Goal: Task Accomplishment & Management: Use online tool/utility

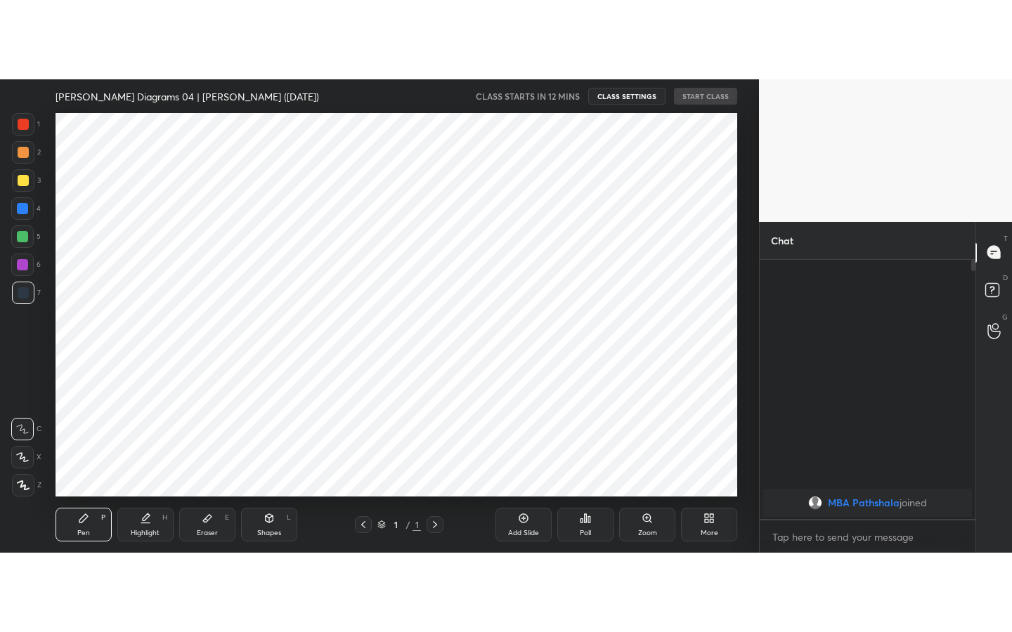
scroll to position [69863, 69544]
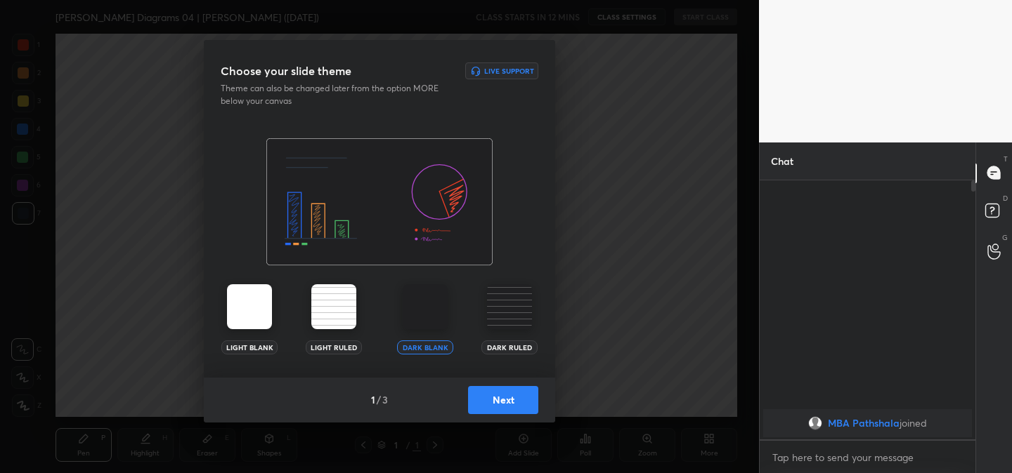
click at [516, 400] on button "Next" at bounding box center [503, 400] width 70 height 28
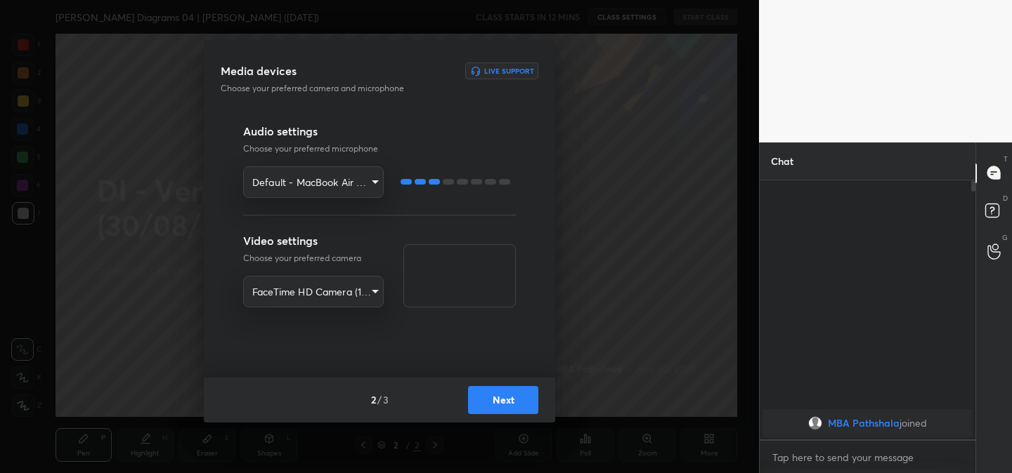
click at [502, 405] on button "Next" at bounding box center [503, 400] width 70 height 28
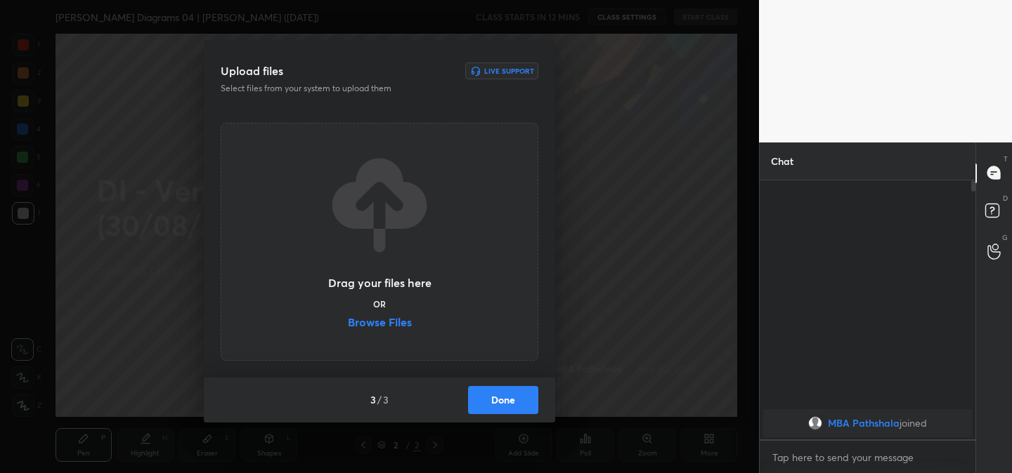
click at [392, 325] on label "Browse Files" at bounding box center [380, 324] width 64 height 15
click at [348, 325] on input "Browse Files" at bounding box center [348, 324] width 0 height 15
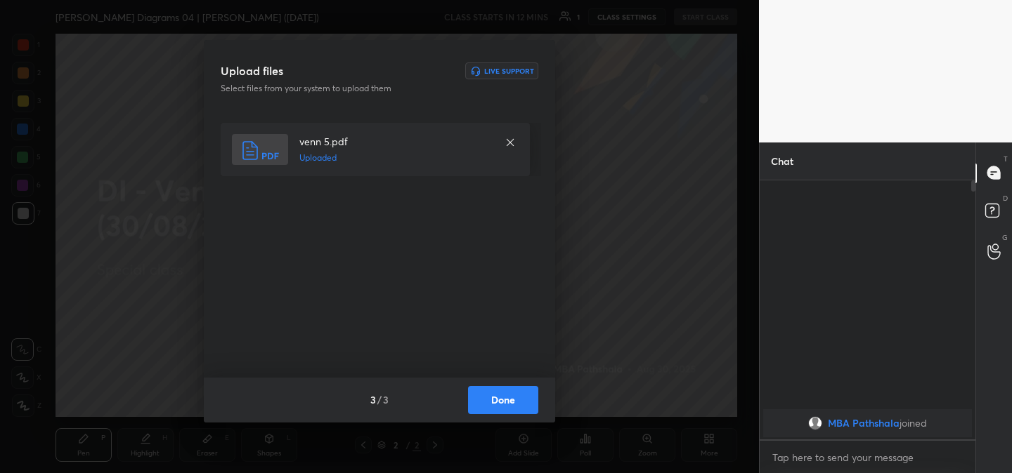
click at [504, 410] on button "Done" at bounding box center [503, 400] width 70 height 28
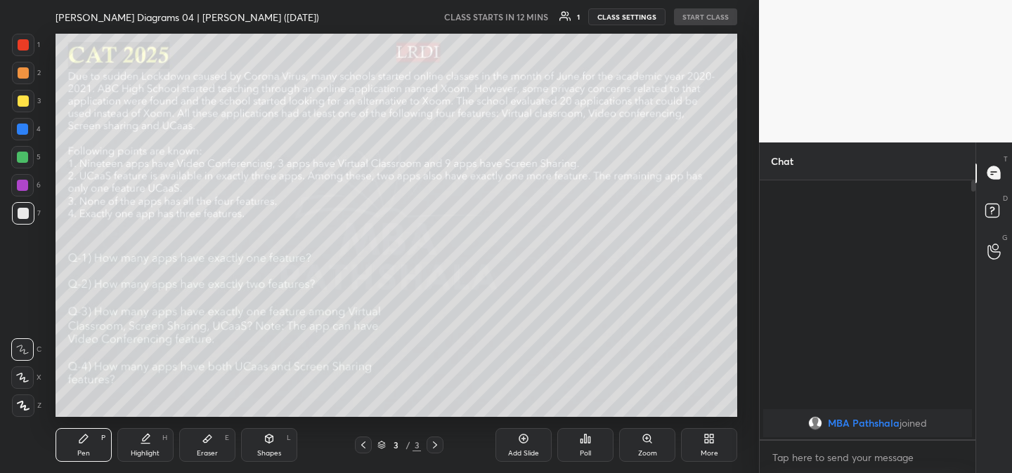
click at [713, 454] on div "More" at bounding box center [709, 453] width 18 height 7
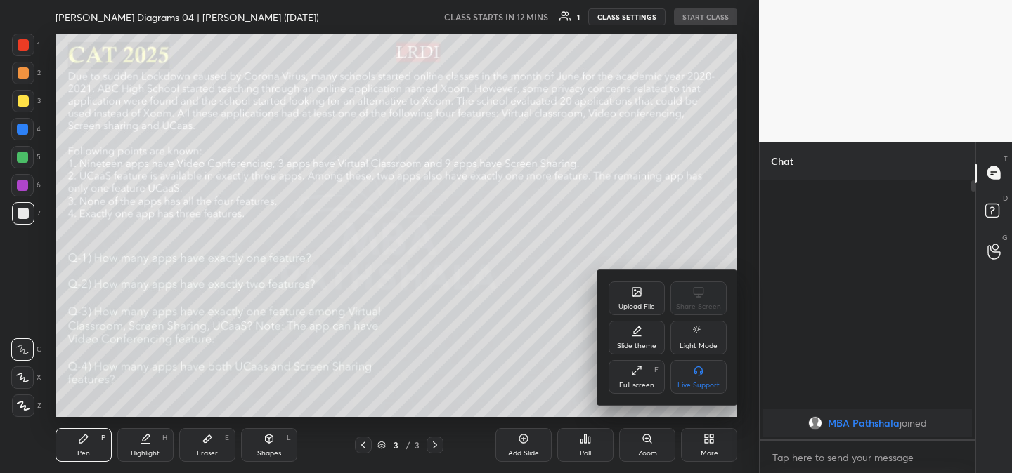
click at [631, 289] on icon at bounding box center [636, 292] width 11 height 11
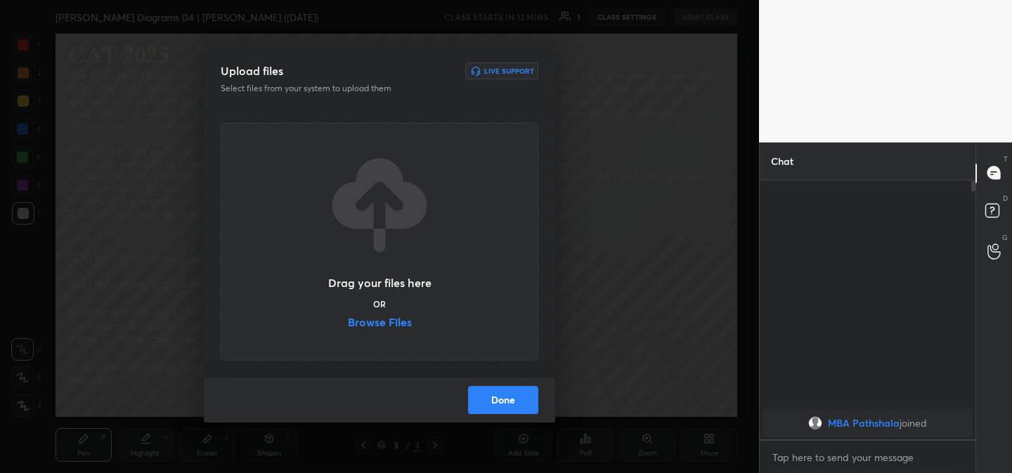
click at [398, 323] on label "Browse Files" at bounding box center [380, 324] width 64 height 15
click at [348, 323] on input "Browse Files" at bounding box center [348, 324] width 0 height 15
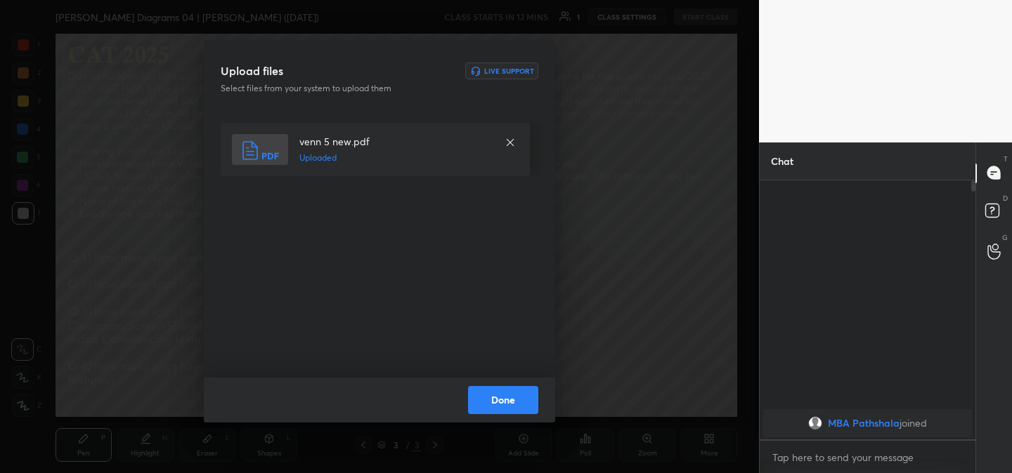
click at [503, 399] on button "Done" at bounding box center [503, 400] width 70 height 28
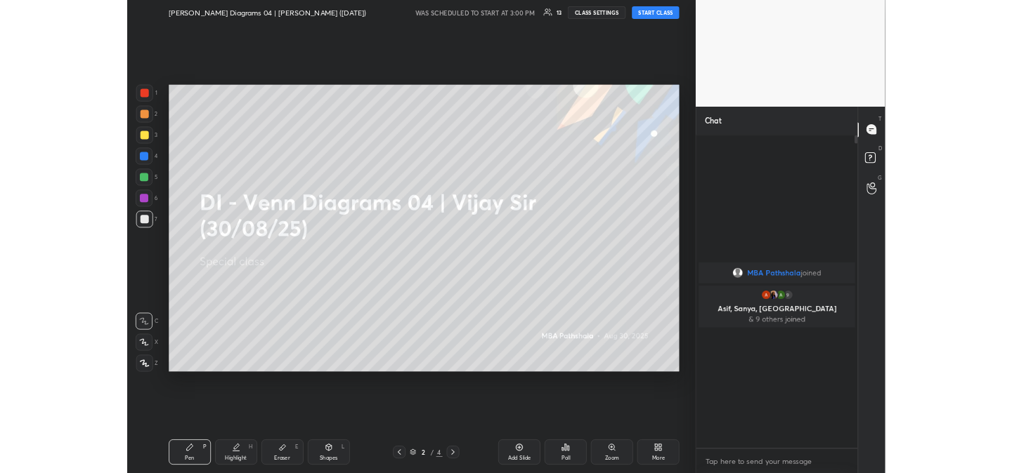
scroll to position [448, 211]
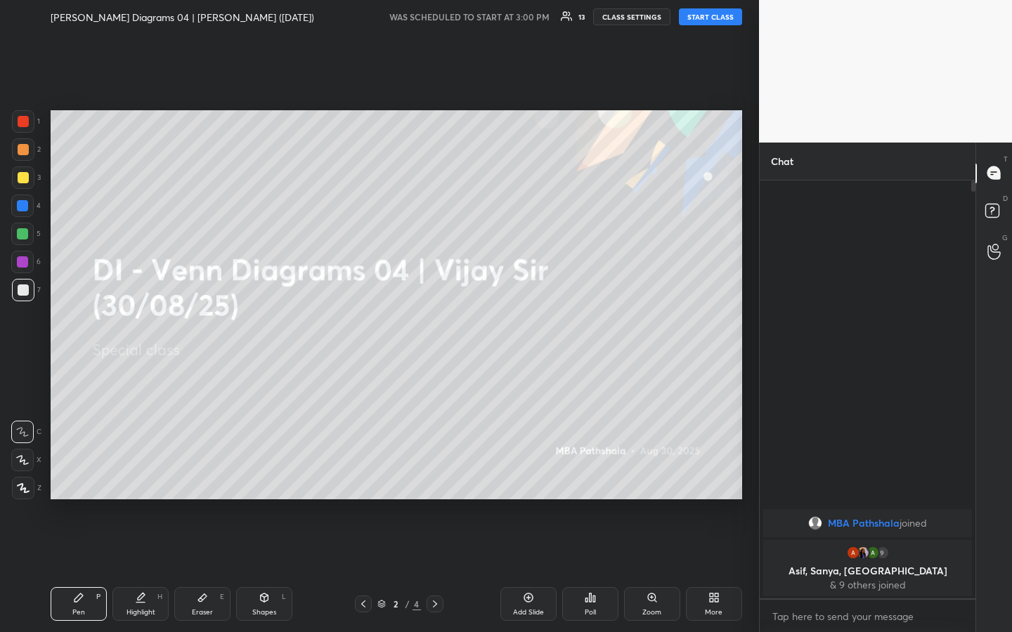
click at [711, 19] on button "START CLASS" at bounding box center [710, 16] width 63 height 17
click at [22, 178] on div at bounding box center [23, 177] width 11 height 11
click at [23, 144] on div at bounding box center [23, 149] width 11 height 11
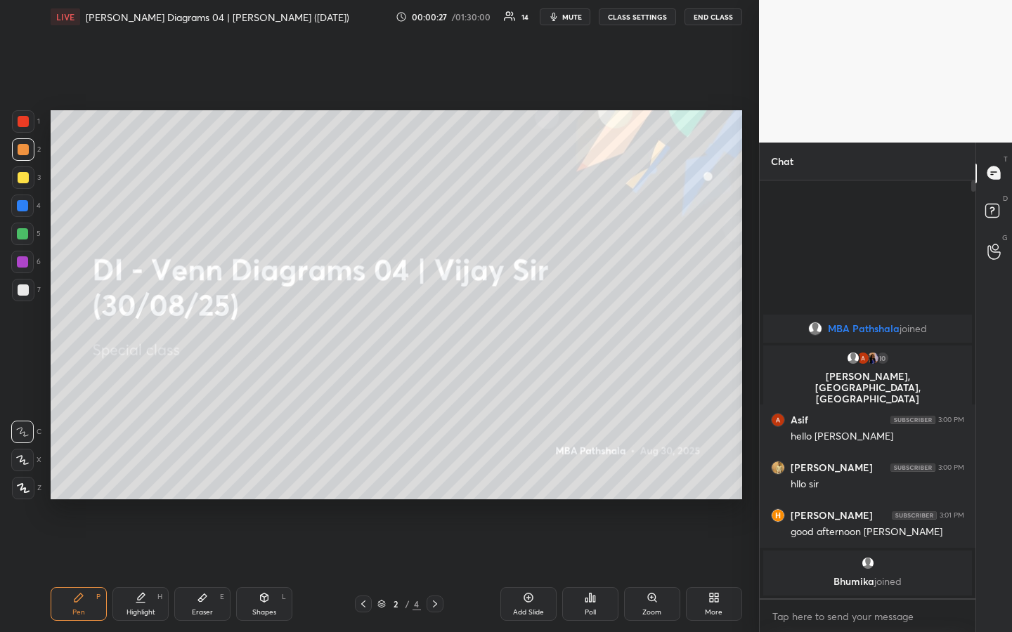
click at [25, 179] on div at bounding box center [23, 177] width 11 height 11
click at [24, 153] on div at bounding box center [23, 149] width 11 height 11
click at [20, 183] on div at bounding box center [23, 177] width 11 height 11
drag, startPoint x: 27, startPoint y: 145, endPoint x: 23, endPoint y: 178, distance: 33.3
click at [26, 147] on div at bounding box center [23, 149] width 11 height 11
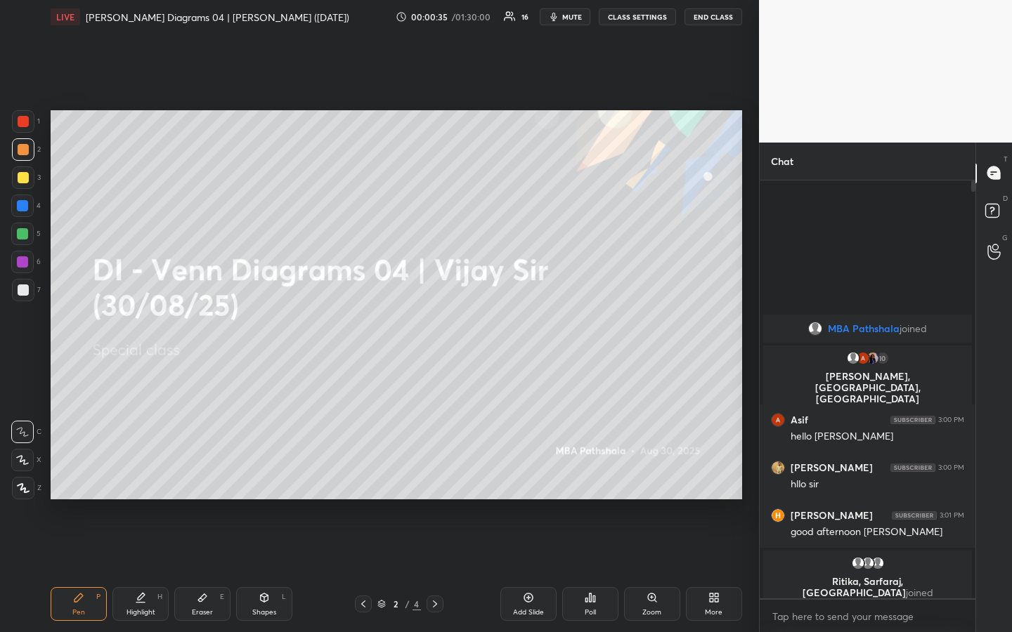
click at [23, 180] on div at bounding box center [23, 177] width 11 height 11
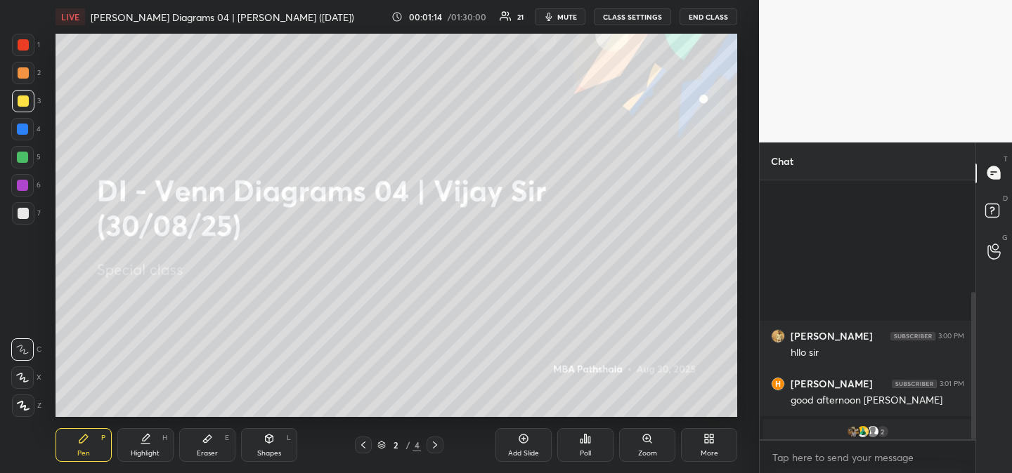
scroll to position [197, 0]
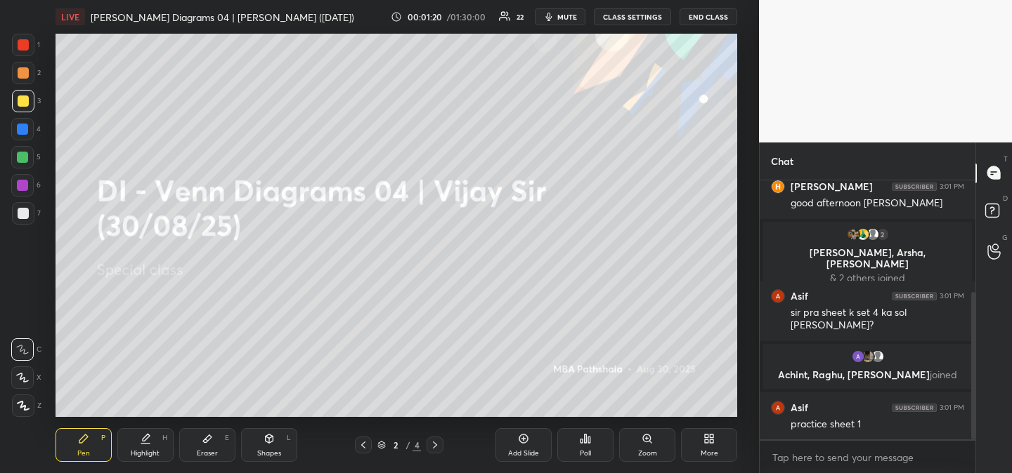
click at [747, 259] on div "Setting up your live class Poll for secs No correct answer Start poll" at bounding box center [396, 226] width 702 height 384
click at [747, 260] on div "1 2 3 4 5 6 7 R O A L C X Z Erase all C X Z LIVE DI - Venn Diagrams 04 | Vijay …" at bounding box center [379, 236] width 759 height 473
click at [747, 243] on div "1 2 3 4 5 6 7 R O A L C X Z Erase all C X Z LIVE DI - Venn Diagrams 04 | Vijay …" at bounding box center [379, 236] width 759 height 473
click at [749, 244] on div "1 2 3 4 5 6 7 R O A L C X Z Erase all C X Z LIVE DI - Venn Diagrams 04 | Vijay …" at bounding box center [379, 236] width 759 height 473
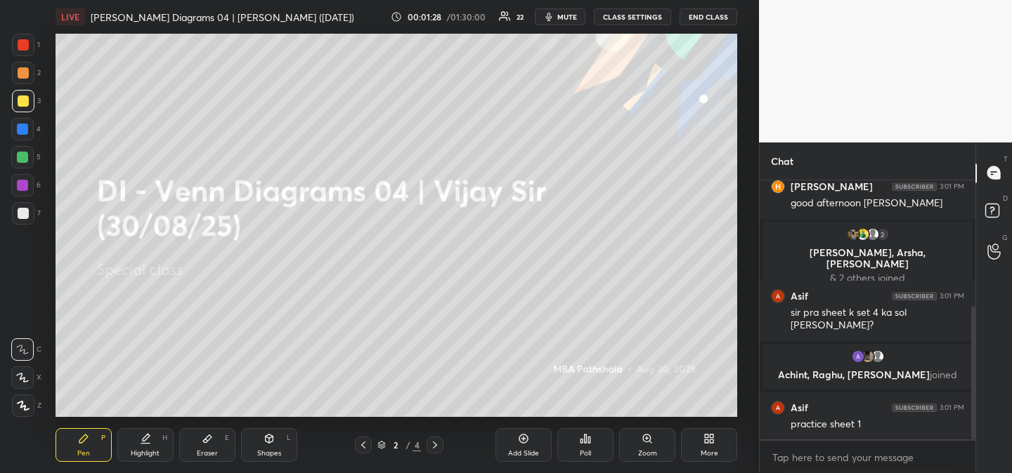
scroll to position [245, 0]
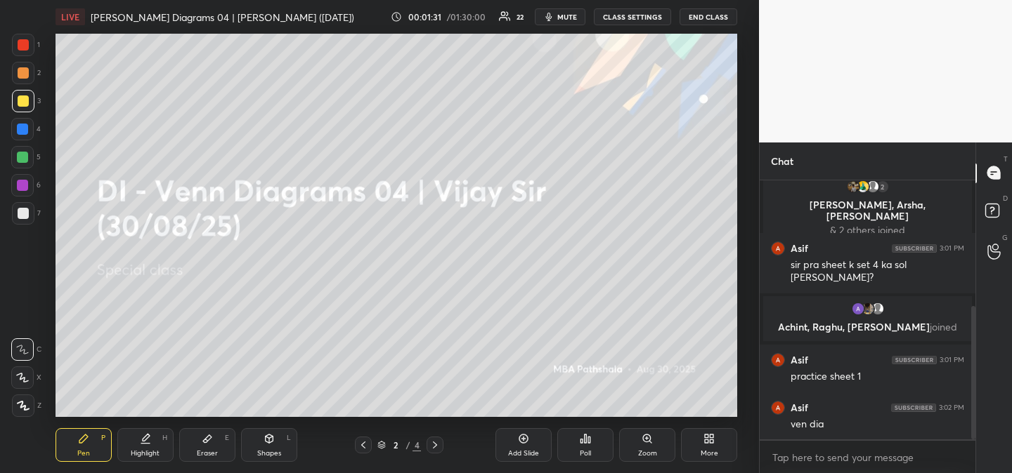
click at [747, 195] on div "1 2 3 4 5 6 7 R O A L C X Z Erase all C X Z LIVE DI - Venn Diagrams 04 | Vijay …" at bounding box center [379, 236] width 759 height 473
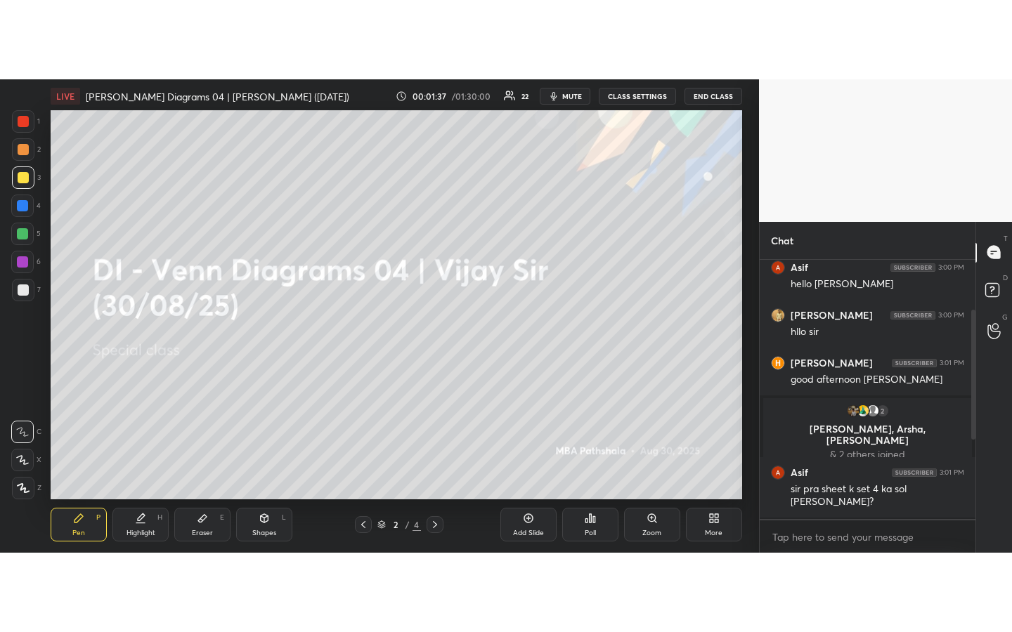
scroll to position [100, 0]
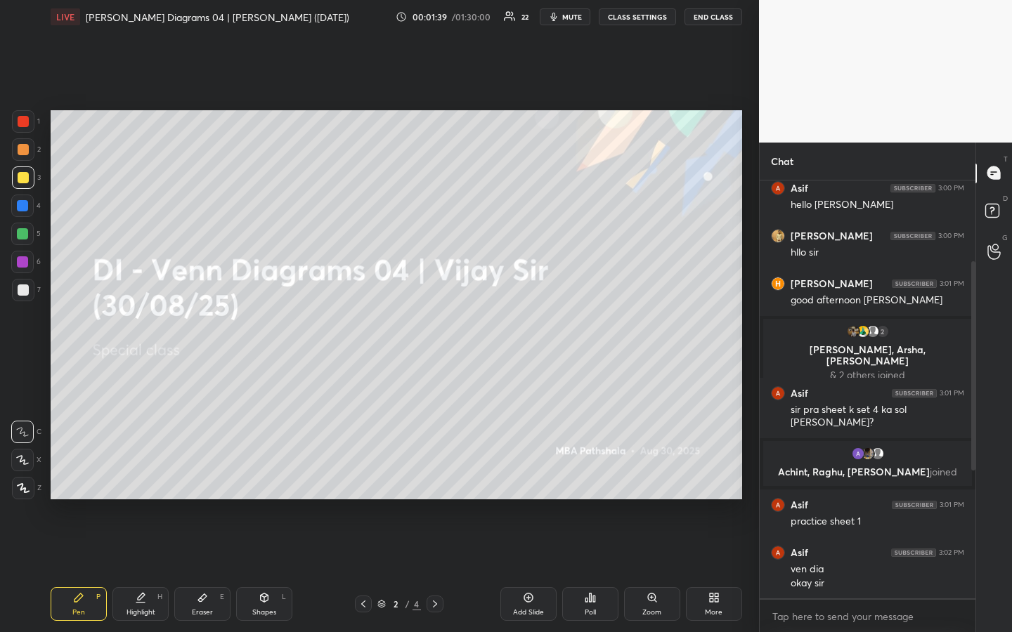
click at [749, 308] on div "1 2 3 4 5 6 7 R O A L C X Z Erase all C X Z LIVE DI - Venn Diagrams 04 | Vijay …" at bounding box center [379, 316] width 759 height 632
drag, startPoint x: 24, startPoint y: 148, endPoint x: 26, endPoint y: 175, distance: 26.8
click at [24, 148] on div at bounding box center [23, 149] width 11 height 11
click at [24, 181] on div at bounding box center [23, 177] width 11 height 11
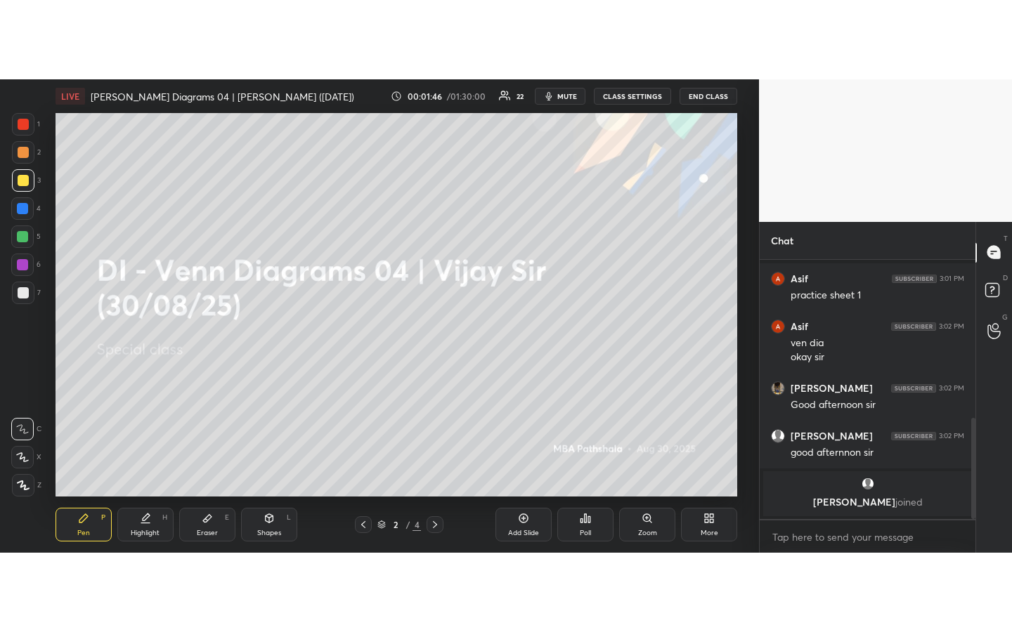
scroll to position [247, 0]
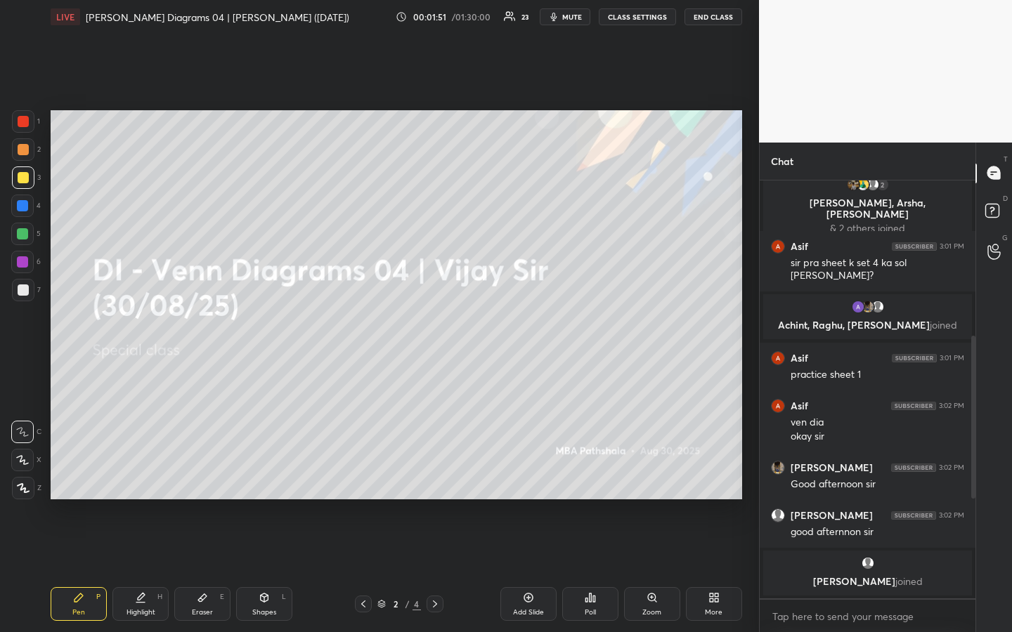
click at [24, 183] on div at bounding box center [23, 177] width 11 height 11
click at [25, 229] on div at bounding box center [22, 233] width 11 height 11
click at [21, 183] on div at bounding box center [23, 177] width 22 height 22
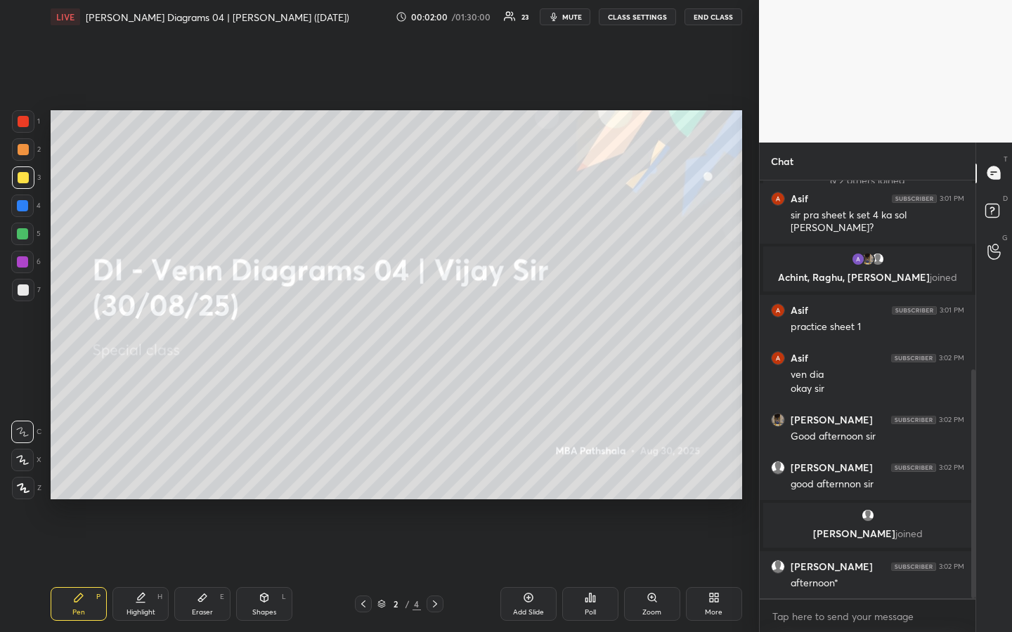
scroll to position [346, 0]
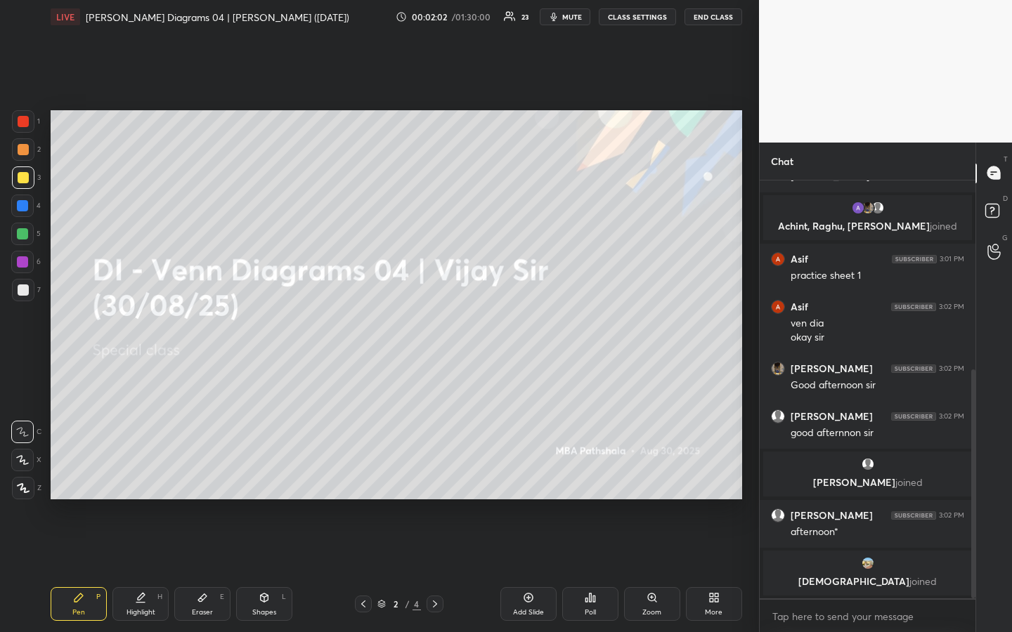
click at [24, 178] on div at bounding box center [23, 177] width 11 height 11
click at [25, 151] on div at bounding box center [23, 149] width 11 height 11
click at [25, 176] on div at bounding box center [23, 177] width 11 height 11
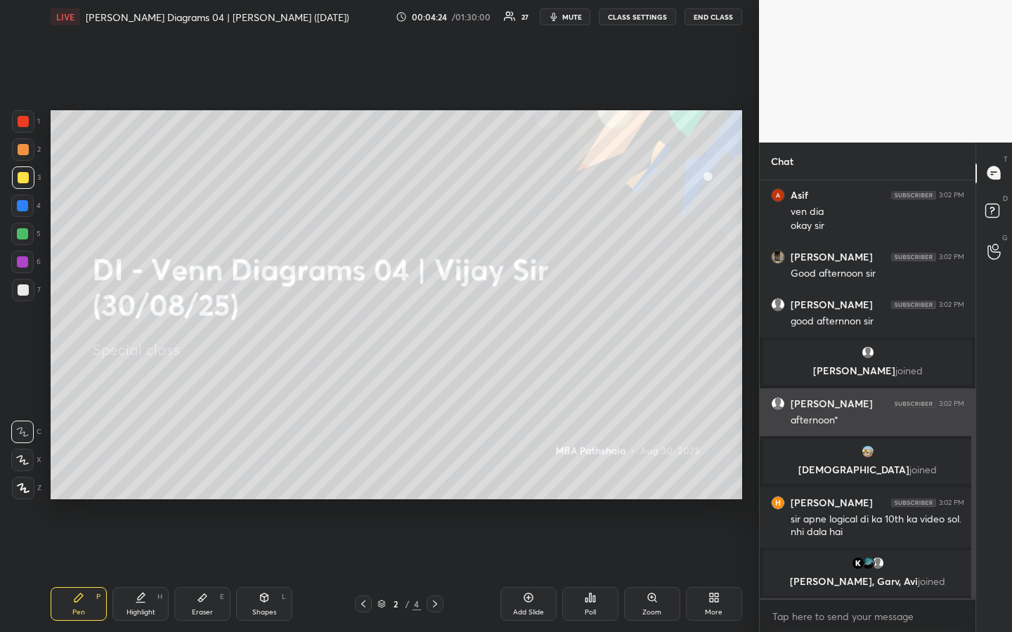
scroll to position [506, 0]
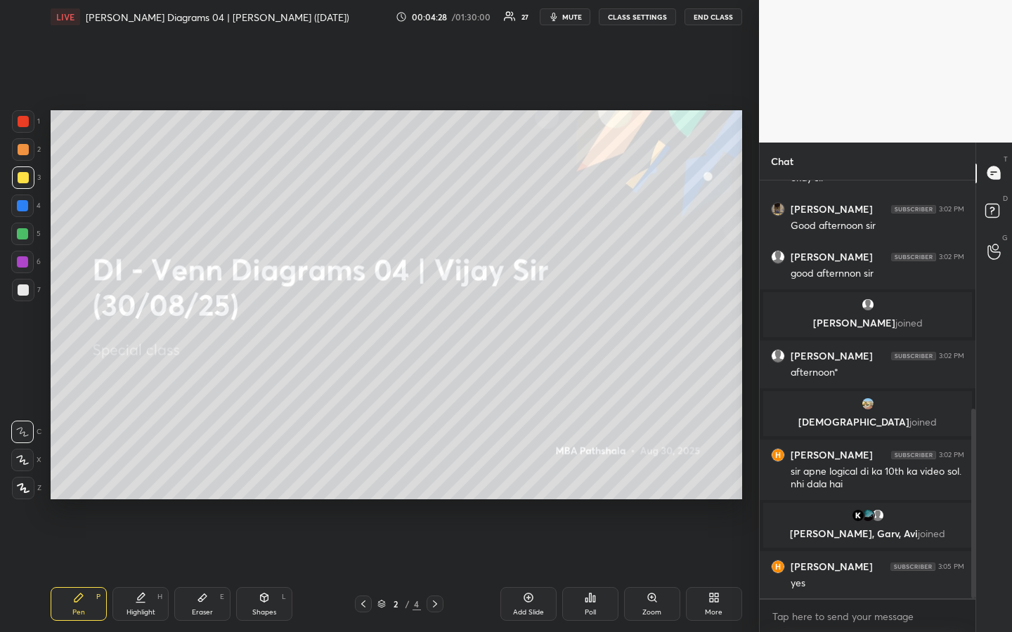
click at [753, 454] on div "1 2 3 4 5 6 7 R O A L C X Z Erase all C X Z LIVE DI - Venn Diagrams 04 | Vijay …" at bounding box center [379, 316] width 759 height 632
click at [25, 152] on div at bounding box center [23, 149] width 11 height 11
click at [25, 182] on div at bounding box center [23, 177] width 11 height 11
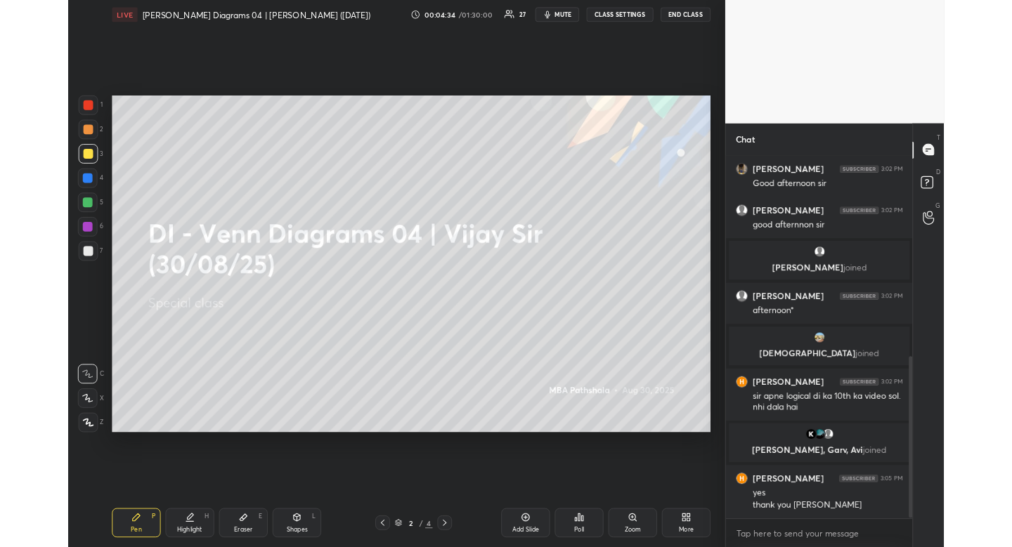
scroll to position [571, 0]
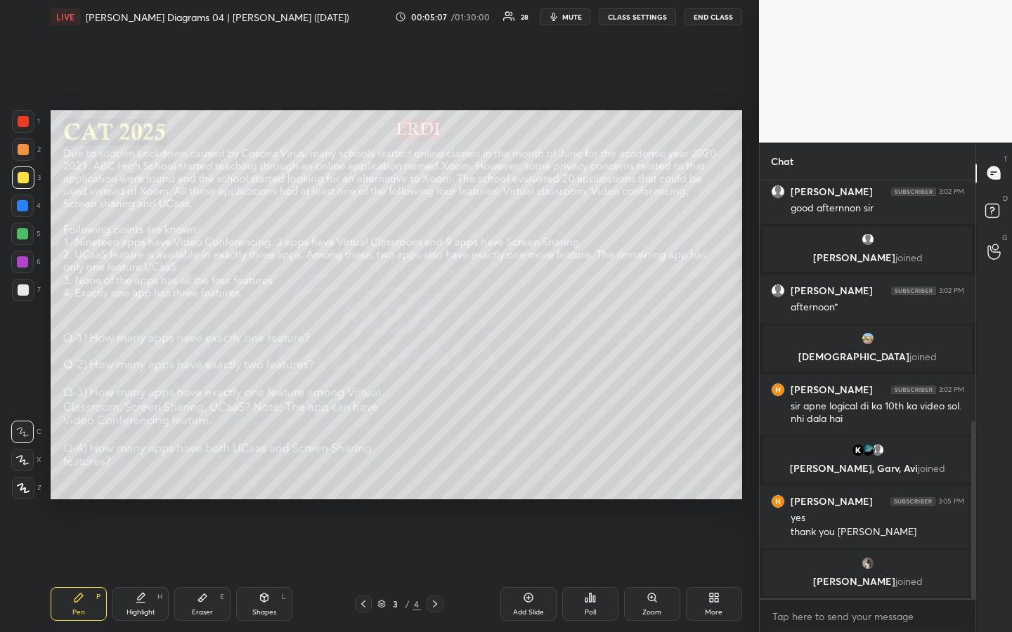
click at [24, 153] on div at bounding box center [23, 149] width 11 height 11
click at [22, 183] on div at bounding box center [23, 177] width 22 height 22
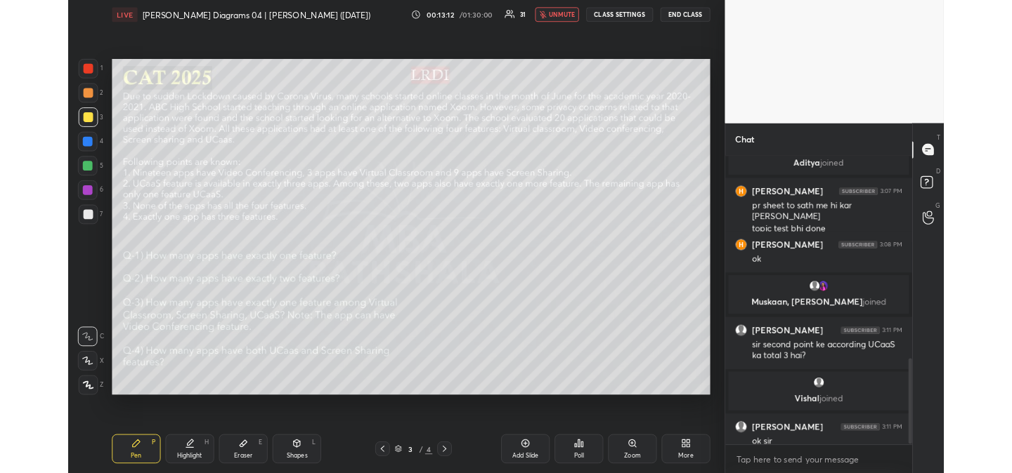
scroll to position [69863, 69544]
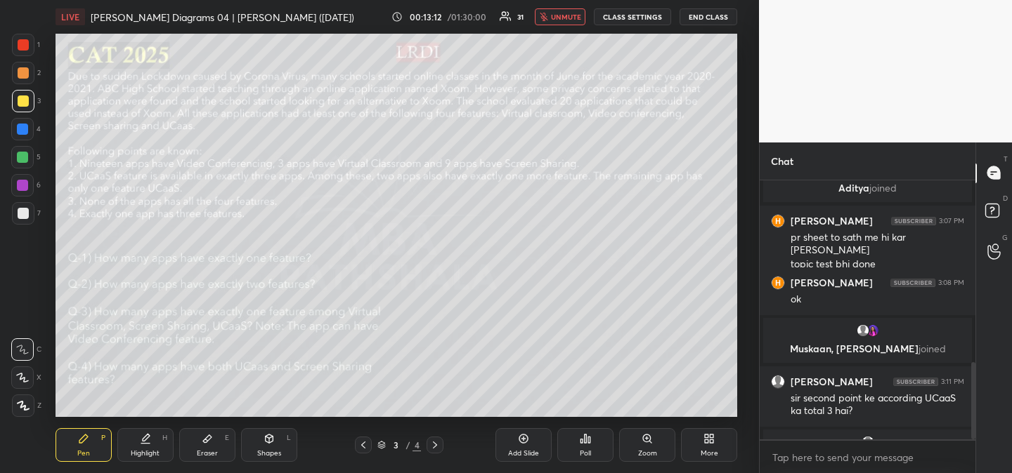
type textarea "x"
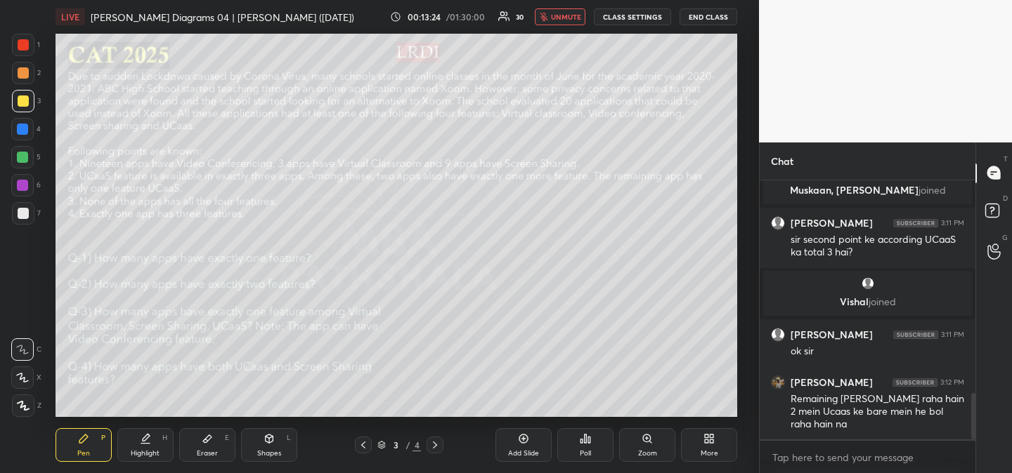
scroll to position [1199, 0]
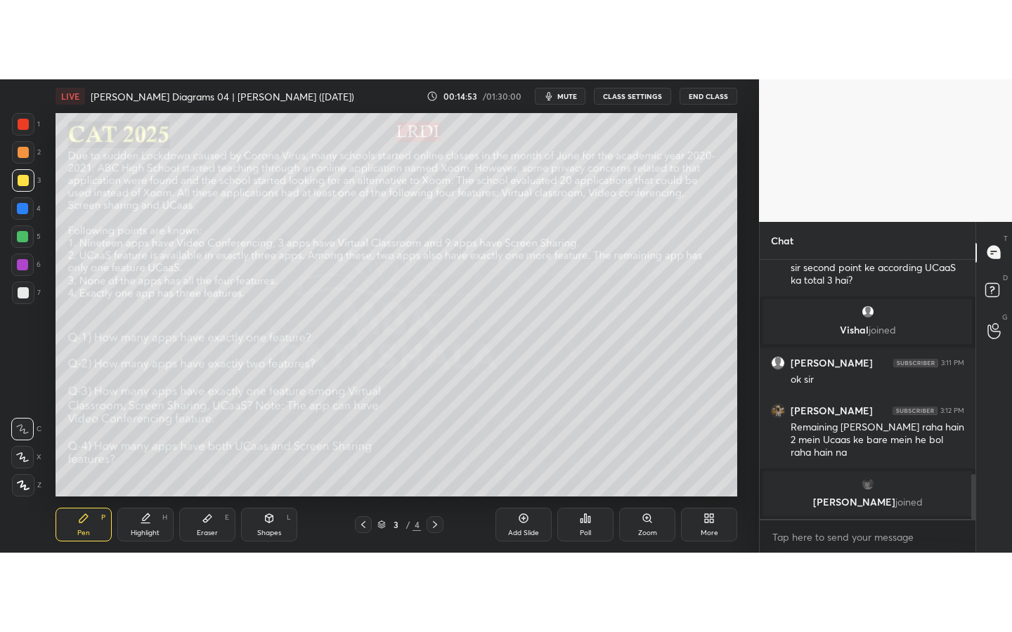
scroll to position [69863, 69544]
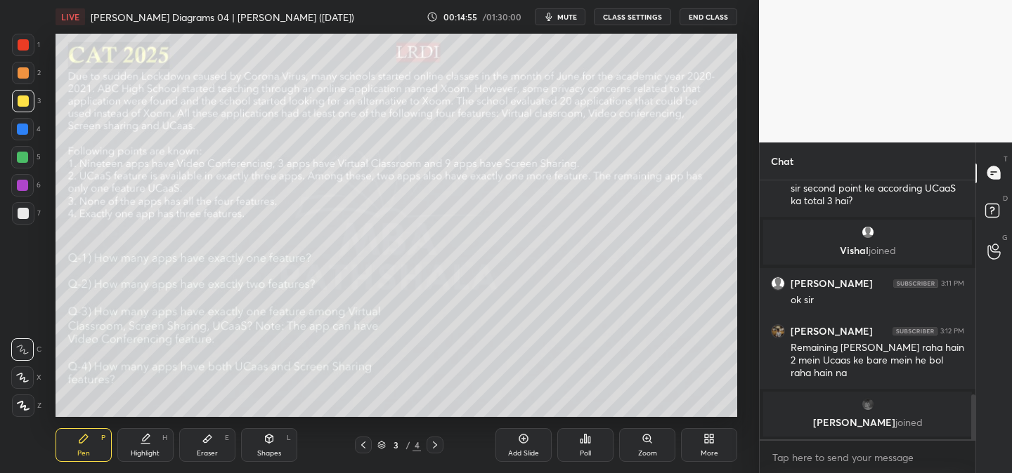
click at [746, 339] on div "Setting up your live class Poll for secs No correct answer Start poll" at bounding box center [396, 226] width 702 height 384
click at [747, 336] on div "Setting up your live class Poll for secs No correct answer Start poll" at bounding box center [396, 226] width 702 height 384
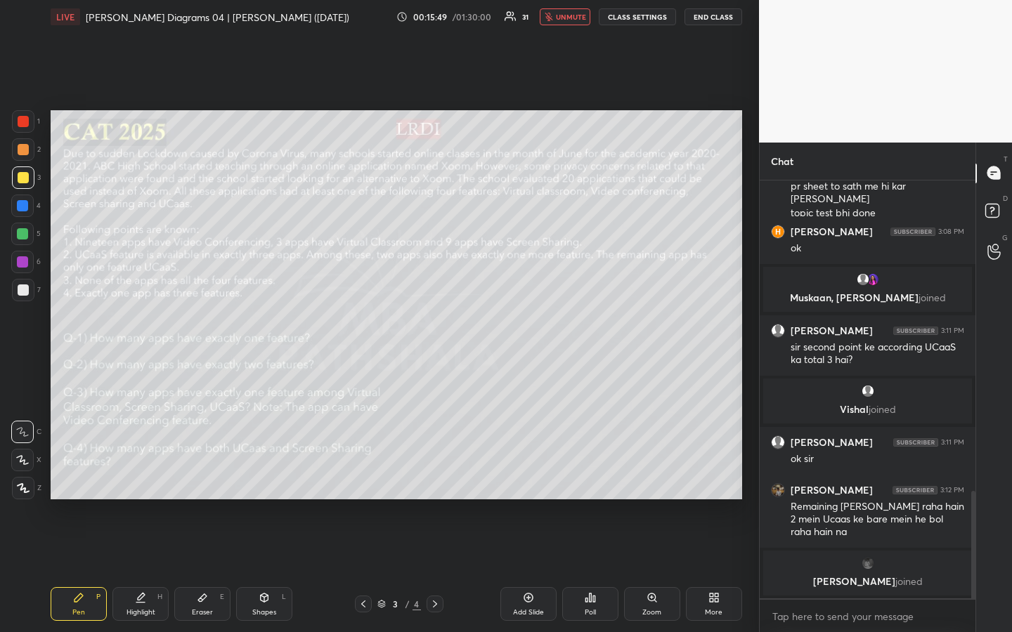
scroll to position [1122, 0]
type textarea "x"
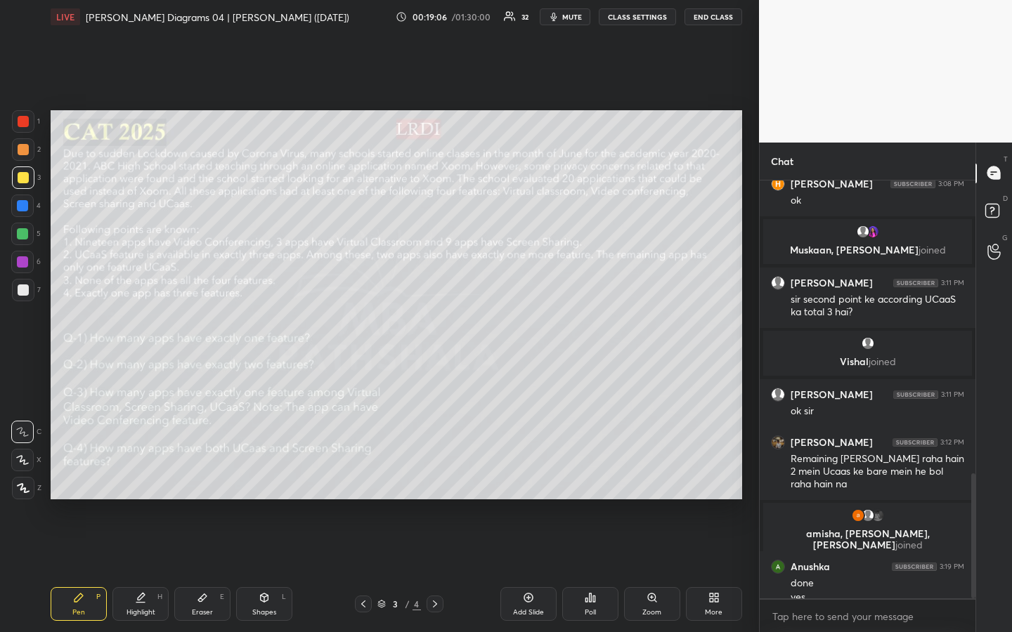
scroll to position [999, 0]
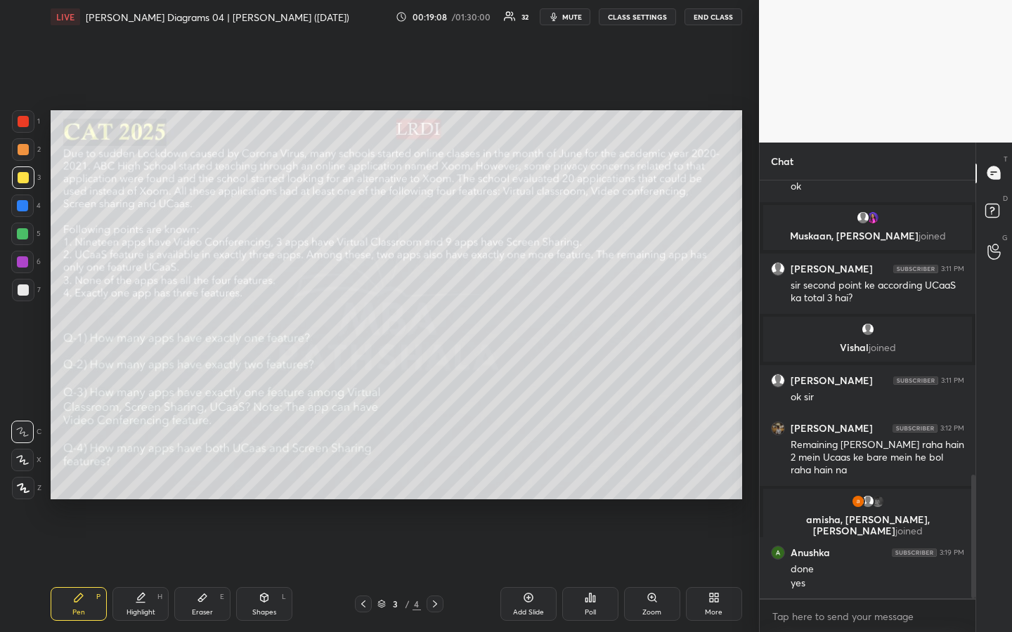
click at [747, 407] on div "Setting up your live class Poll for secs No correct answer Start poll" at bounding box center [396, 305] width 702 height 542
click at [598, 473] on div "Poll" at bounding box center [590, 604] width 56 height 34
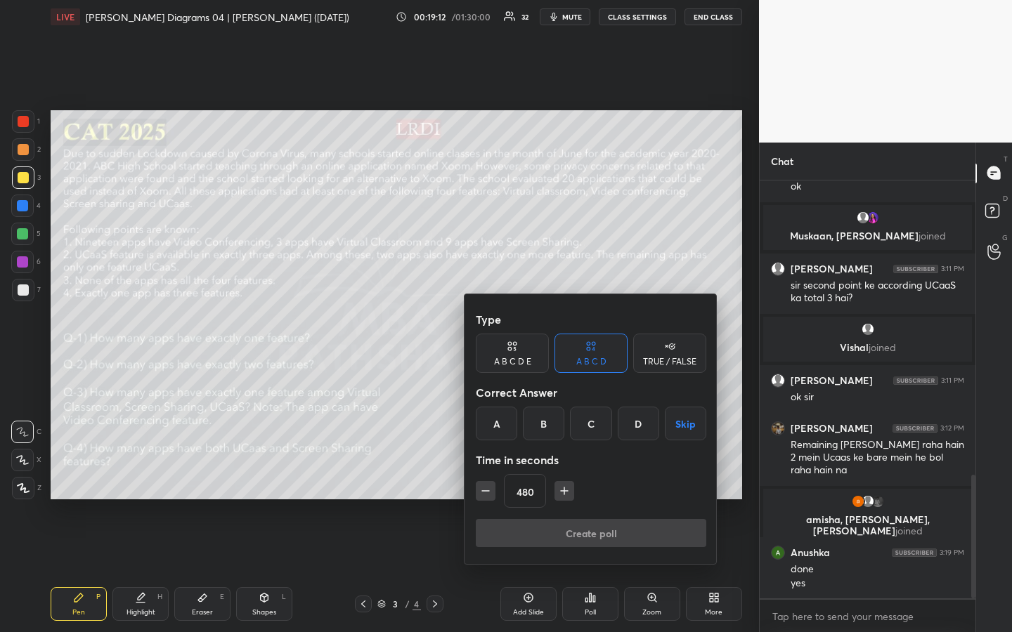
click at [485, 473] on button "button" at bounding box center [486, 491] width 20 height 20
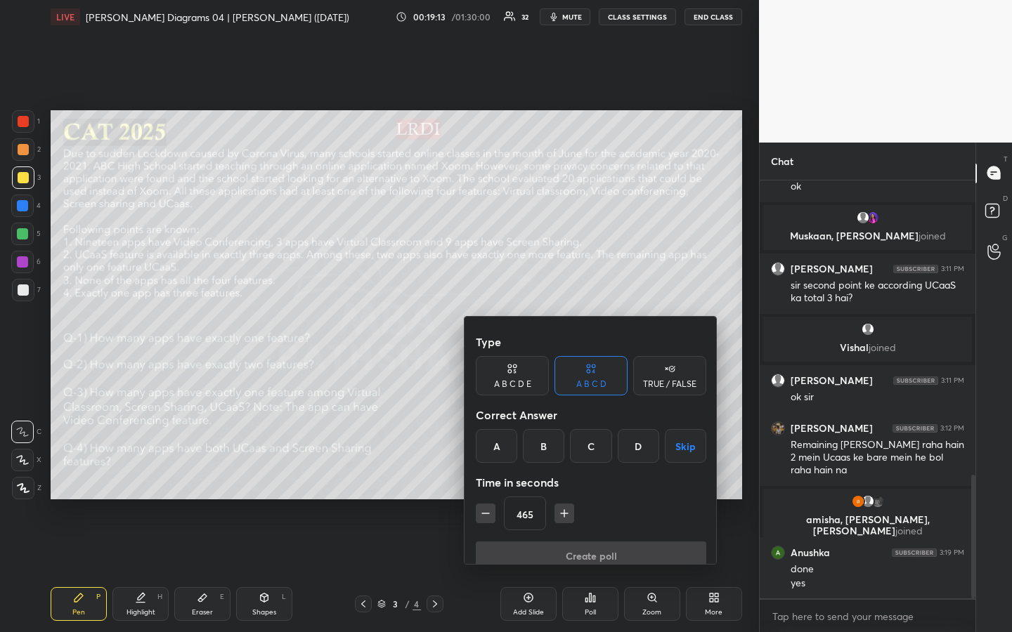
click at [485, 473] on button "button" at bounding box center [486, 514] width 20 height 20
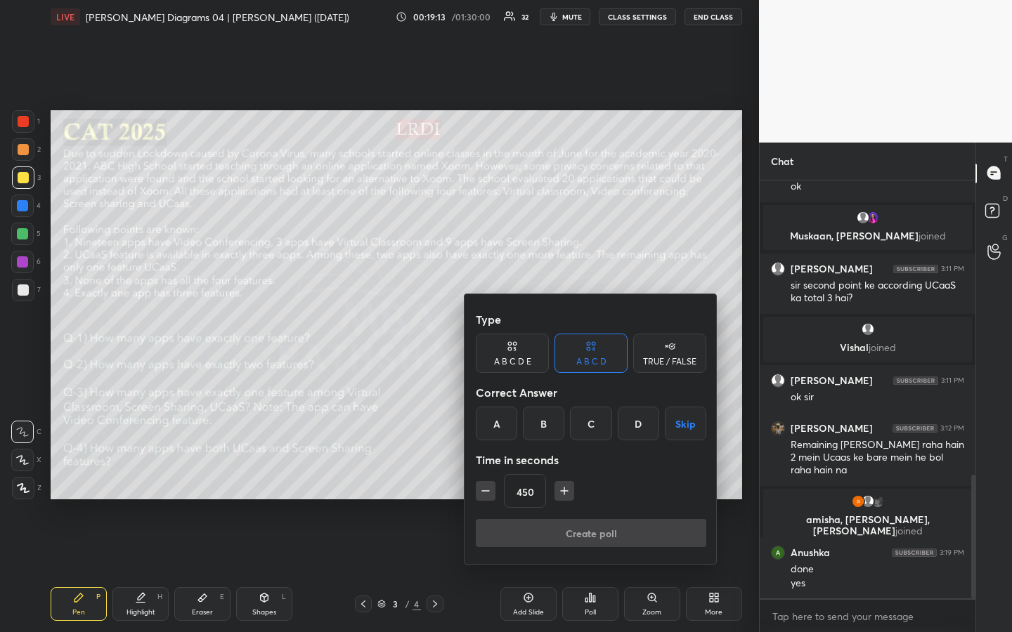
click at [485, 473] on button "button" at bounding box center [486, 491] width 20 height 20
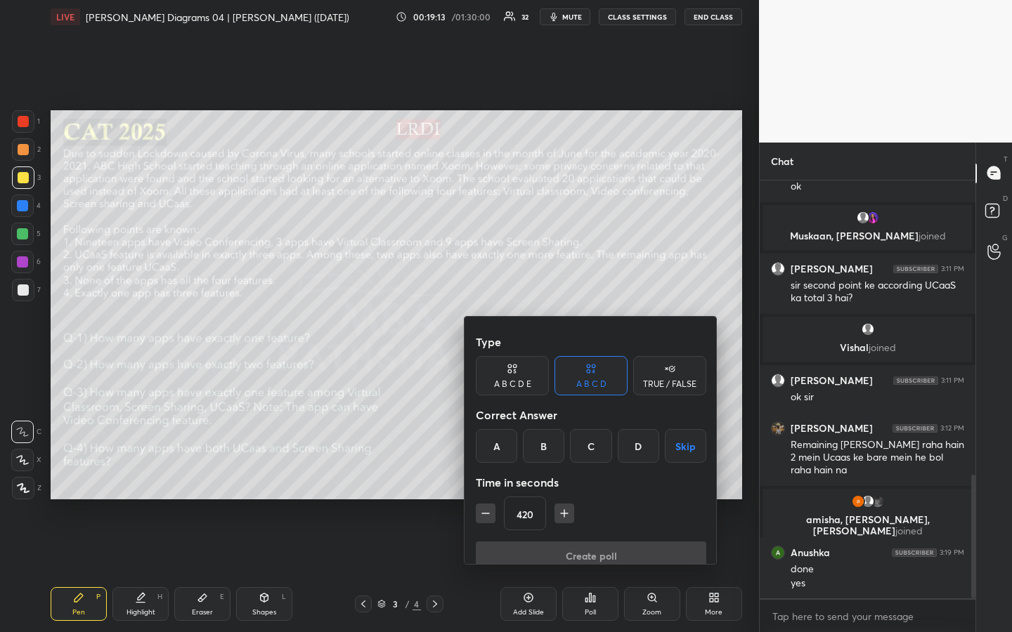
click at [485, 473] on button "button" at bounding box center [486, 514] width 20 height 20
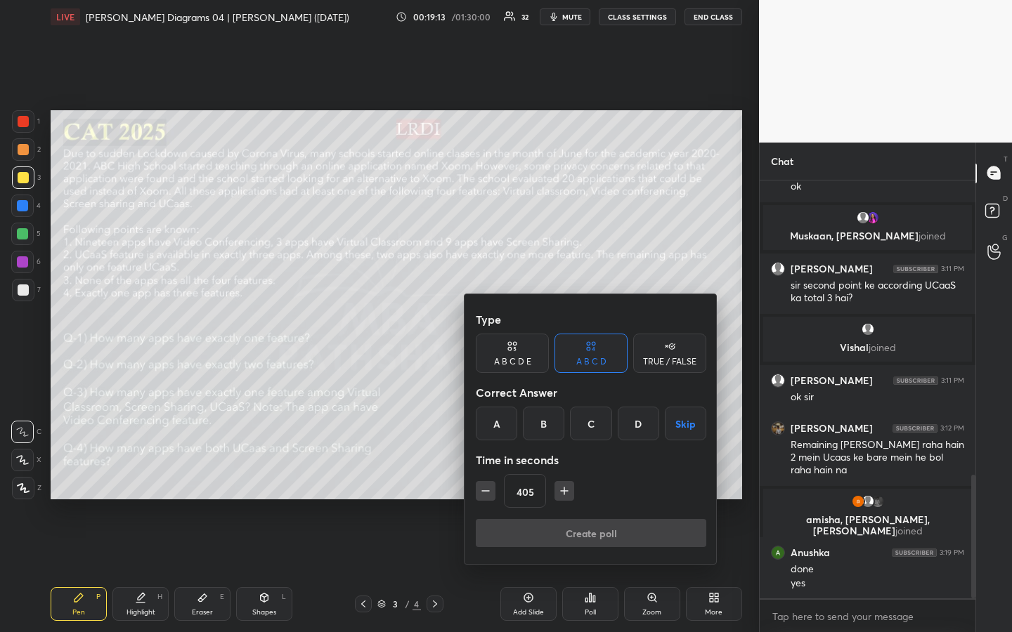
click at [485, 473] on button "button" at bounding box center [486, 491] width 20 height 20
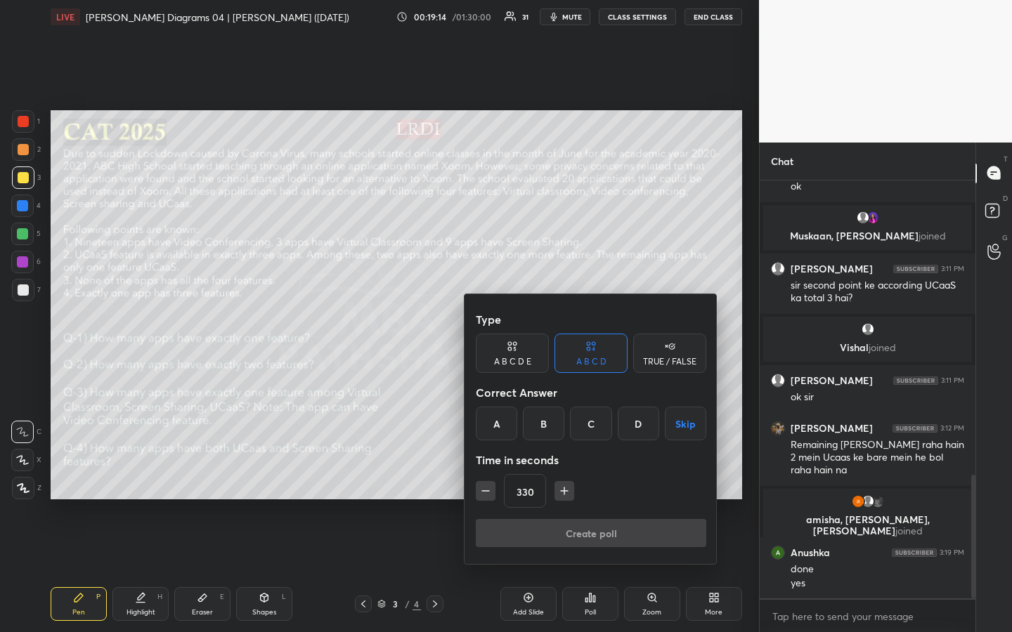
click at [485, 473] on button "button" at bounding box center [486, 491] width 20 height 20
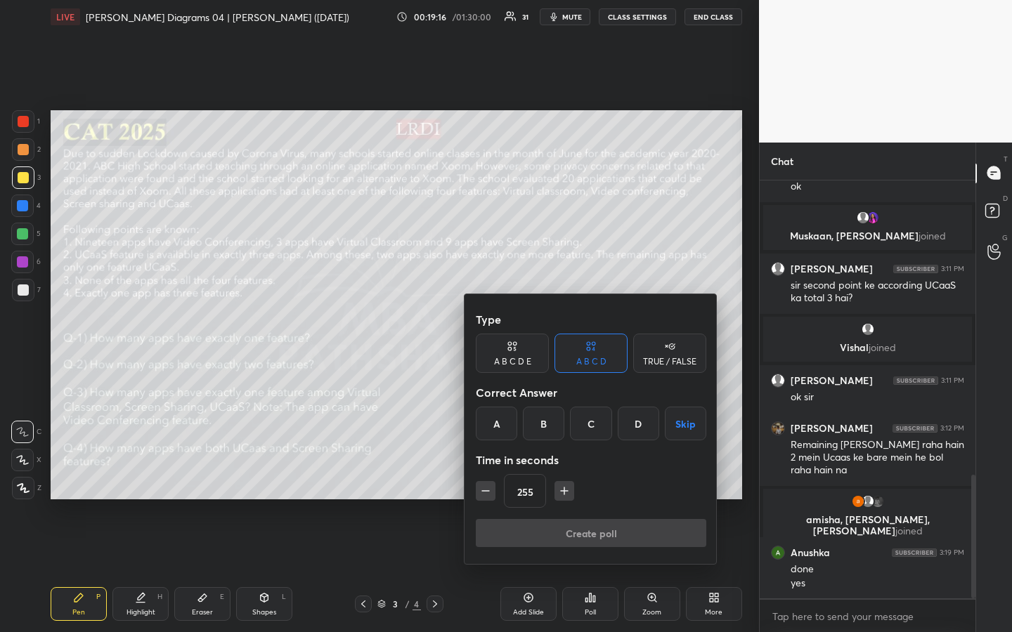
click at [485, 473] on button "button" at bounding box center [486, 491] width 20 height 20
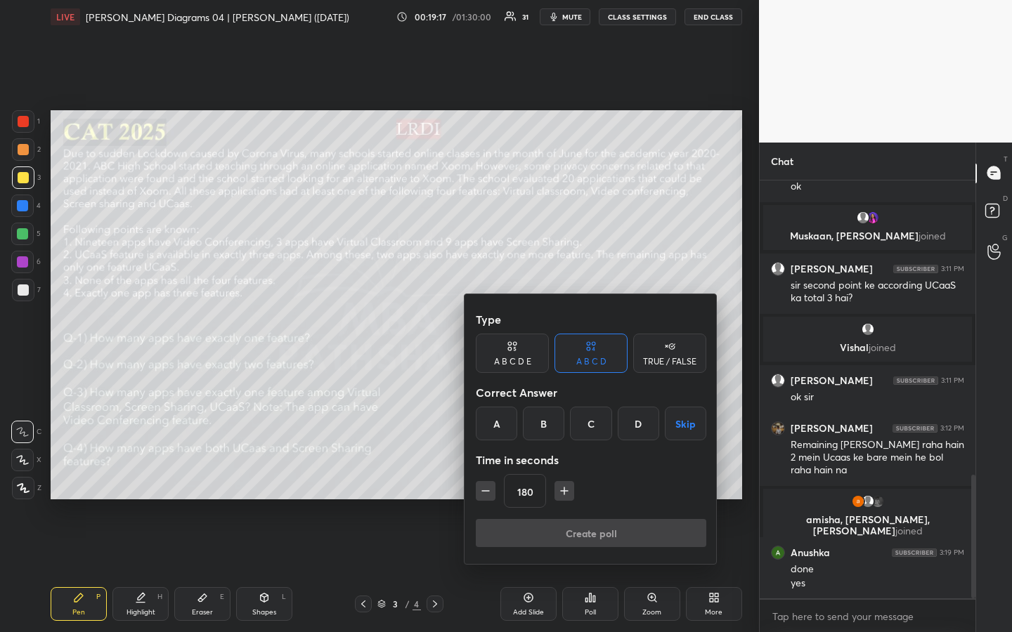
click at [485, 473] on button "button" at bounding box center [486, 491] width 20 height 20
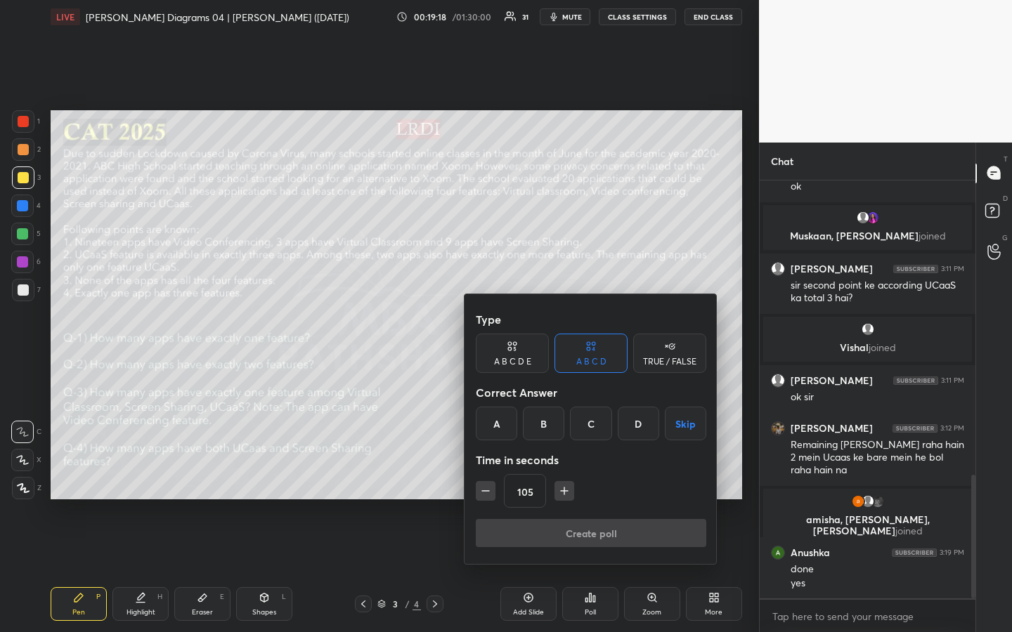
click at [485, 473] on button "button" at bounding box center [486, 491] width 20 height 20
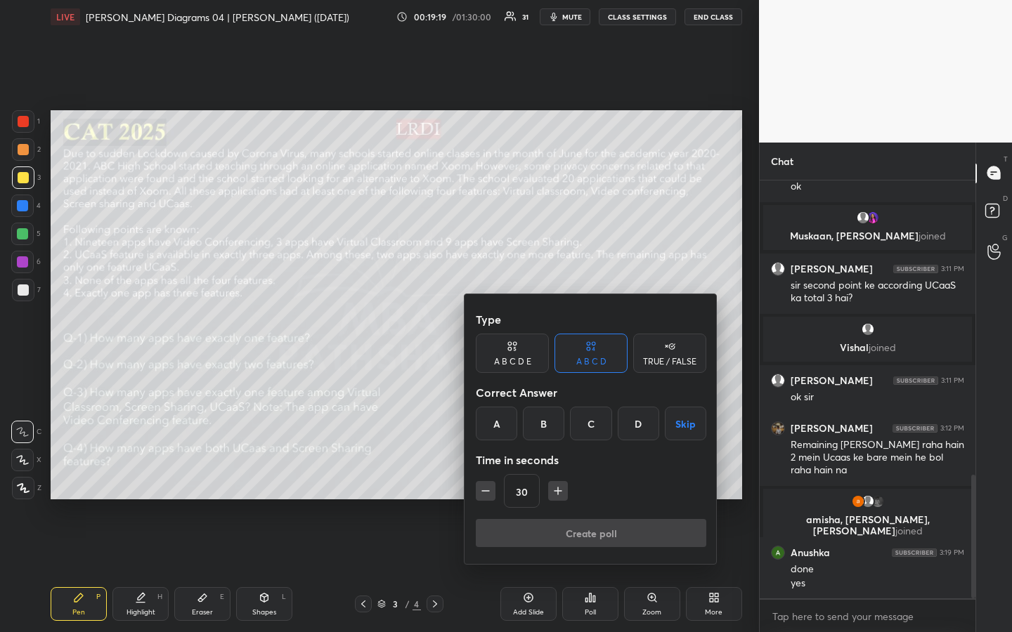
click at [485, 473] on button "button" at bounding box center [486, 491] width 20 height 20
type input "15"
click at [485, 473] on div "15" at bounding box center [591, 491] width 230 height 34
click at [591, 473] on div at bounding box center [506, 316] width 1012 height 632
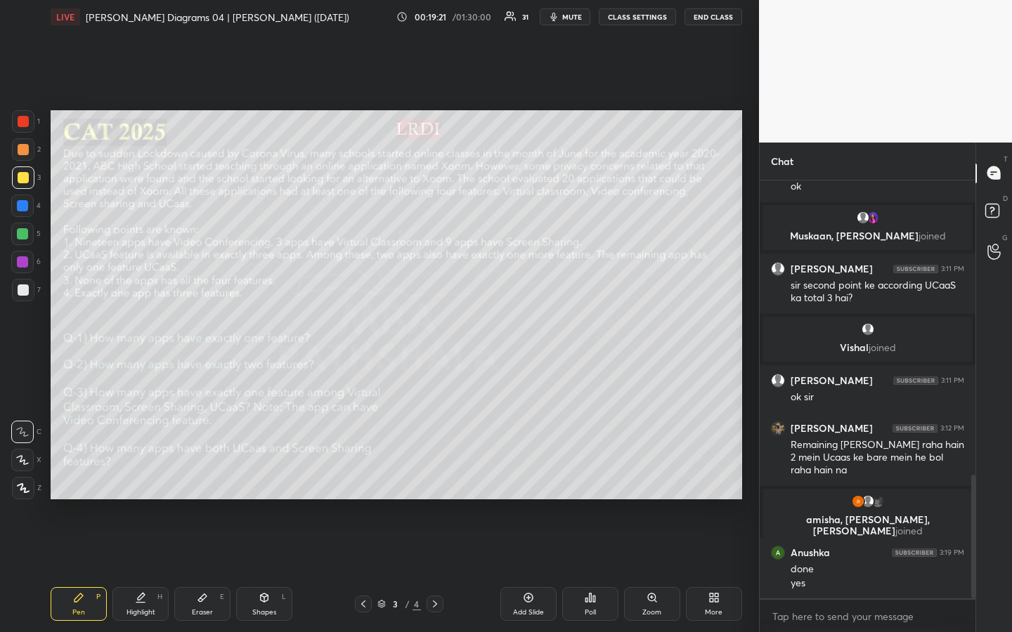
click at [591, 473] on div "Poll" at bounding box center [589, 612] width 11 height 7
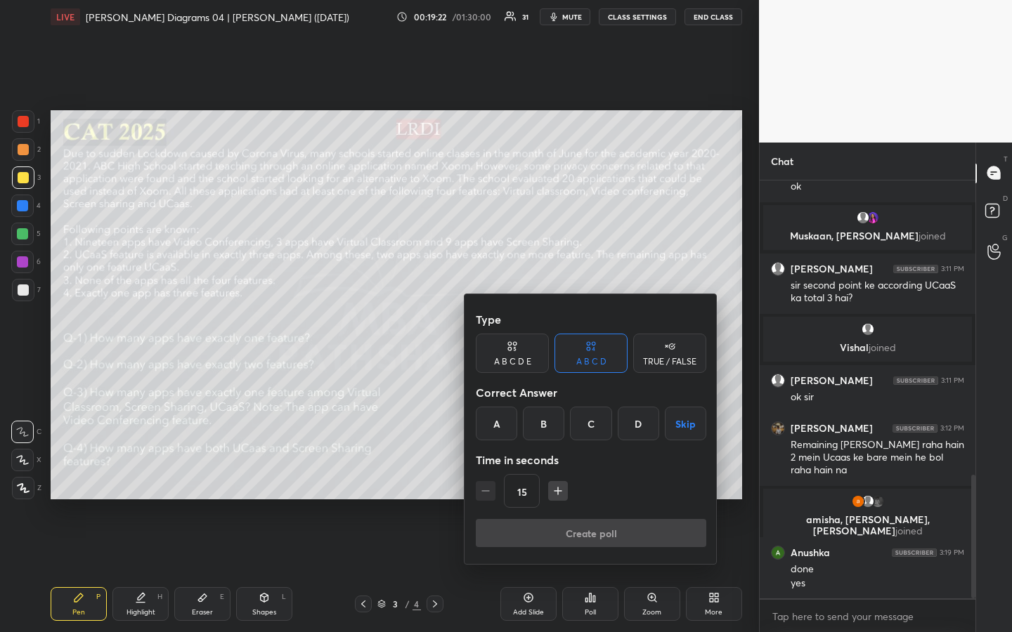
click at [590, 425] on div "C" at bounding box center [590, 424] width 41 height 34
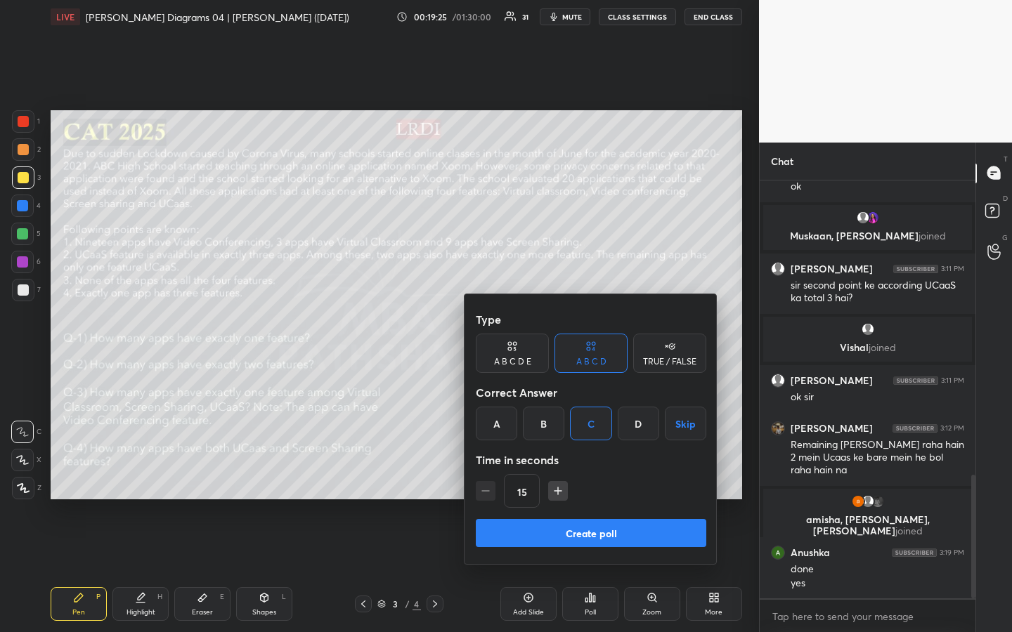
click at [590, 473] on button "Create poll" at bounding box center [591, 533] width 230 height 28
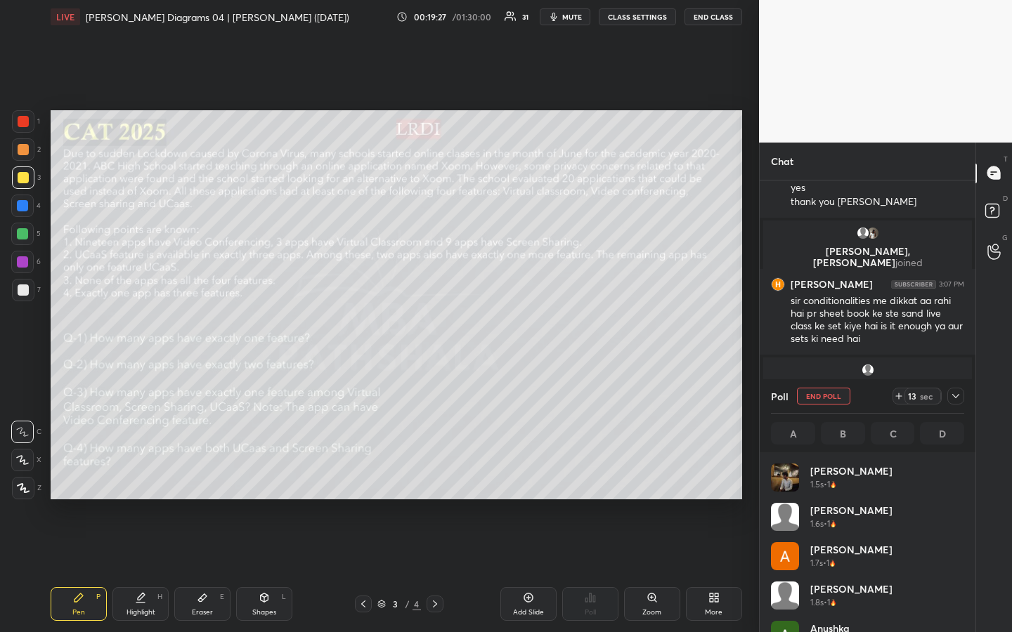
scroll to position [164, 189]
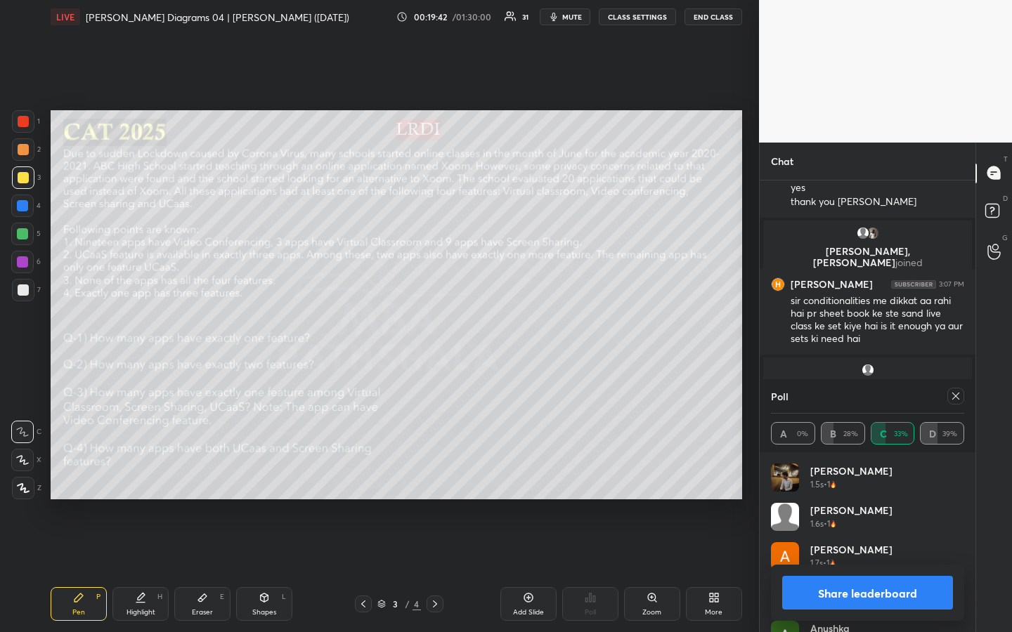
click at [955, 398] on icon at bounding box center [955, 396] width 11 height 11
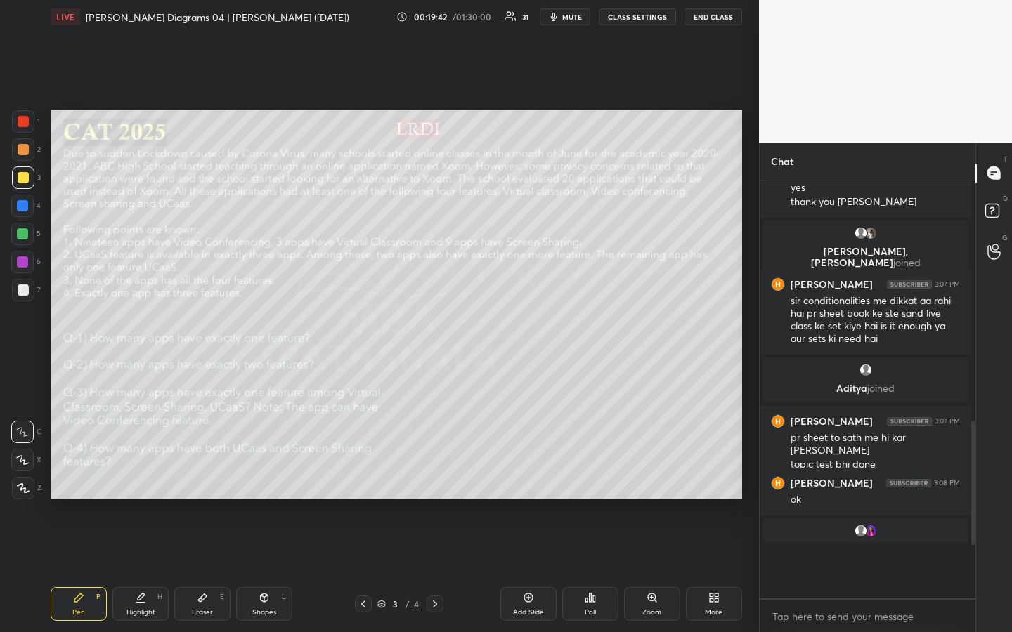
scroll to position [448, 211]
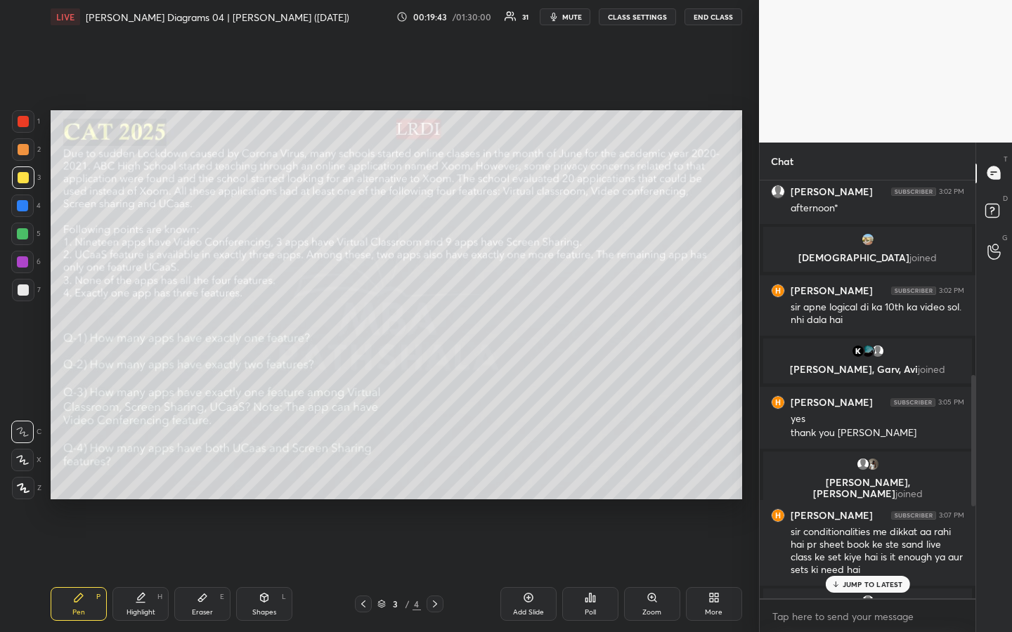
click at [589, 473] on div "Poll" at bounding box center [589, 612] width 11 height 7
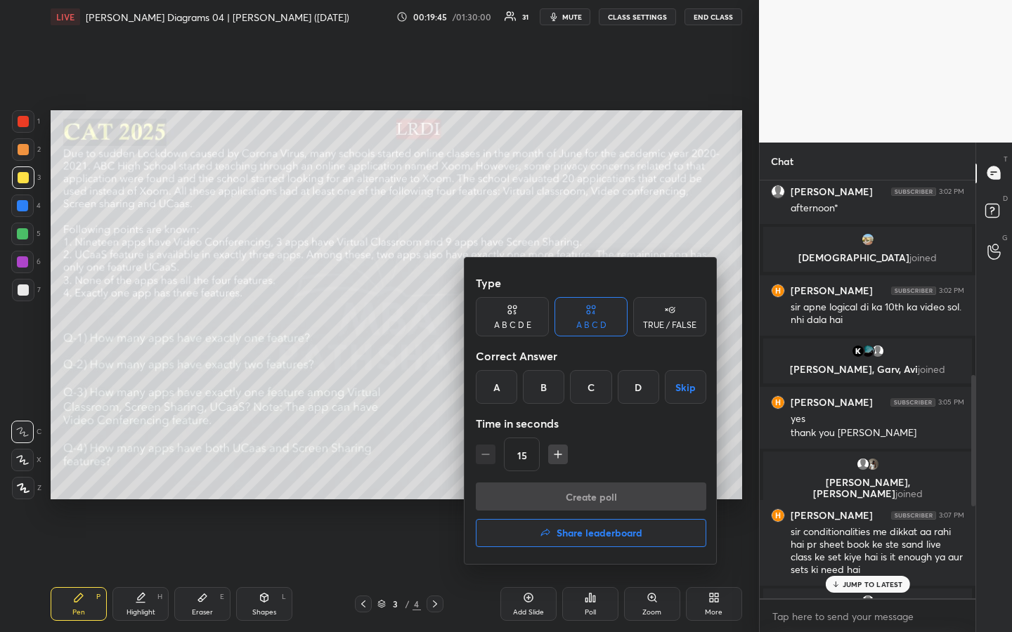
click at [591, 397] on div "C" at bounding box center [590, 387] width 41 height 34
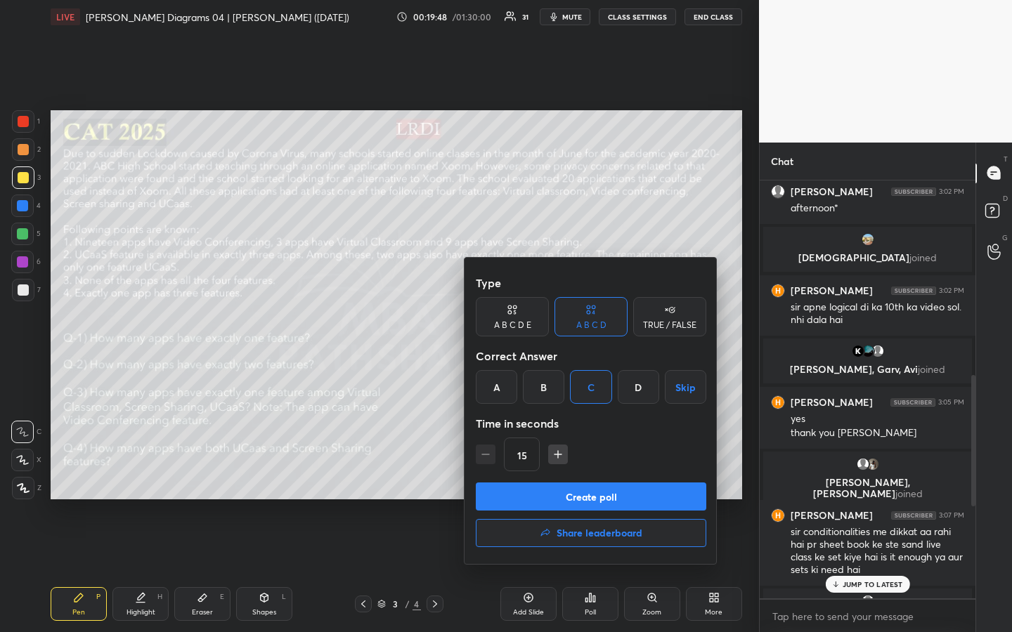
click at [596, 473] on button "Create poll" at bounding box center [591, 497] width 230 height 28
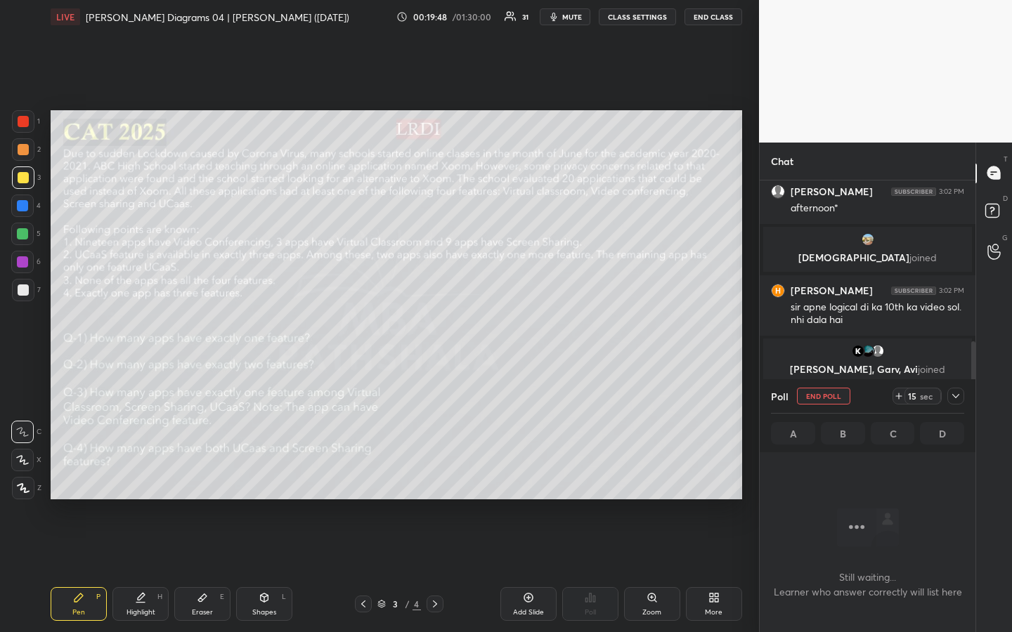
scroll to position [387, 207]
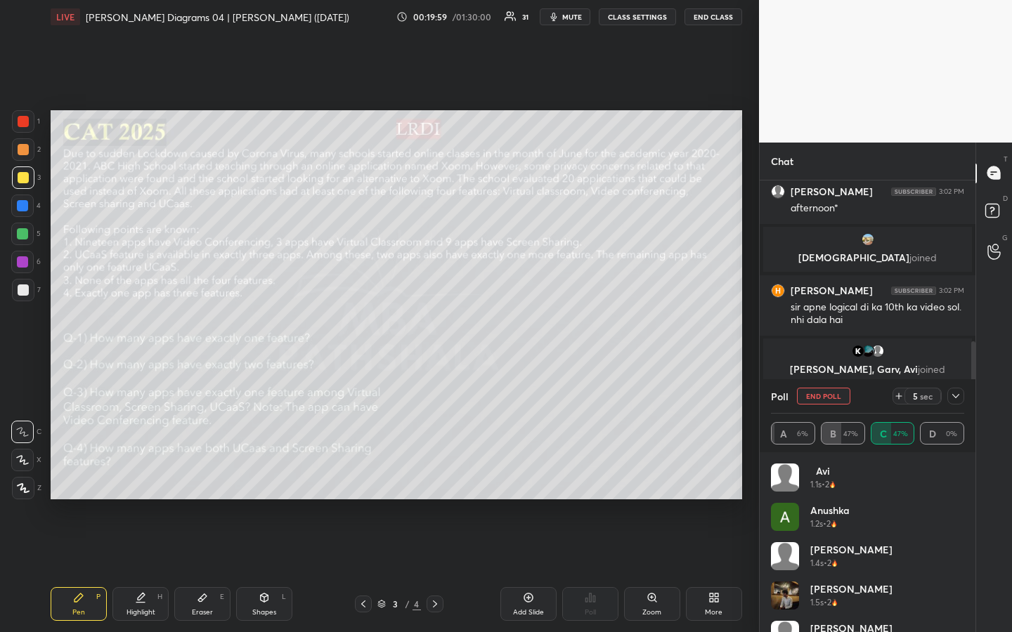
click at [750, 473] on div "1 2 3 4 5 6 7 R O A L C X Z Erase all C X Z LIVE [PERSON_NAME] Diagrams 04 | [P…" at bounding box center [379, 316] width 759 height 632
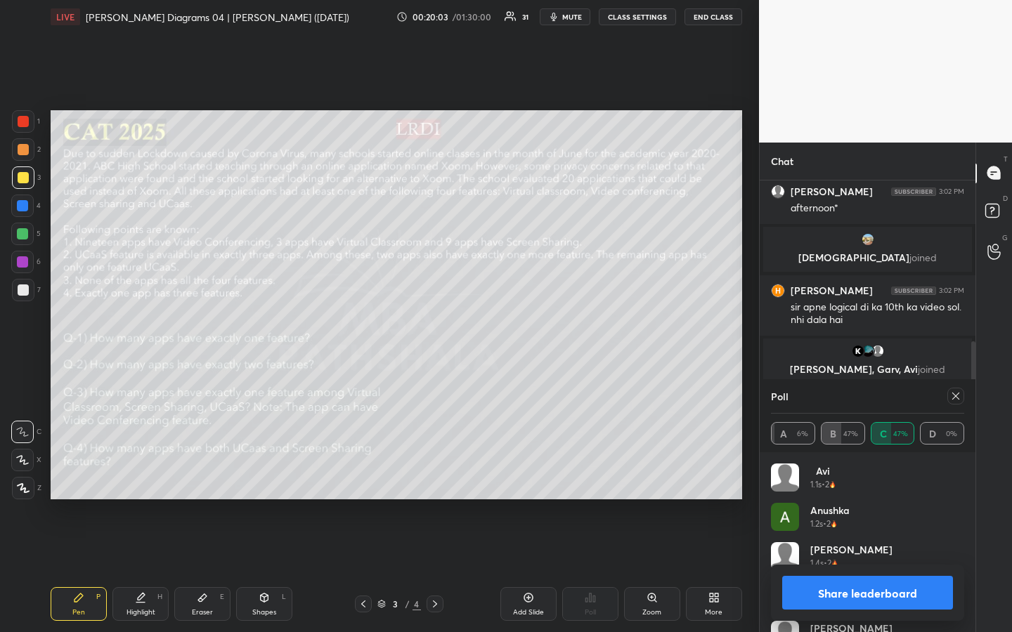
click at [751, 473] on div "1 2 3 4 5 6 7 R O A L C X Z Erase all C X Z LIVE [PERSON_NAME] Diagrams 04 | [P…" at bounding box center [379, 316] width 759 height 632
click at [956, 395] on icon at bounding box center [955, 396] width 11 height 11
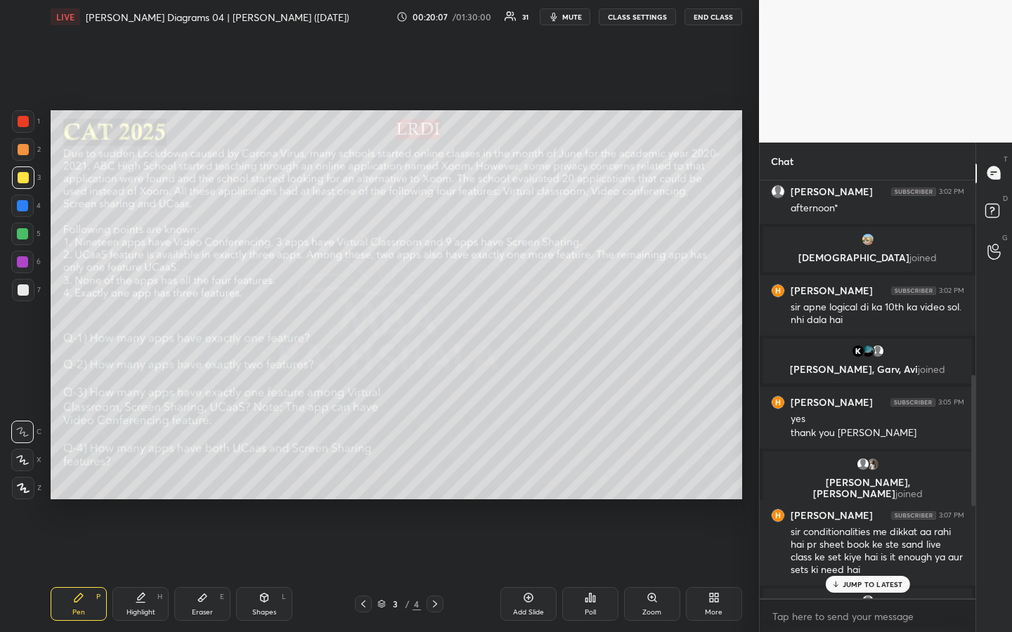
click at [589, 473] on div "Poll" at bounding box center [590, 604] width 56 height 34
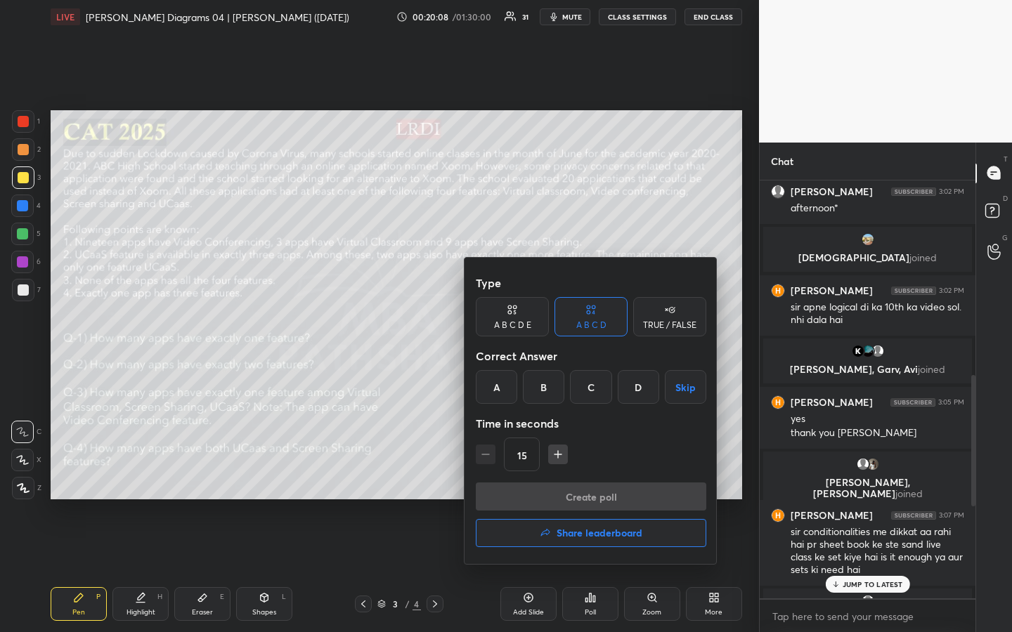
click at [639, 398] on div "D" at bounding box center [637, 387] width 41 height 34
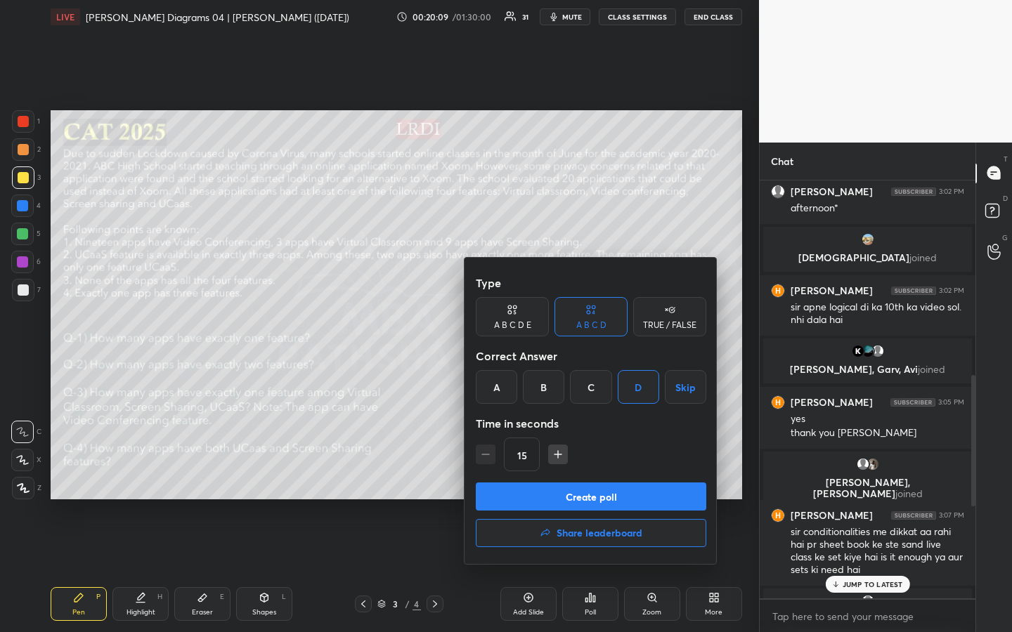
click at [610, 473] on button "Create poll" at bounding box center [591, 497] width 230 height 28
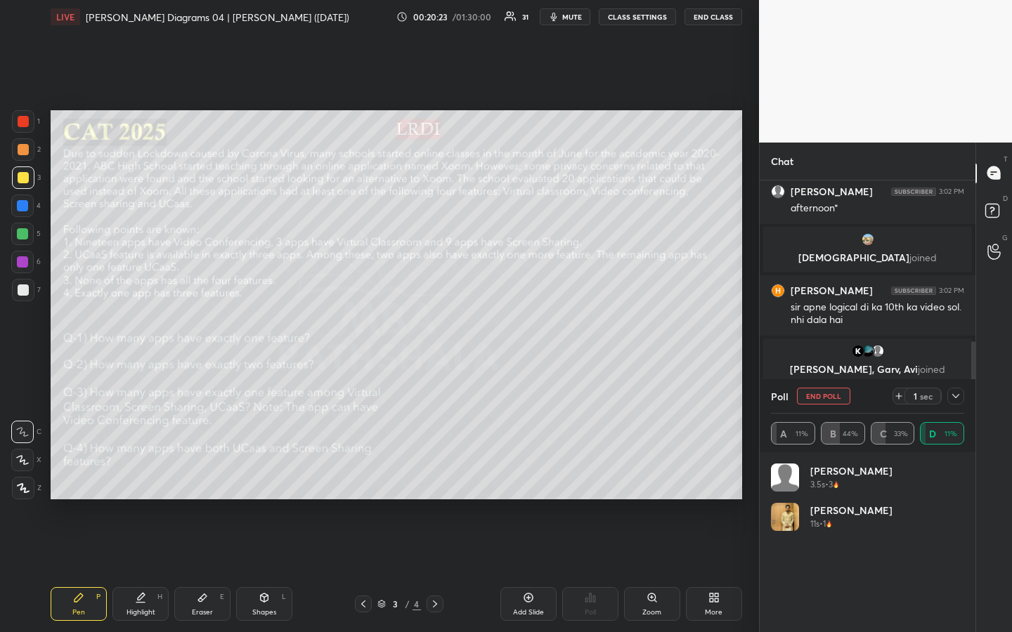
click at [744, 473] on div "Setting up your live class Poll for secs No correct answer Start poll" at bounding box center [396, 305] width 702 height 542
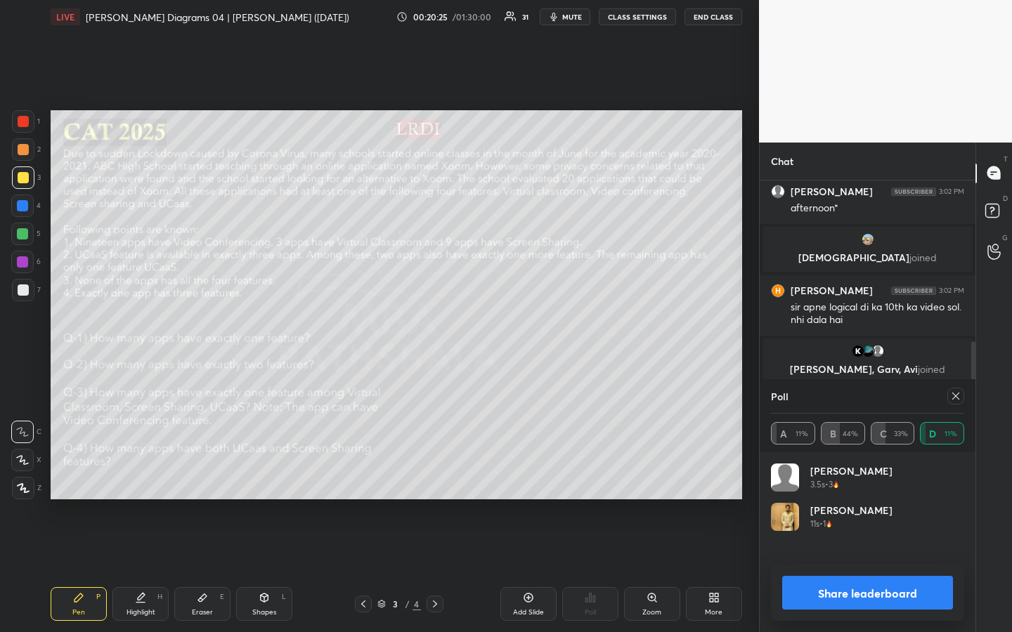
click at [953, 398] on icon at bounding box center [955, 396] width 7 height 7
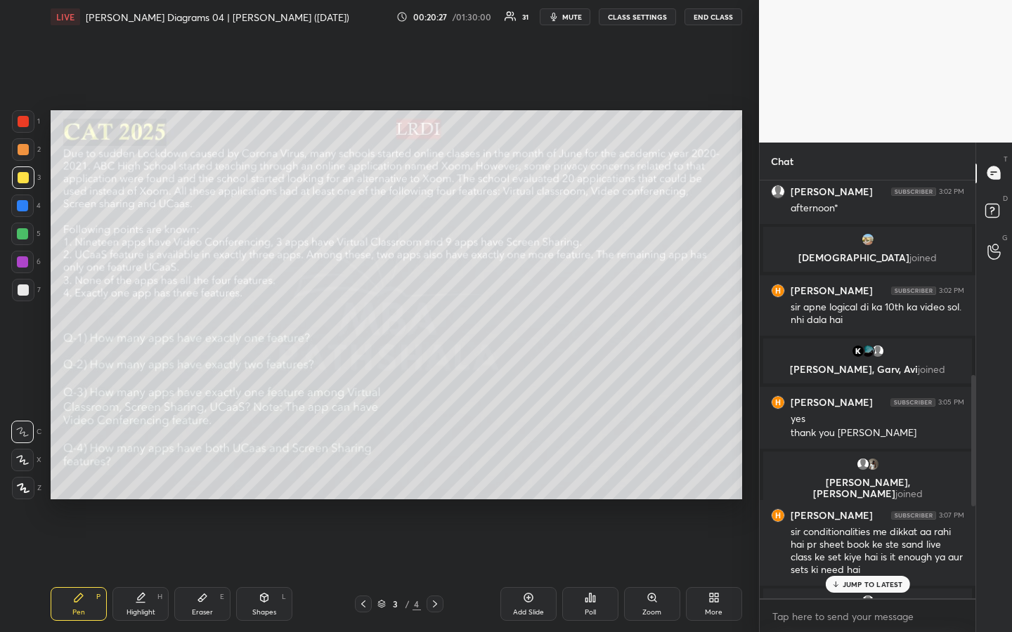
click at [594, 473] on icon at bounding box center [589, 597] width 11 height 11
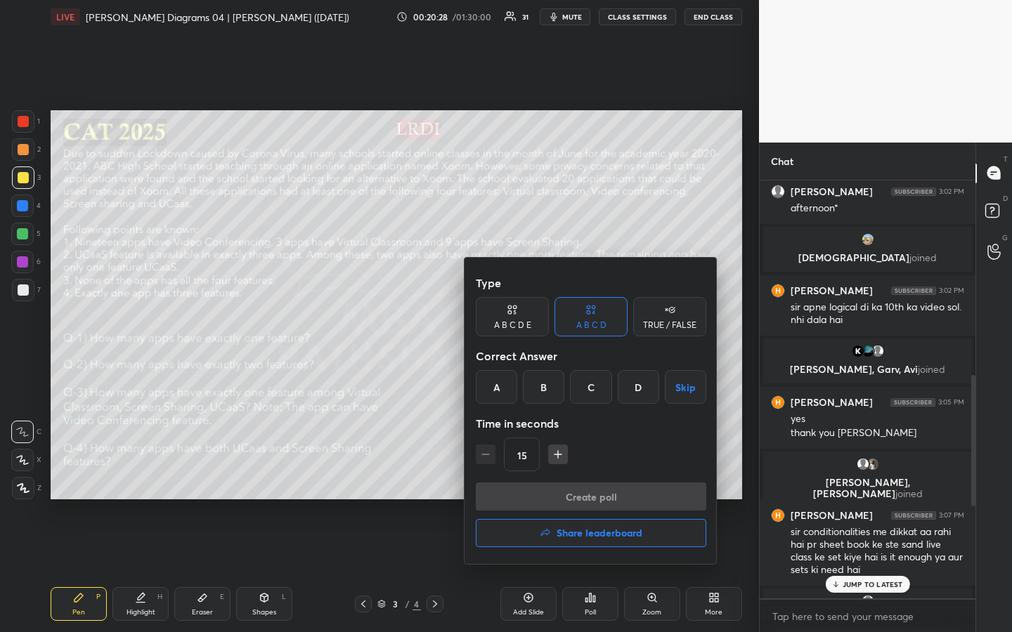
click at [643, 385] on div "D" at bounding box center [637, 387] width 41 height 34
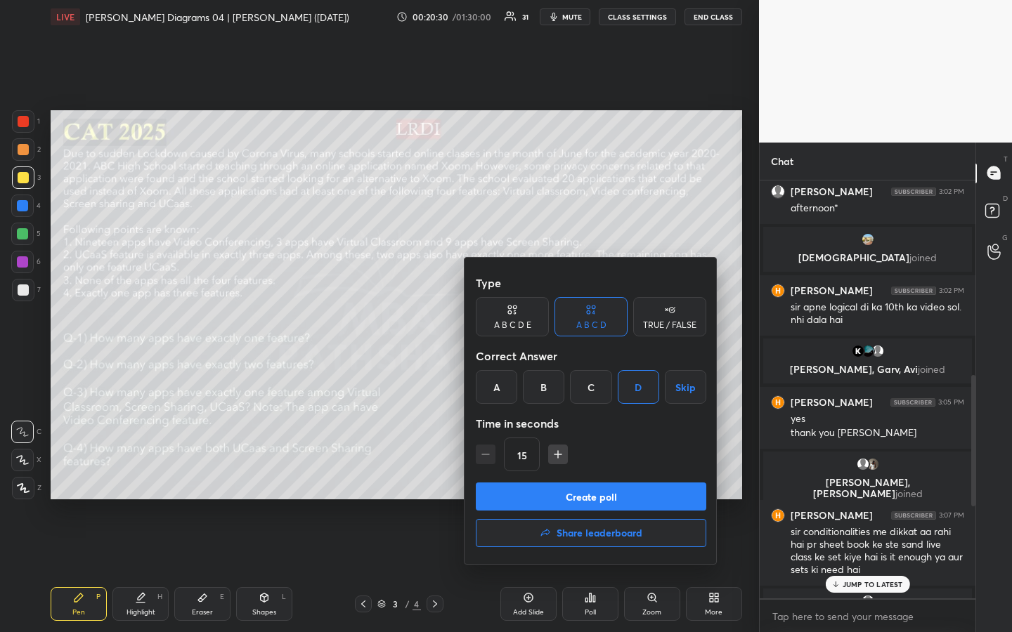
click at [624, 473] on button "Create poll" at bounding box center [591, 497] width 230 height 28
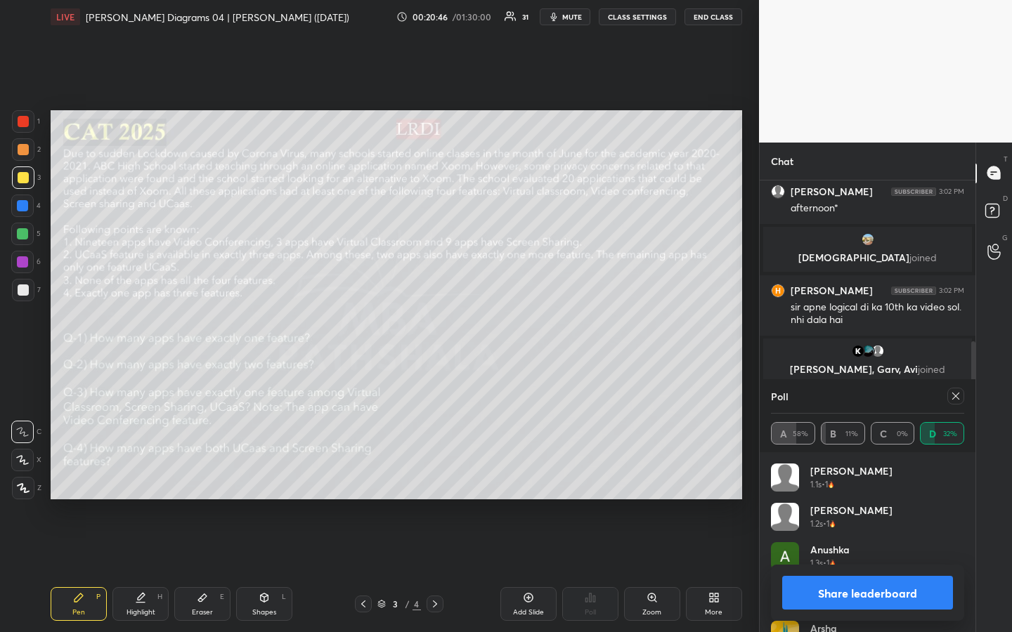
click at [842, 473] on button "Share leaderboard" at bounding box center [867, 593] width 171 height 34
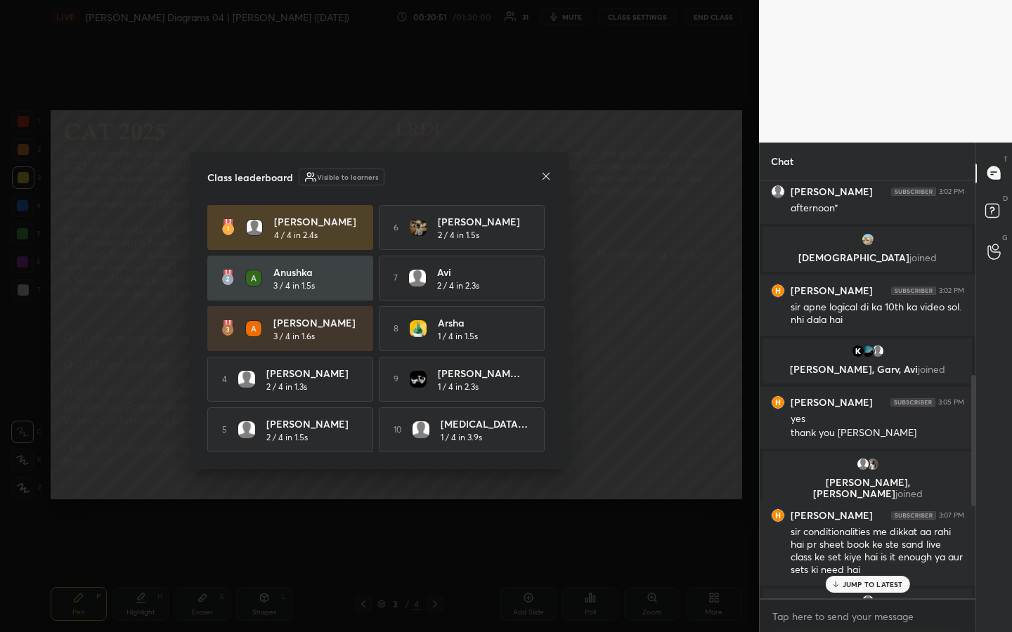
click at [545, 171] on icon at bounding box center [545, 176] width 11 height 11
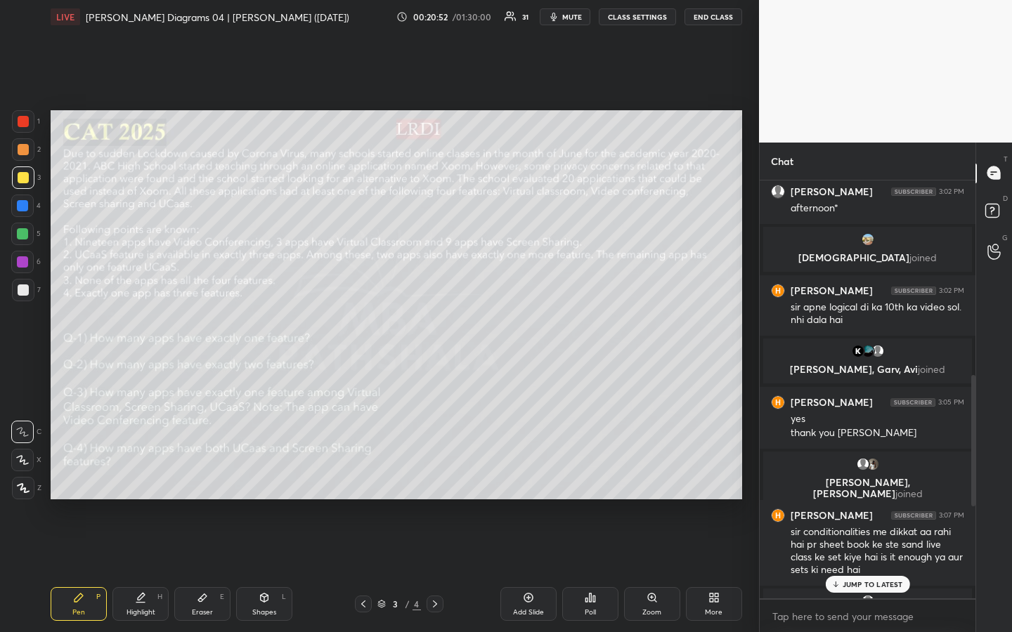
click at [871, 473] on p "JUMP TO LATEST" at bounding box center [872, 584] width 60 height 8
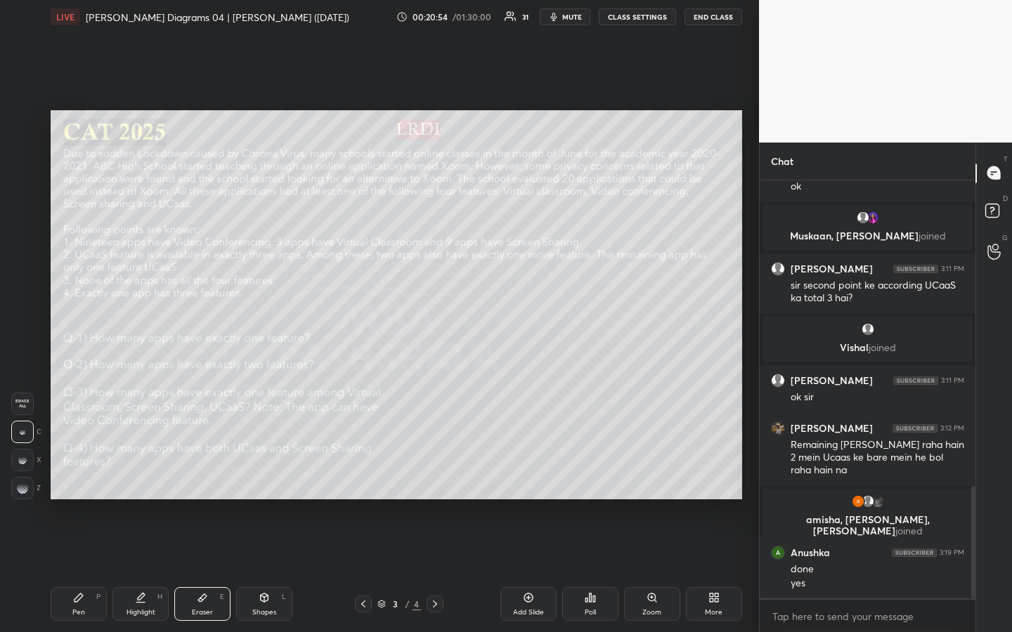
click at [22, 400] on span "Erase all" at bounding box center [22, 404] width 21 height 10
click at [81, 473] on div "Pen P" at bounding box center [79, 604] width 56 height 34
click at [149, 473] on div "Highlight H" at bounding box center [140, 604] width 56 height 34
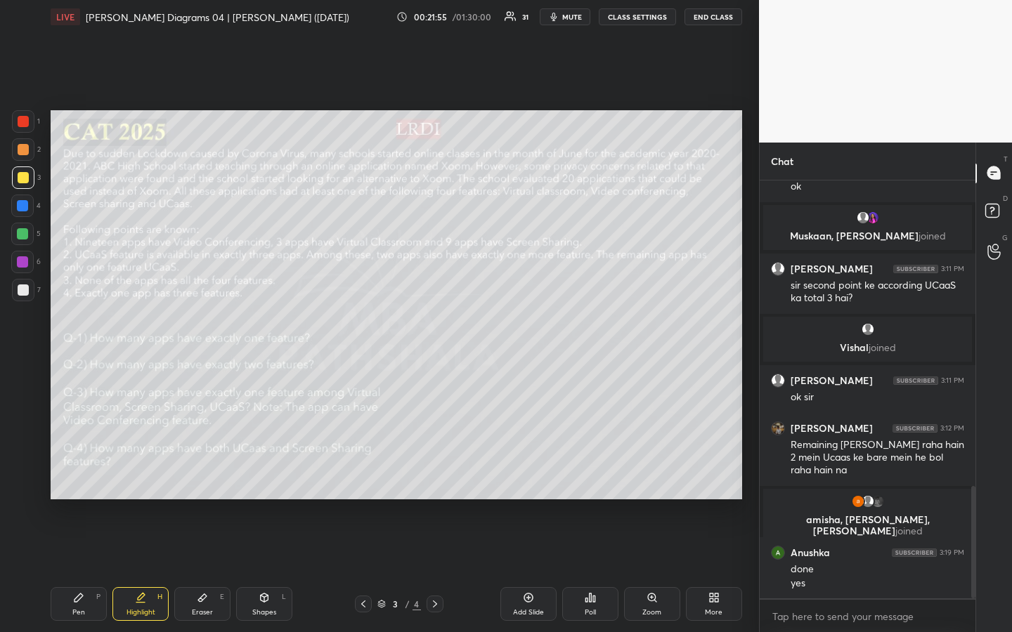
click at [264, 473] on div "Shapes" at bounding box center [264, 612] width 24 height 7
click at [29, 405] on div at bounding box center [23, 404] width 22 height 22
click at [20, 473] on div at bounding box center [23, 488] width 22 height 22
drag, startPoint x: 81, startPoint y: 596, endPoint x: 151, endPoint y: 539, distance: 90.3
click at [84, 473] on div "Pen P" at bounding box center [79, 604] width 56 height 34
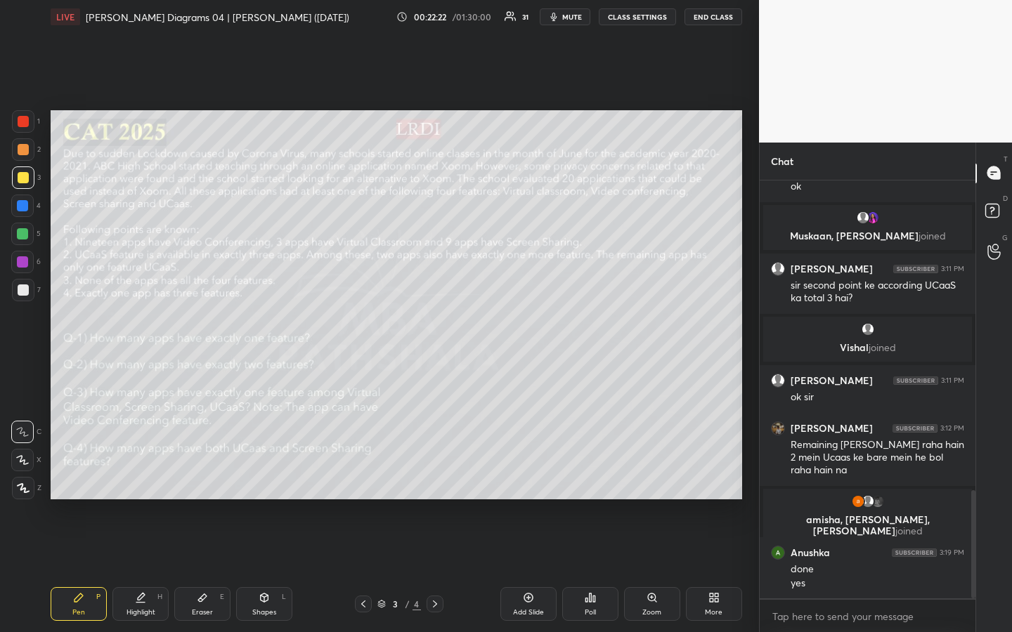
scroll to position [1196, 0]
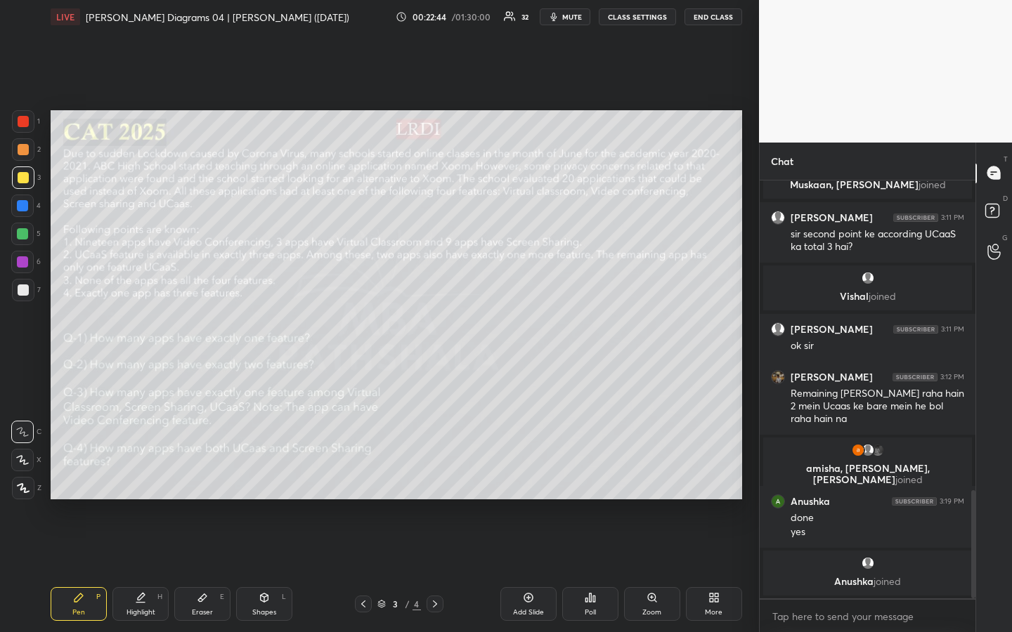
click at [143, 473] on div "Highlight H" at bounding box center [140, 604] width 56 height 34
click at [87, 473] on div "Pen P" at bounding box center [79, 604] width 56 height 34
click at [23, 234] on div at bounding box center [22, 233] width 11 height 11
click at [143, 473] on div "Pen P Highlight H Eraser E Shapes L 3 / 4 Add Slide Poll Zoom More" at bounding box center [396, 604] width 691 height 56
click at [147, 473] on div "Highlight H" at bounding box center [140, 604] width 56 height 34
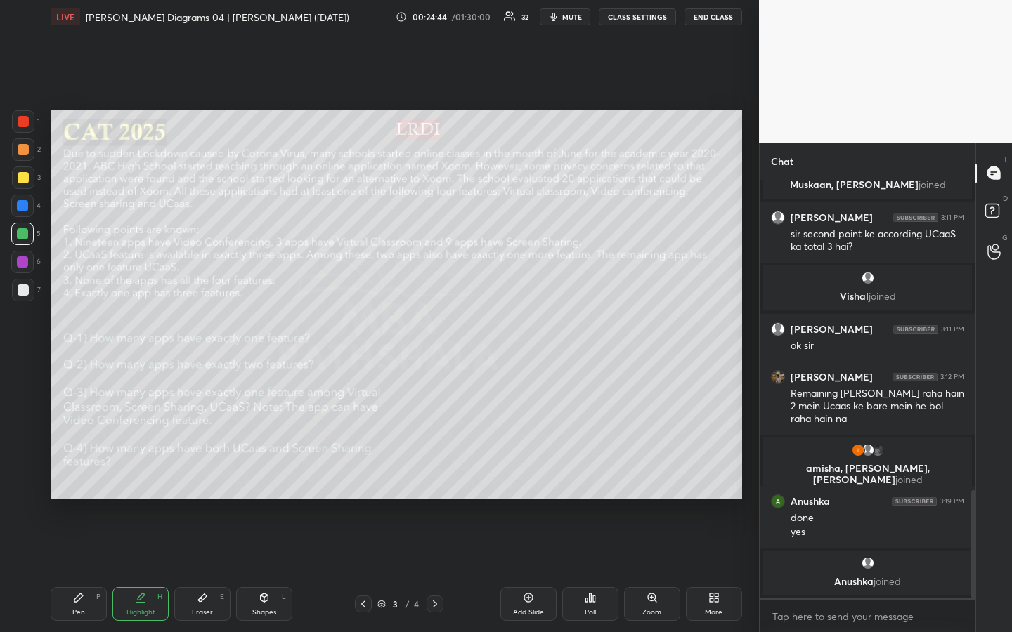
click at [77, 473] on div "Pen" at bounding box center [78, 612] width 13 height 7
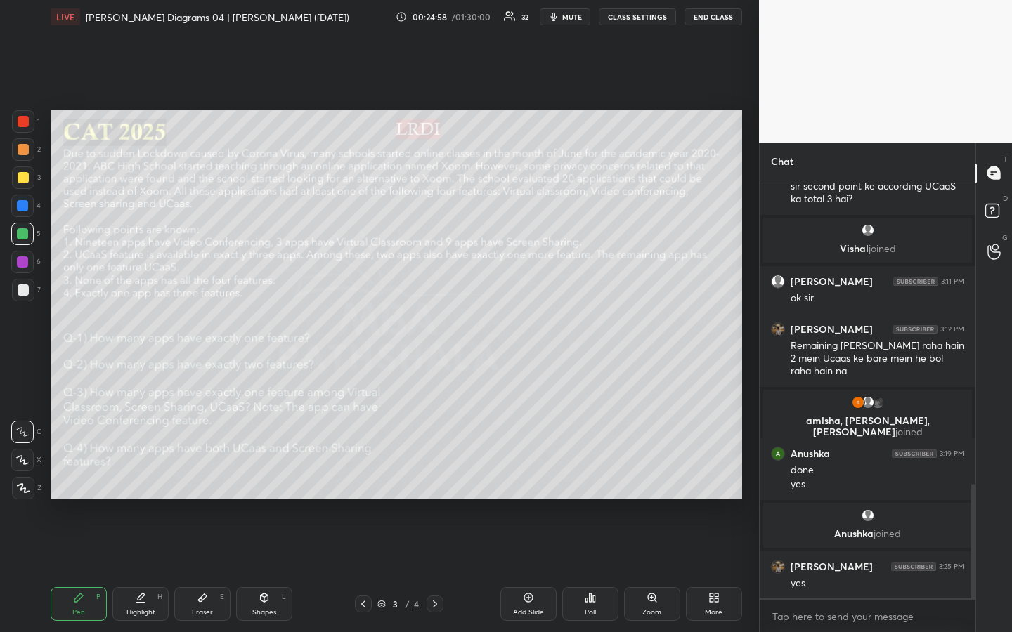
drag, startPoint x: 24, startPoint y: 179, endPoint x: 17, endPoint y: 180, distance: 7.1
click at [22, 181] on div at bounding box center [23, 177] width 11 height 11
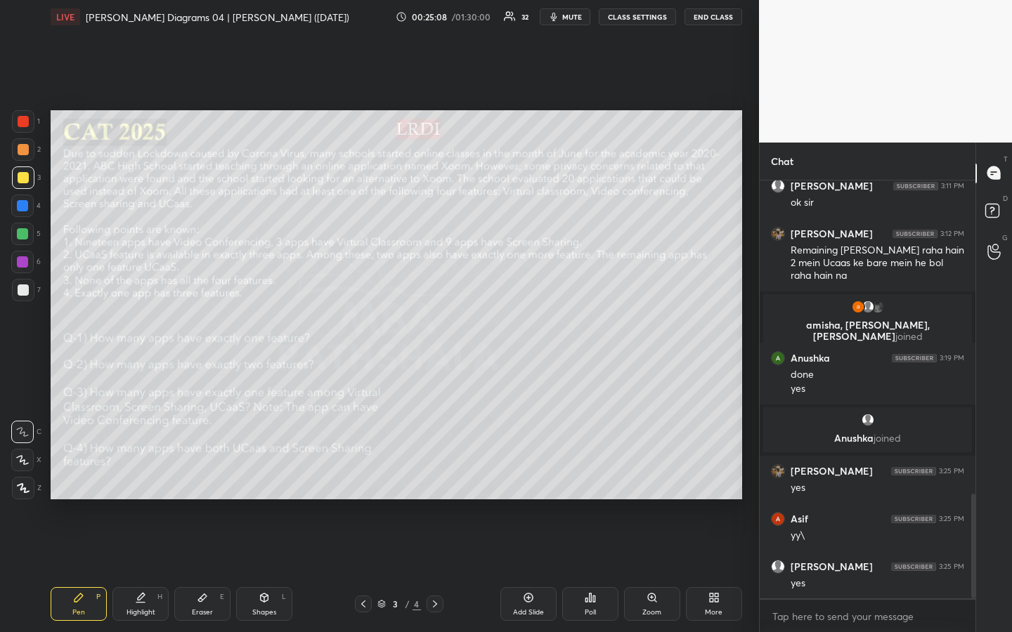
scroll to position [1254, 0]
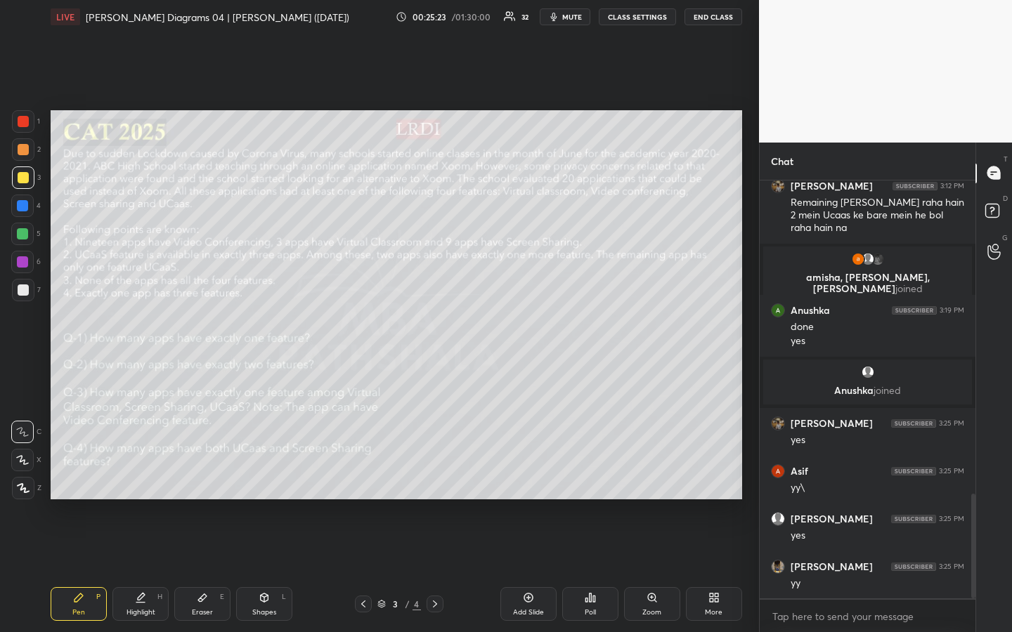
click at [25, 234] on div at bounding box center [22, 233] width 11 height 11
click at [26, 291] on div at bounding box center [23, 289] width 11 height 11
click at [145, 473] on div "Highlight H" at bounding box center [140, 604] width 56 height 34
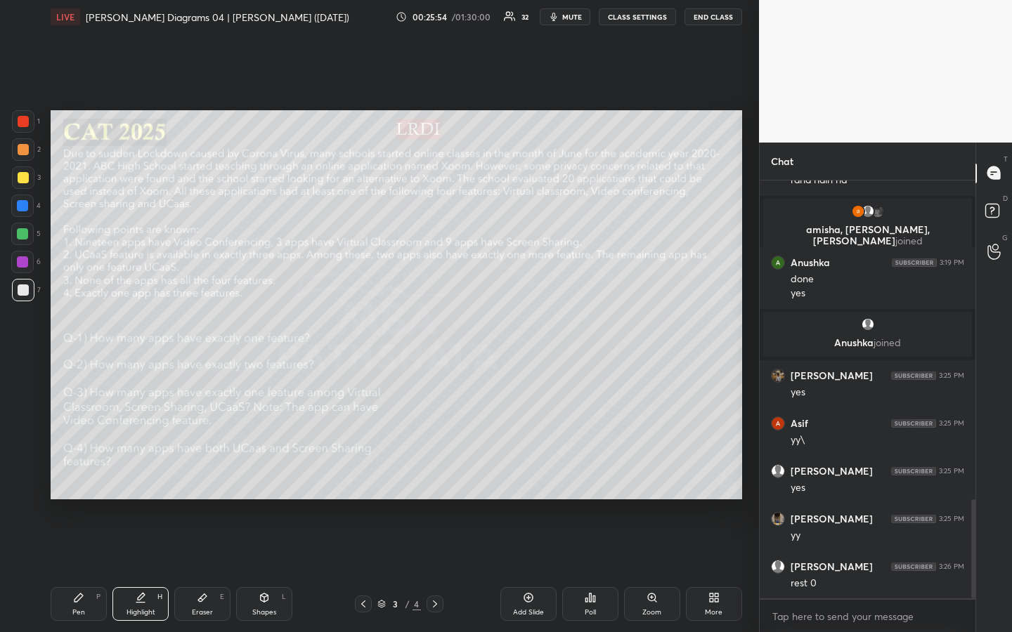
scroll to position [1349, 0]
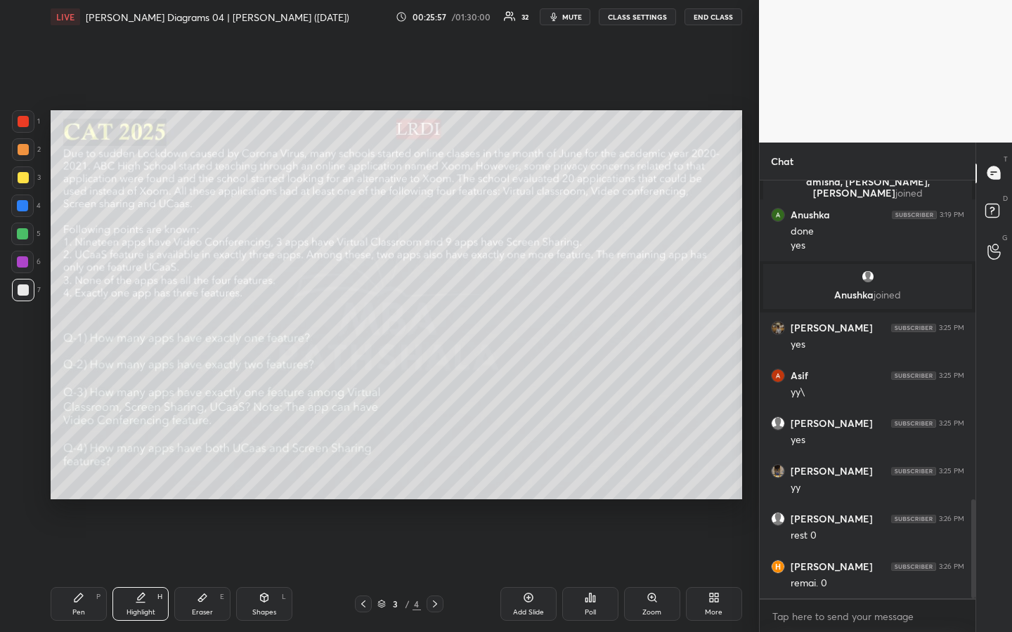
click at [79, 473] on div "Pen P" at bounding box center [79, 604] width 56 height 34
click at [139, 473] on div "Highlight H" at bounding box center [140, 604] width 56 height 34
click at [86, 473] on div "Pen P" at bounding box center [79, 604] width 56 height 34
click at [143, 473] on div "Highlight H" at bounding box center [140, 604] width 56 height 34
click at [78, 473] on div "Pen P" at bounding box center [79, 604] width 56 height 34
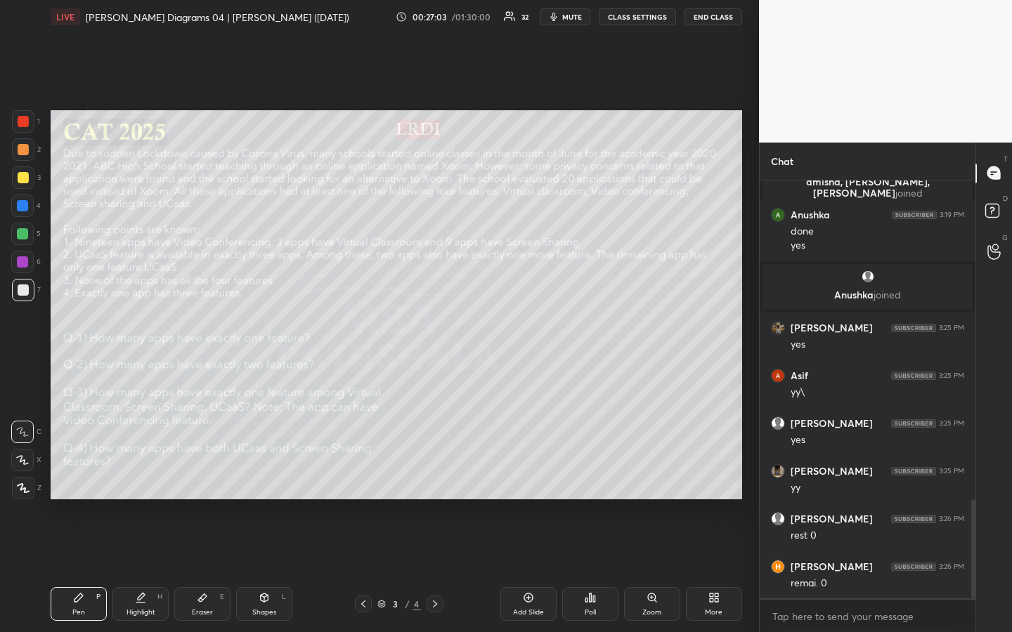
click at [155, 473] on div "Highlight H" at bounding box center [140, 604] width 56 height 34
click at [23, 293] on div at bounding box center [23, 289] width 11 height 11
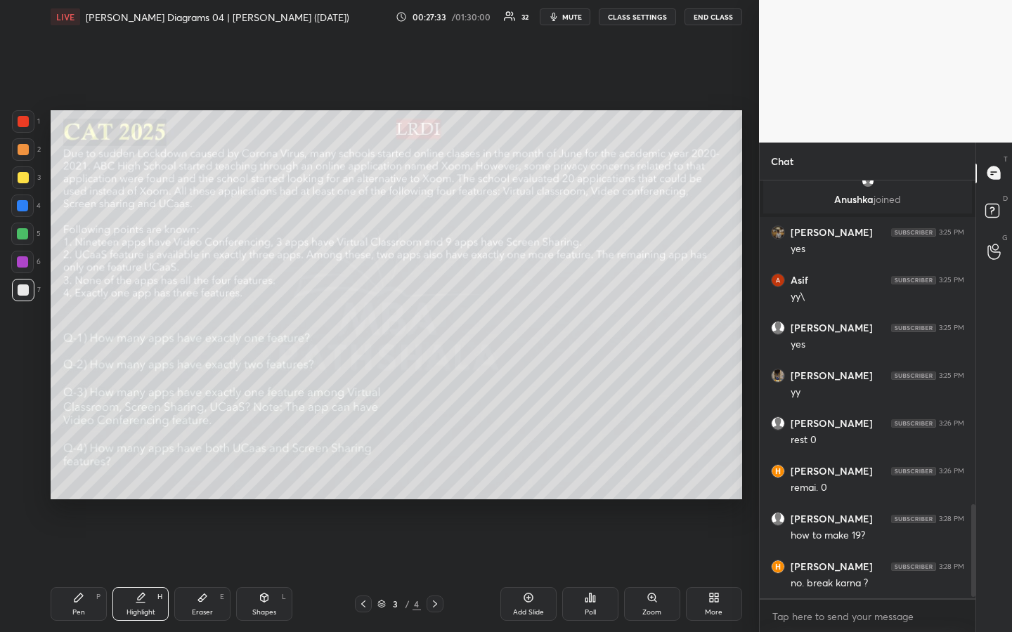
scroll to position [1493, 0]
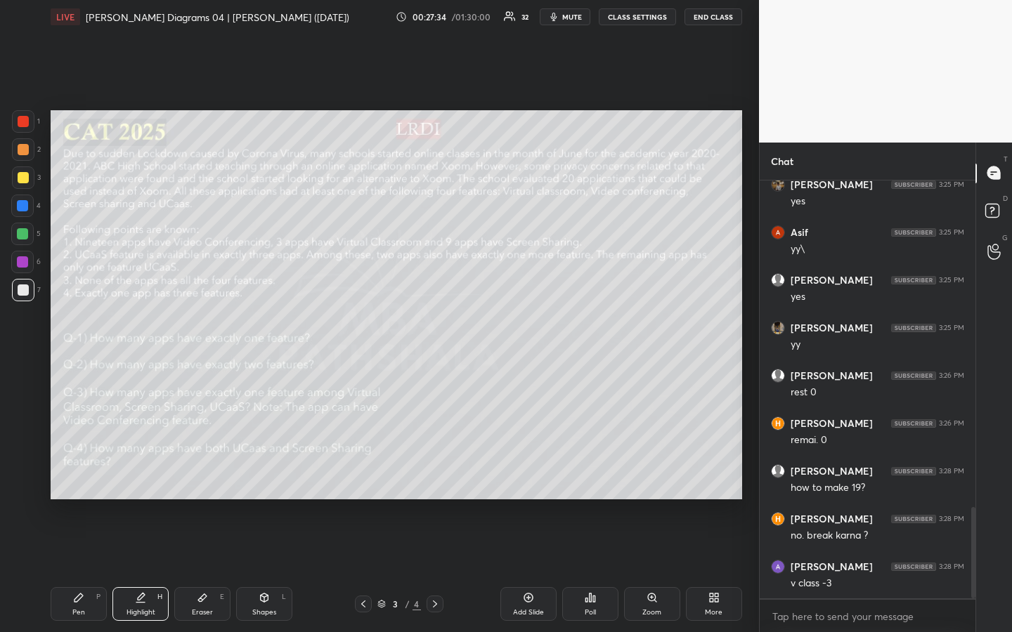
drag, startPoint x: 143, startPoint y: 617, endPoint x: 152, endPoint y: 613, distance: 10.1
click at [141, 473] on div "Highlight H" at bounding box center [140, 604] width 56 height 34
click at [88, 473] on div "Pen P" at bounding box center [79, 604] width 56 height 34
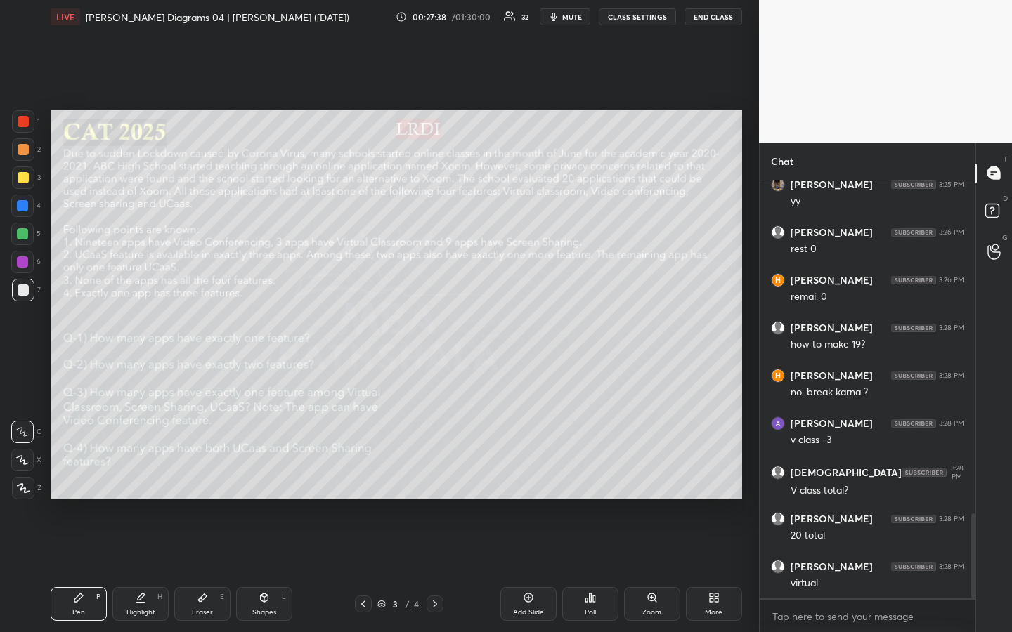
click at [140, 473] on div "Highlight" at bounding box center [140, 612] width 29 height 7
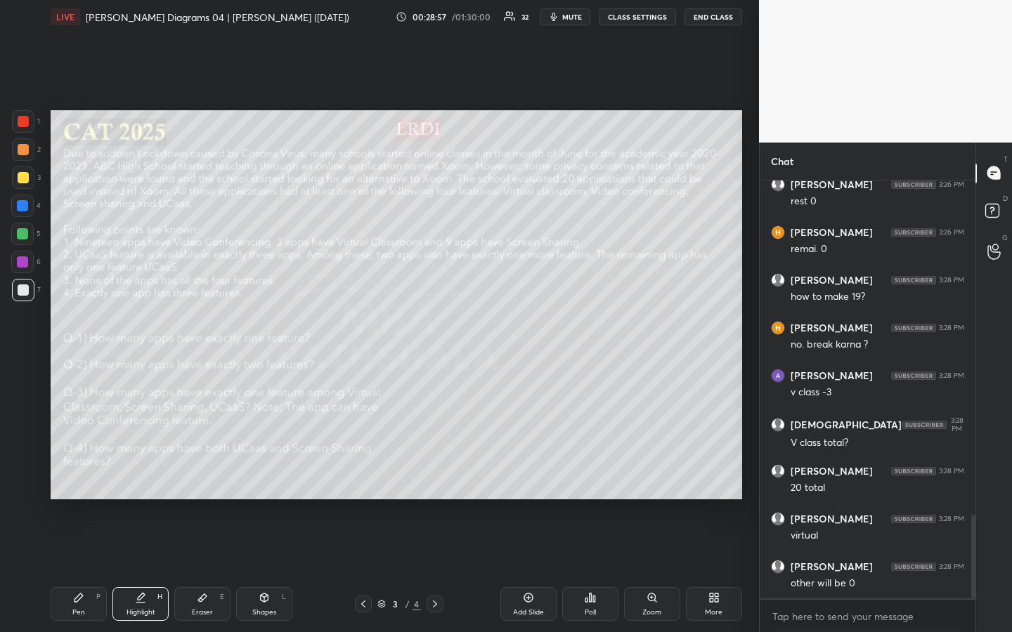
click at [72, 473] on div "Pen P" at bounding box center [79, 604] width 56 height 34
click at [148, 473] on div "Highlight H" at bounding box center [140, 604] width 56 height 34
drag, startPoint x: 93, startPoint y: 599, endPoint x: 100, endPoint y: 596, distance: 8.2
click at [92, 473] on div "Pen P" at bounding box center [79, 604] width 56 height 34
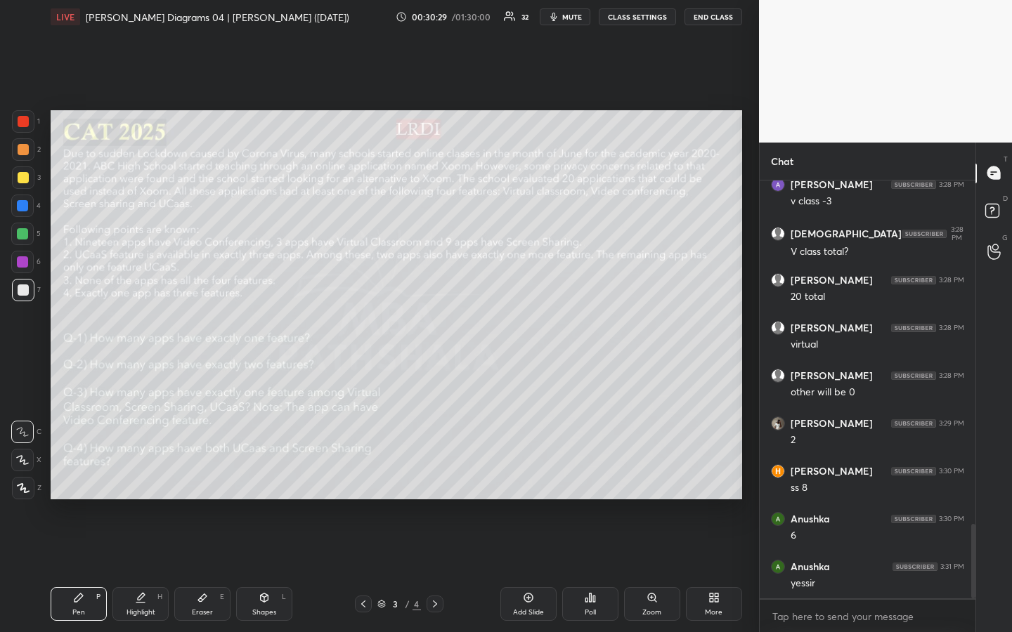
scroll to position [1923, 0]
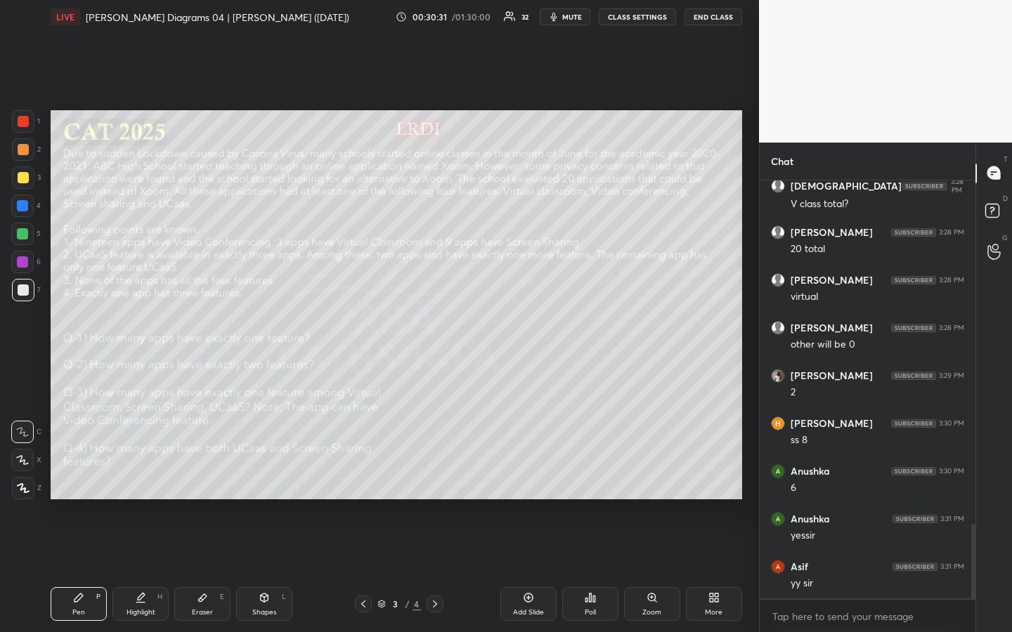
drag, startPoint x: 142, startPoint y: 596, endPoint x: 202, endPoint y: 570, distance: 65.1
click at [145, 473] on icon at bounding box center [140, 597] width 11 height 11
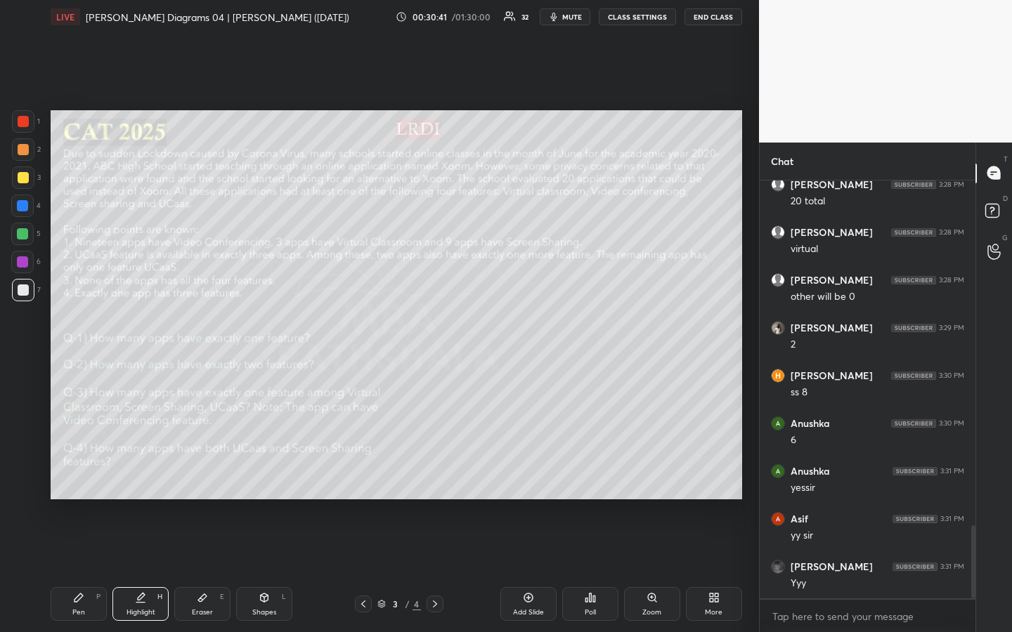
drag, startPoint x: 89, startPoint y: 598, endPoint x: 92, endPoint y: 584, distance: 15.2
click at [91, 473] on div "Pen P" at bounding box center [79, 604] width 56 height 34
click at [140, 473] on icon at bounding box center [140, 597] width 11 height 11
click at [78, 473] on div "Pen" at bounding box center [78, 612] width 13 height 7
click at [142, 473] on div "Highlight H" at bounding box center [140, 604] width 56 height 34
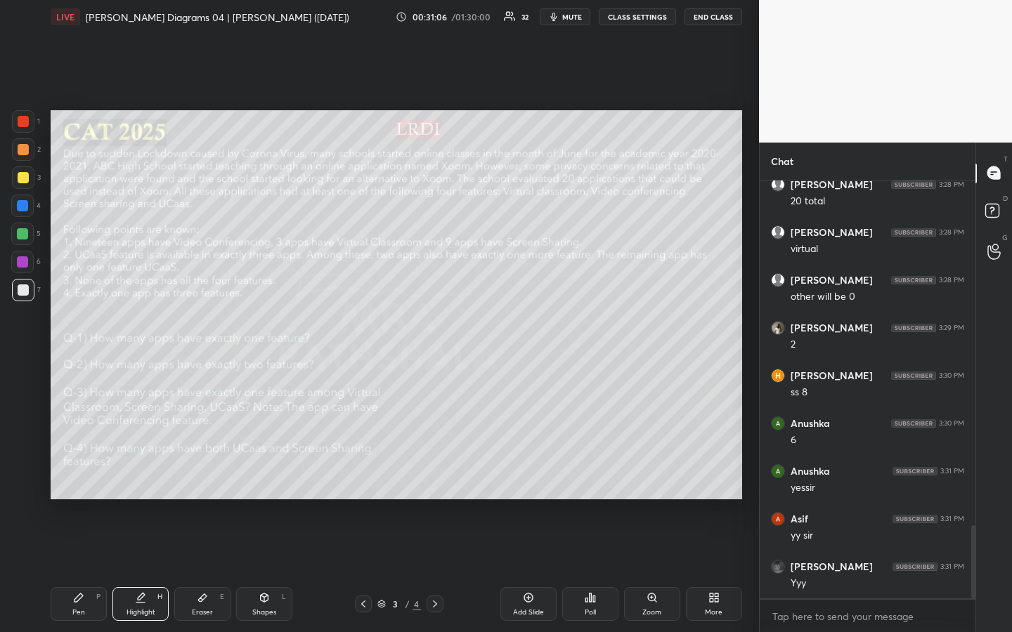
click at [79, 473] on div "Pen" at bounding box center [78, 612] width 13 height 7
click at [140, 473] on div "Highlight" at bounding box center [140, 612] width 29 height 7
click at [79, 473] on div "Pen P" at bounding box center [79, 604] width 56 height 34
click at [140, 473] on div "Highlight H" at bounding box center [140, 604] width 56 height 34
click at [78, 473] on div "Pen" at bounding box center [78, 612] width 13 height 7
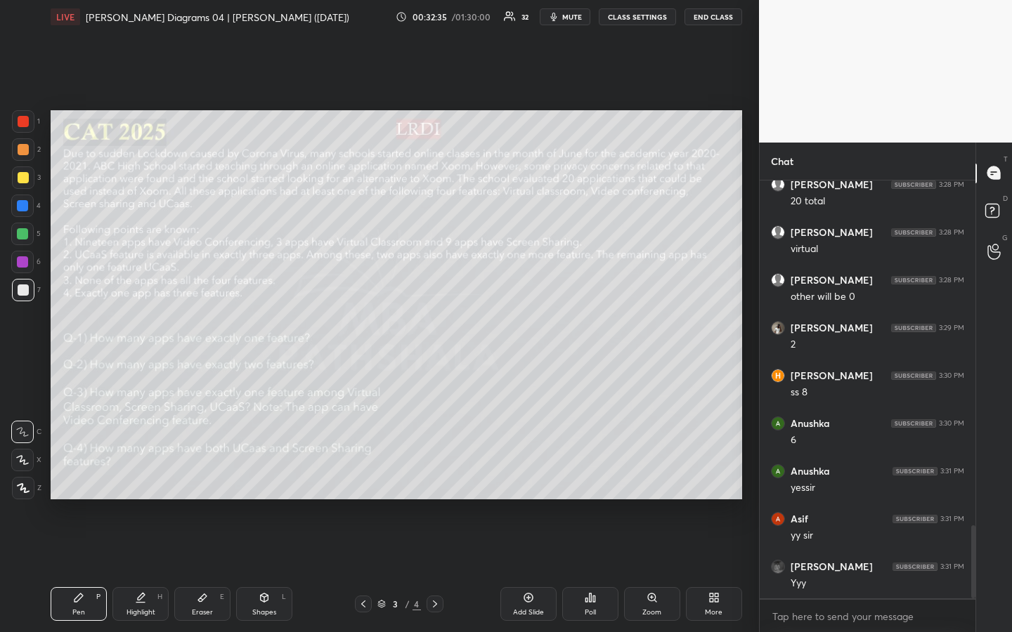
click at [152, 473] on div "Highlight H" at bounding box center [140, 604] width 56 height 34
click at [74, 473] on div "Pen P" at bounding box center [79, 604] width 56 height 34
click at [159, 473] on div "Highlight H" at bounding box center [140, 604] width 56 height 34
click at [80, 473] on div "Pen P" at bounding box center [79, 604] width 56 height 34
click at [141, 473] on icon at bounding box center [140, 603] width 8 height 0
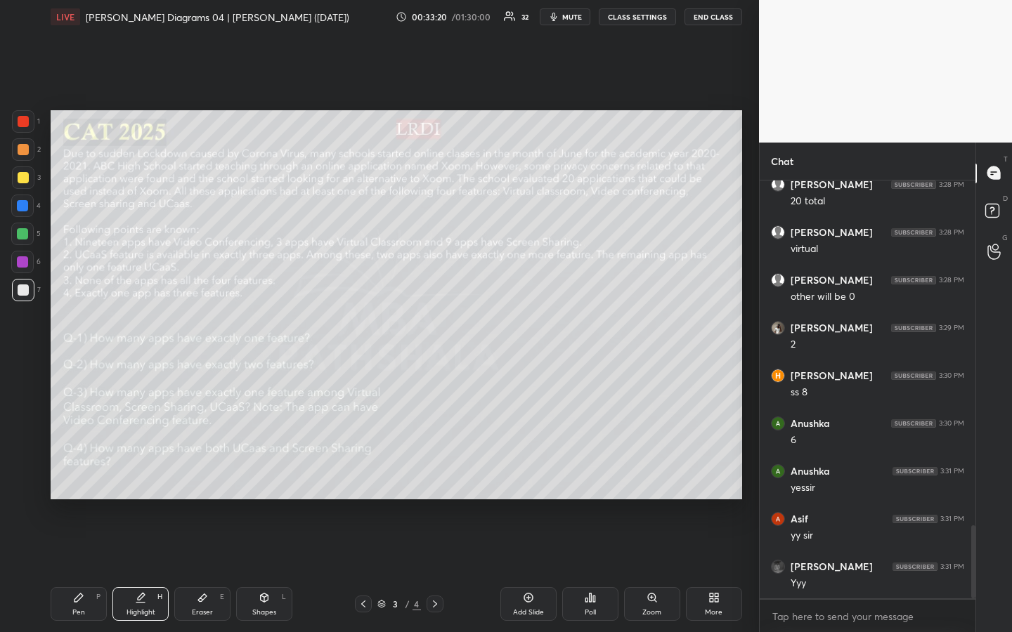
click at [79, 473] on div "Pen P" at bounding box center [79, 604] width 56 height 34
click at [146, 473] on div "Highlight H" at bounding box center [140, 604] width 56 height 34
click at [78, 473] on div "Pen P" at bounding box center [79, 604] width 56 height 34
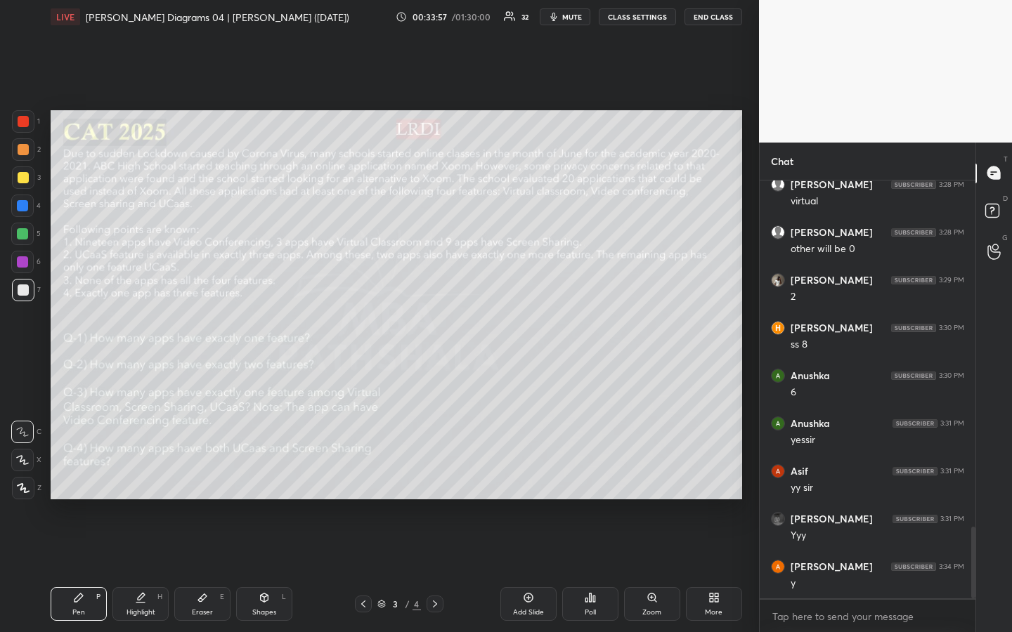
click at [139, 473] on icon at bounding box center [140, 597] width 11 height 11
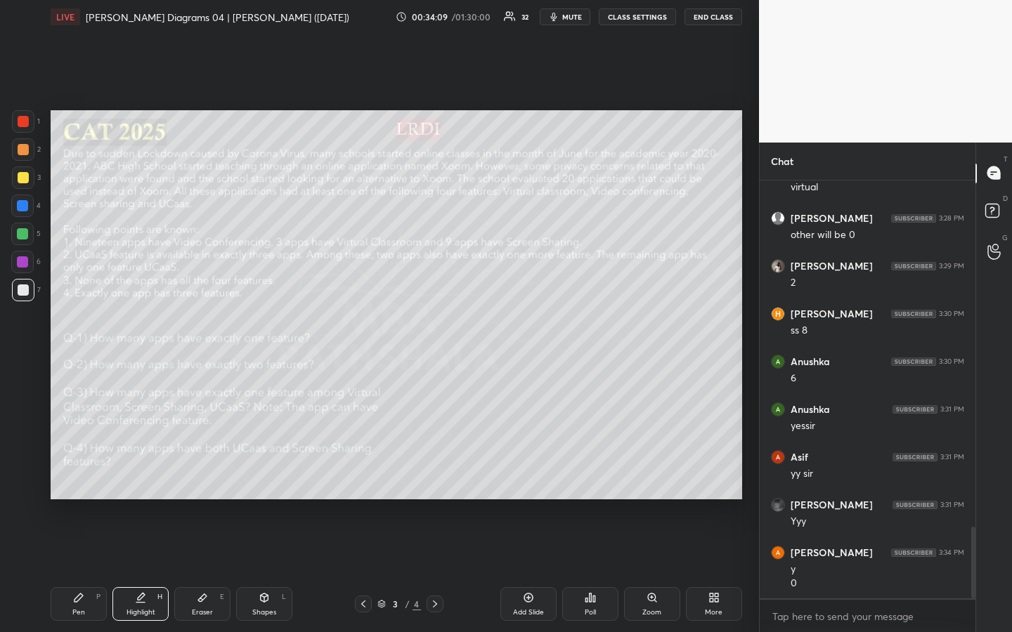
click at [77, 473] on div "Pen P" at bounding box center [79, 604] width 56 height 34
click at [26, 150] on div at bounding box center [23, 149] width 11 height 11
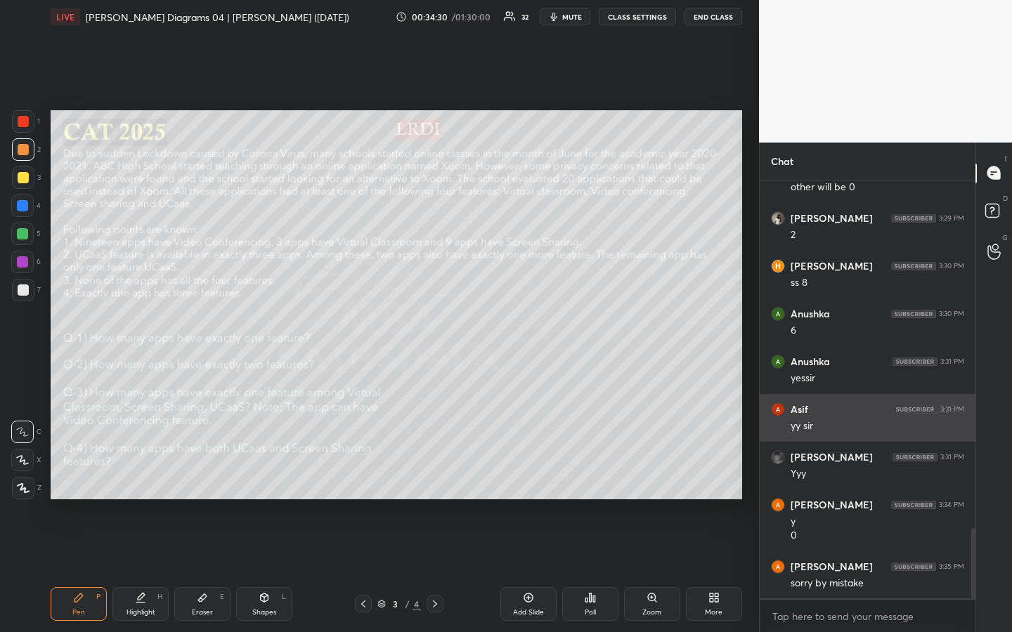
scroll to position [2128, 0]
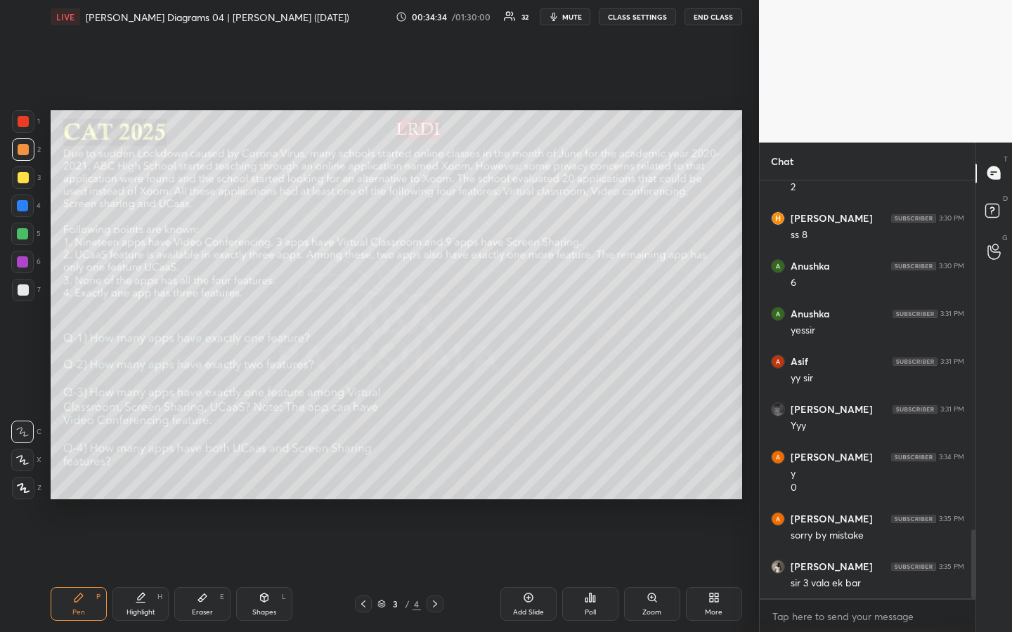
drag, startPoint x: 139, startPoint y: 611, endPoint x: 172, endPoint y: 578, distance: 46.7
click at [140, 473] on div "Highlight" at bounding box center [140, 612] width 29 height 7
click at [133, 473] on div "Highlight H" at bounding box center [140, 604] width 56 height 34
click at [78, 473] on div "Pen P" at bounding box center [79, 604] width 56 height 34
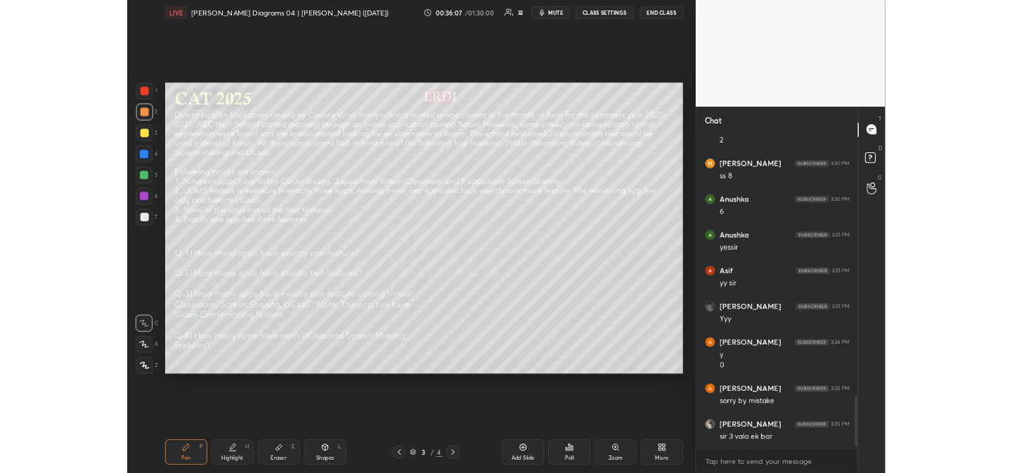
scroll to position [2176, 0]
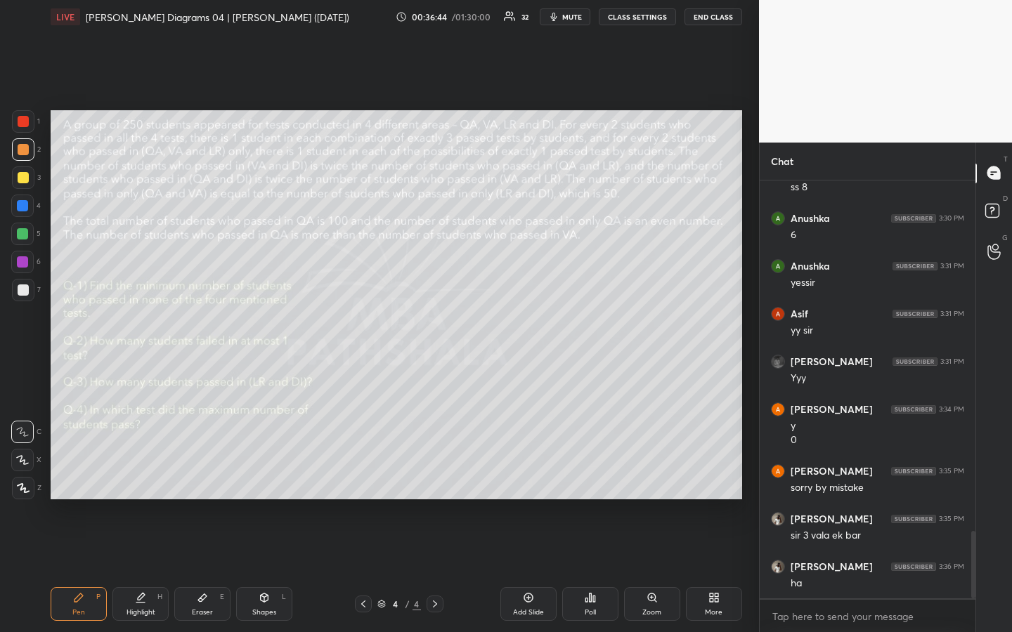
click at [27, 183] on div at bounding box center [23, 177] width 22 height 22
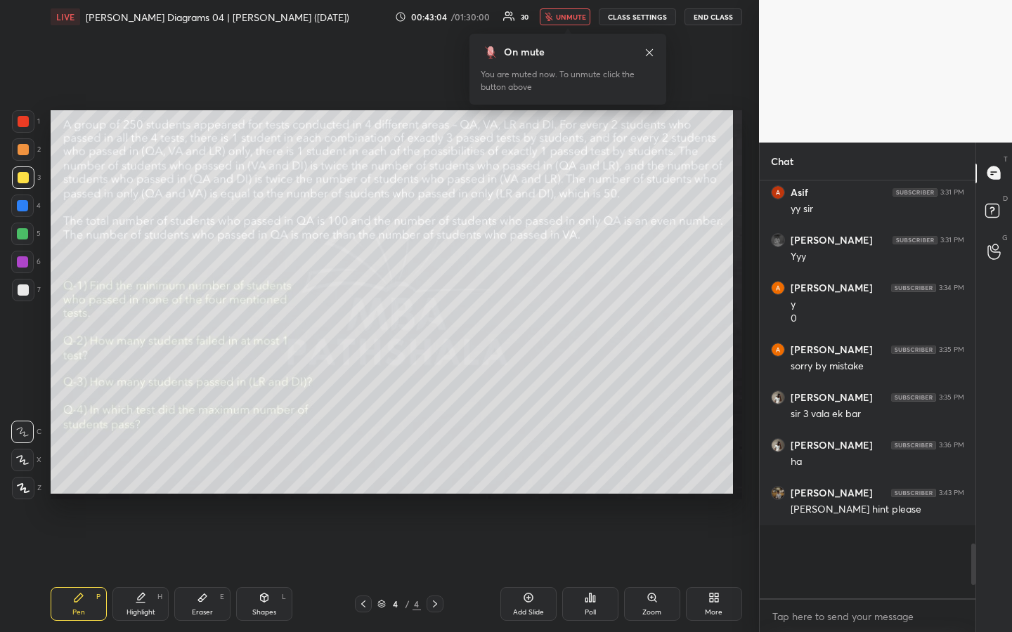
scroll to position [2223, 0]
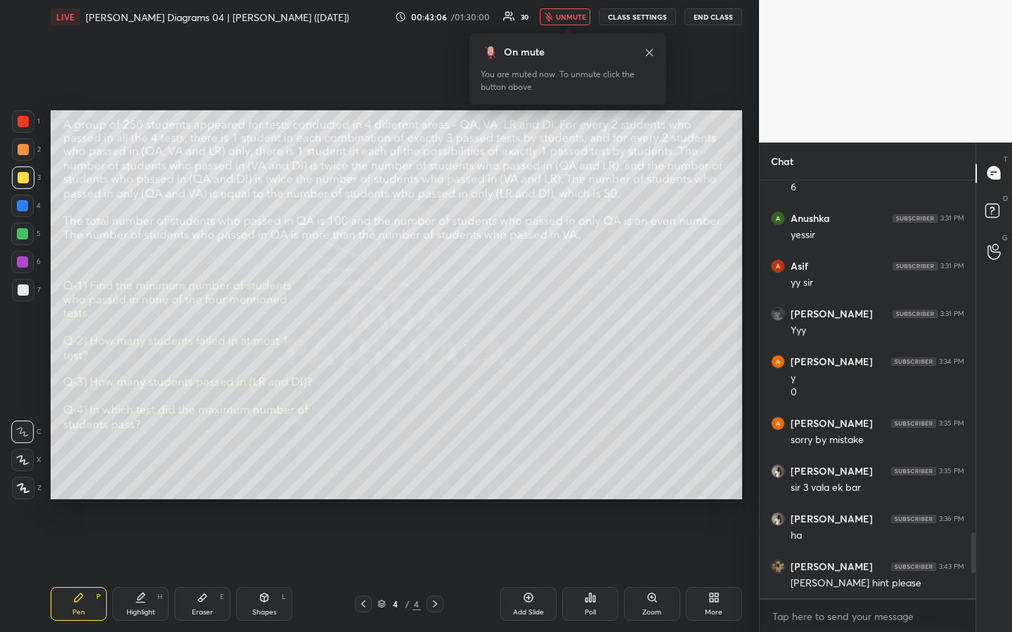
click at [24, 175] on div at bounding box center [23, 177] width 11 height 11
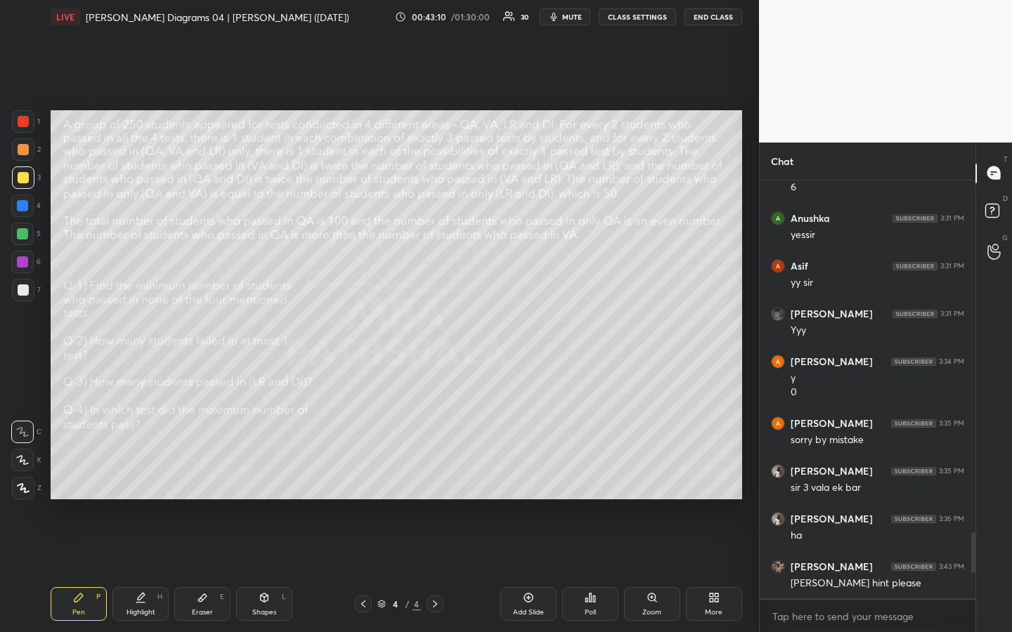
click at [136, 473] on div "Highlight" at bounding box center [140, 612] width 29 height 7
drag, startPoint x: 89, startPoint y: 598, endPoint x: 103, endPoint y: 603, distance: 14.7
click at [89, 473] on div "Pen P" at bounding box center [79, 604] width 56 height 34
click at [144, 473] on icon at bounding box center [140, 597] width 11 height 11
click at [143, 473] on div "Highlight H" at bounding box center [140, 604] width 56 height 34
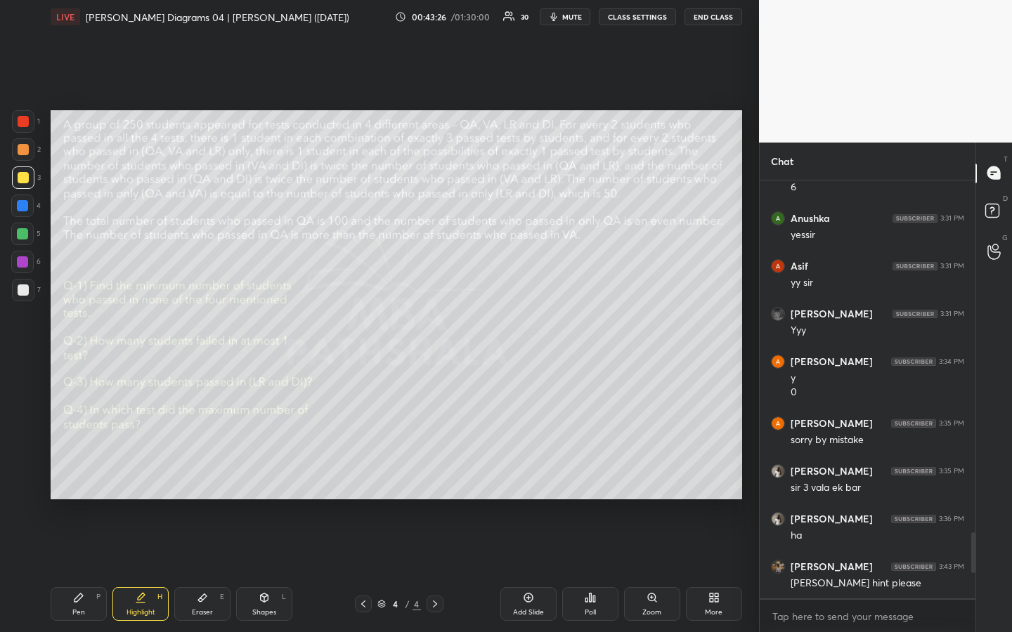
click at [90, 473] on div "Pen P" at bounding box center [79, 604] width 56 height 34
click at [134, 473] on div "Highlight" at bounding box center [140, 612] width 29 height 7
click at [74, 473] on icon at bounding box center [78, 598] width 8 height 8
click at [136, 473] on div "Highlight H" at bounding box center [140, 604] width 56 height 34
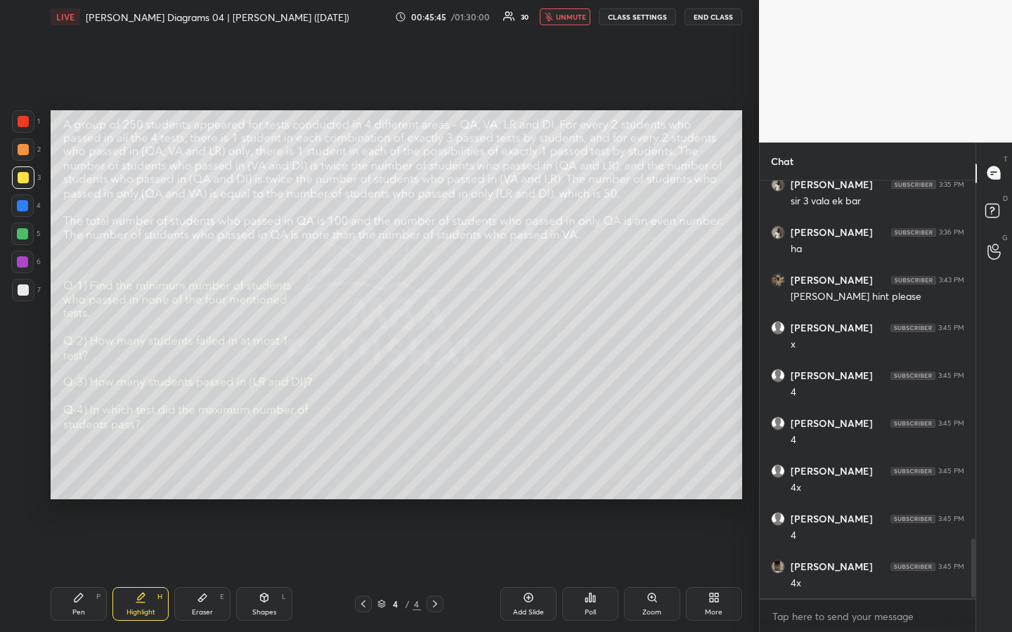
scroll to position [2558, 0]
drag, startPoint x: 77, startPoint y: 608, endPoint x: 95, endPoint y: 603, distance: 18.2
click at [77, 473] on div "Pen" at bounding box center [78, 612] width 13 height 7
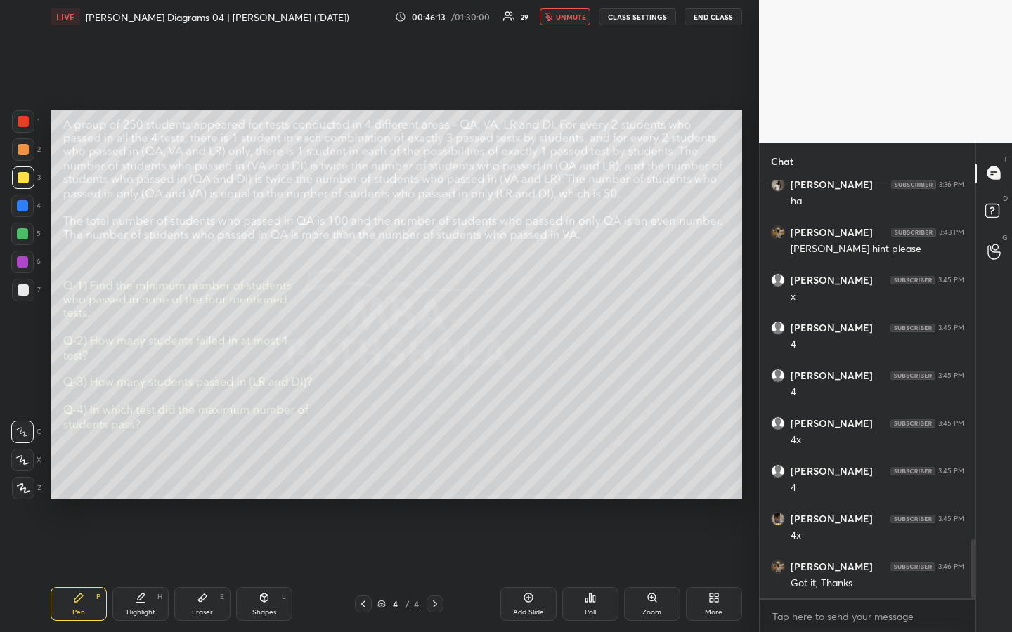
click at [205, 473] on div "Eraser" at bounding box center [202, 612] width 21 height 7
click at [29, 473] on div at bounding box center [22, 488] width 22 height 22
click at [82, 473] on div "Pen P" at bounding box center [79, 604] width 56 height 34
click at [25, 178] on div at bounding box center [23, 177] width 11 height 11
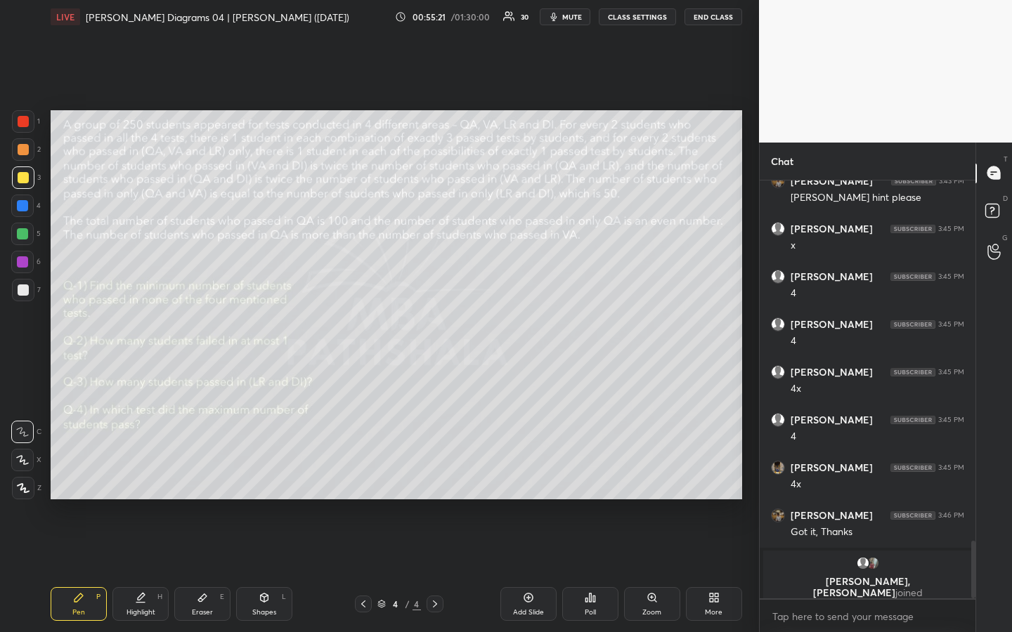
click at [750, 473] on div "1 2 3 4 5 6 7 R O A L C X Z Erase all C X Z LIVE [PERSON_NAME] Diagrams 04 | [P…" at bounding box center [379, 316] width 759 height 632
click at [582, 473] on div "Poll" at bounding box center [590, 604] width 56 height 34
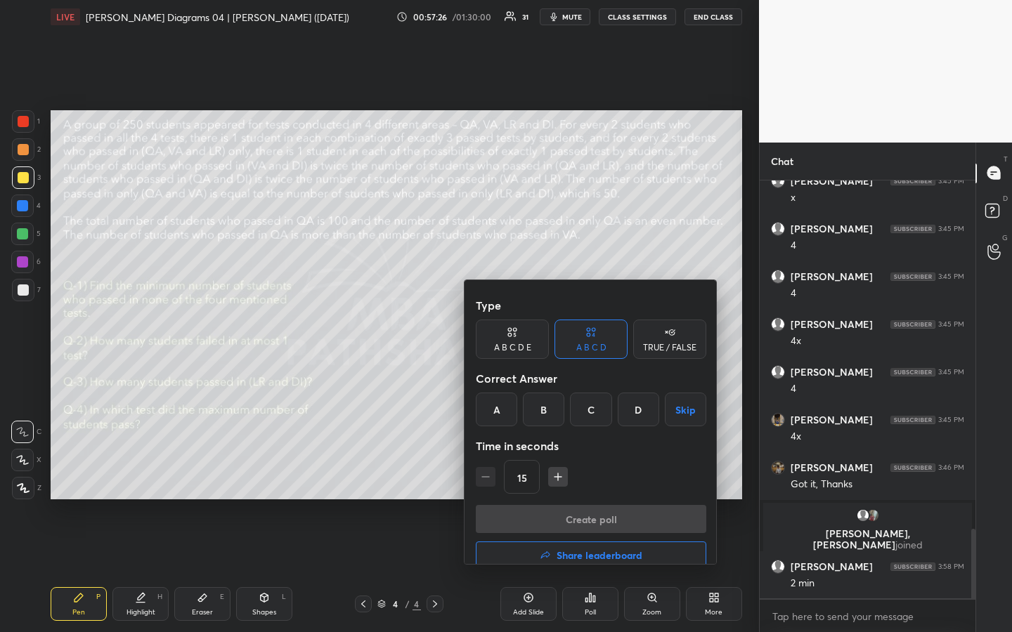
scroll to position [2090, 0]
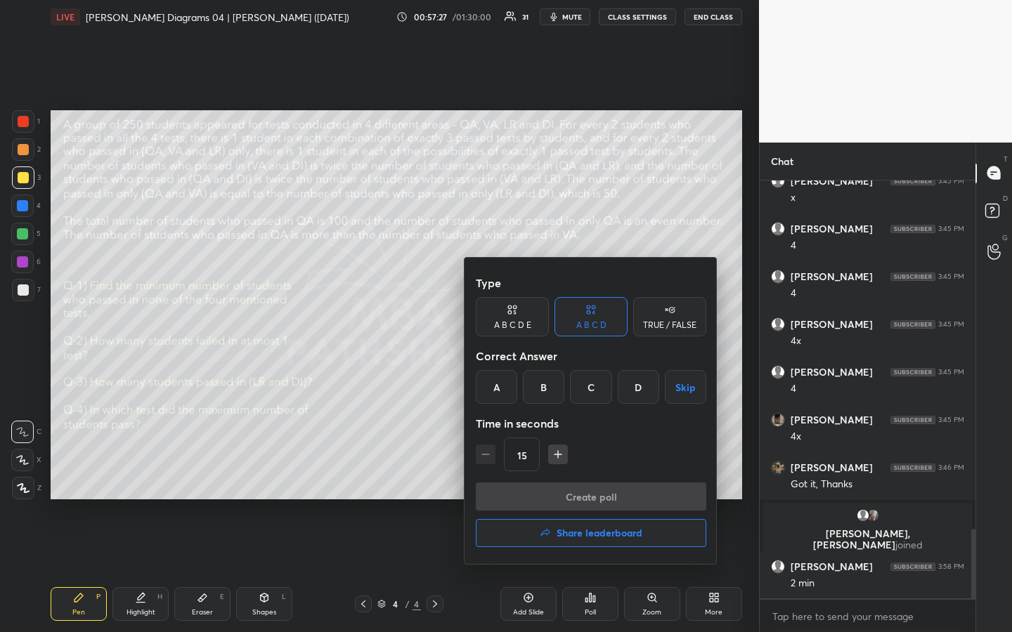
click at [582, 473] on div at bounding box center [506, 316] width 1012 height 632
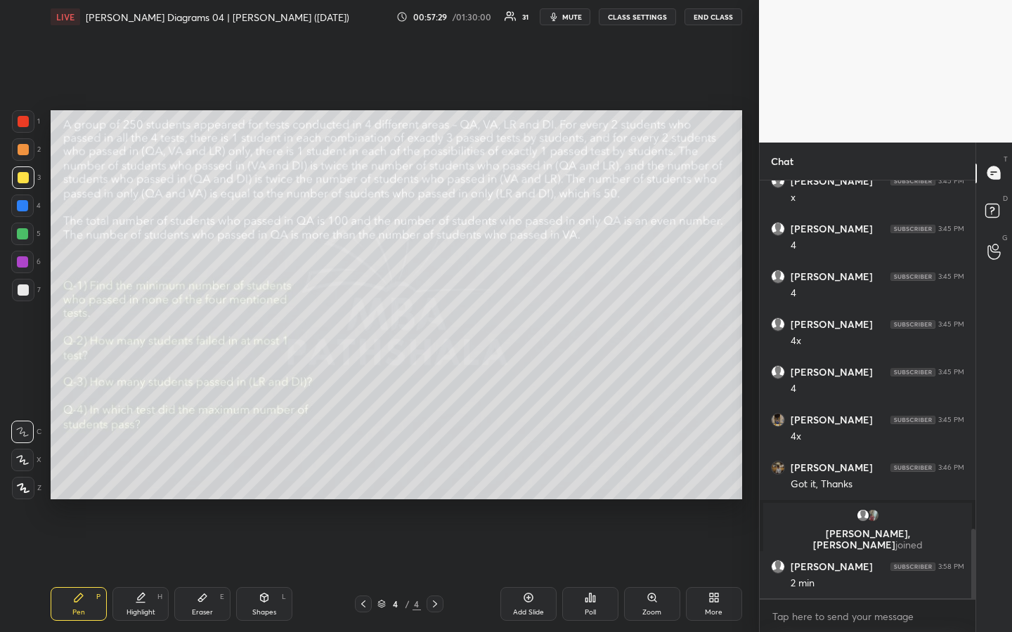
click at [752, 473] on div "1 2 3 4 5 6 7 R O A L C X Z Erase all C X Z LIVE [PERSON_NAME] Diagrams 04 | [P…" at bounding box center [379, 316] width 759 height 632
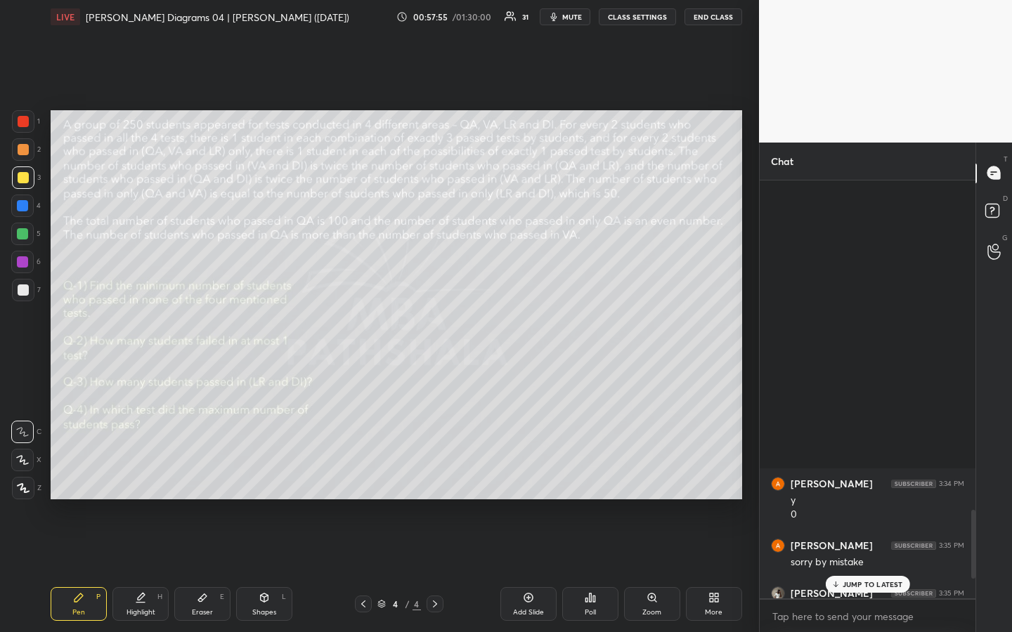
scroll to position [2650, 0]
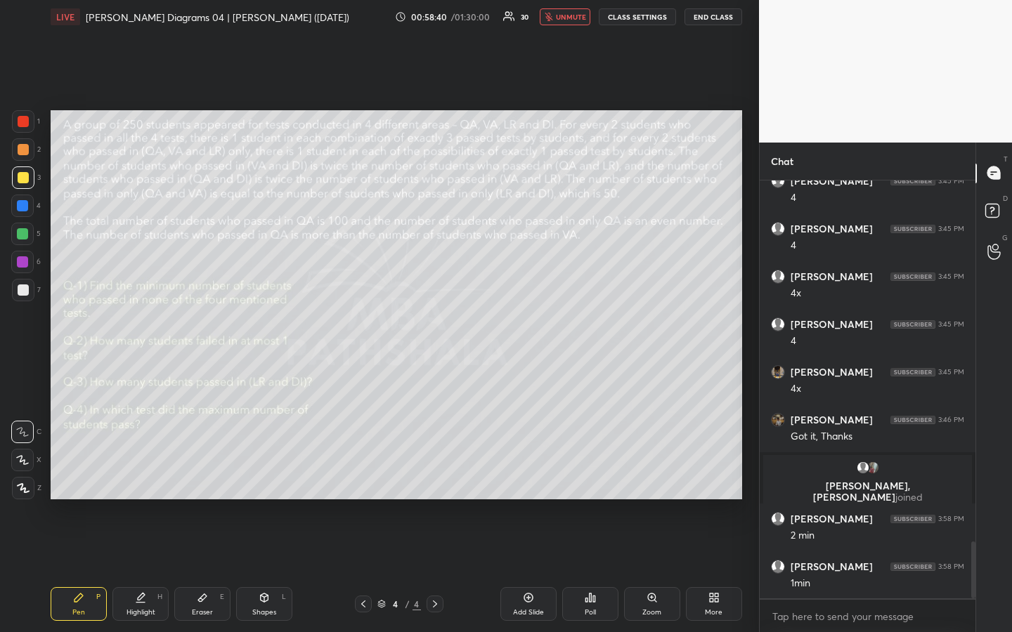
click at [195, 473] on div "Eraser" at bounding box center [202, 612] width 21 height 7
click at [25, 473] on g at bounding box center [22, 488] width 11 height 11
click at [73, 473] on div "Pen P" at bounding box center [79, 604] width 56 height 34
click at [23, 155] on div at bounding box center [23, 149] width 11 height 11
click at [265, 473] on div "Shapes L" at bounding box center [264, 604] width 56 height 34
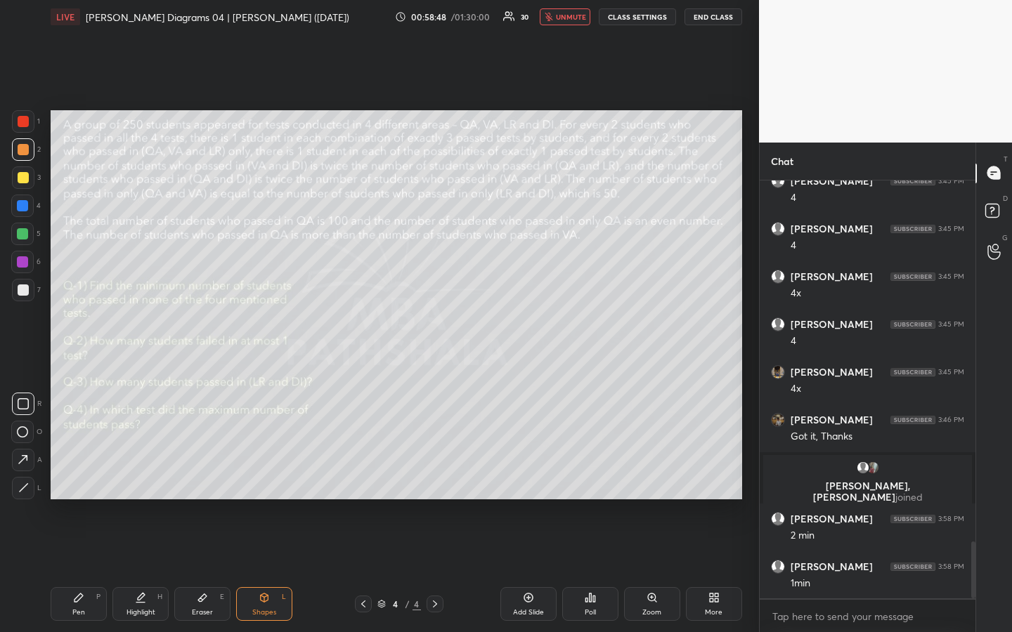
click at [29, 405] on div at bounding box center [23, 404] width 22 height 22
click at [32, 473] on div at bounding box center [23, 488] width 22 height 22
drag, startPoint x: 84, startPoint y: 607, endPoint x: 93, endPoint y: 568, distance: 40.2
click at [84, 473] on div "Pen P" at bounding box center [79, 604] width 56 height 34
click at [26, 240] on div at bounding box center [22, 234] width 22 height 22
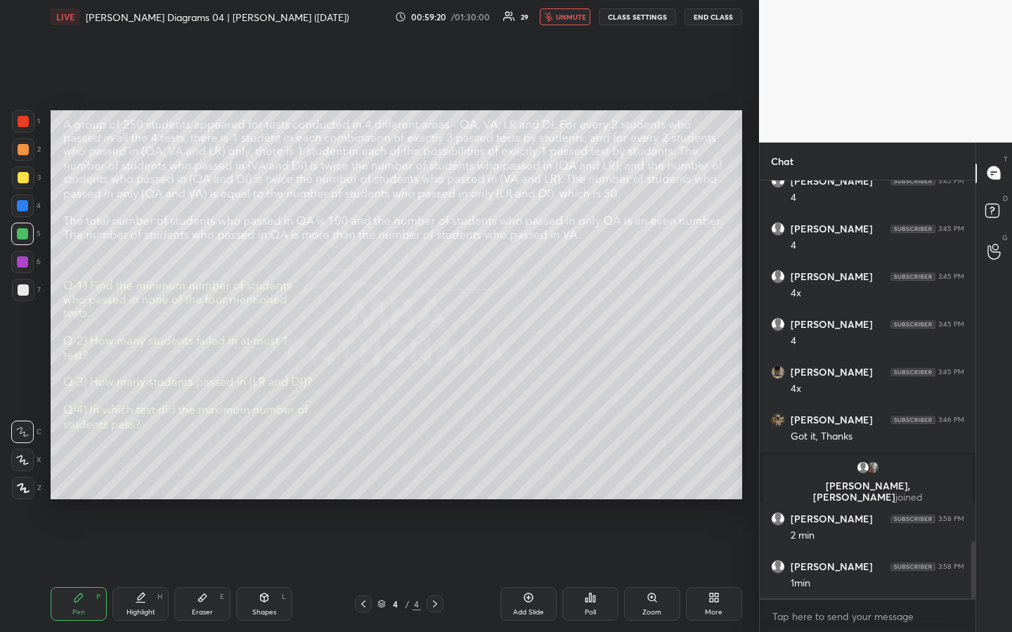
click at [23, 294] on div at bounding box center [23, 289] width 11 height 11
click at [591, 473] on div "Poll" at bounding box center [590, 604] width 56 height 34
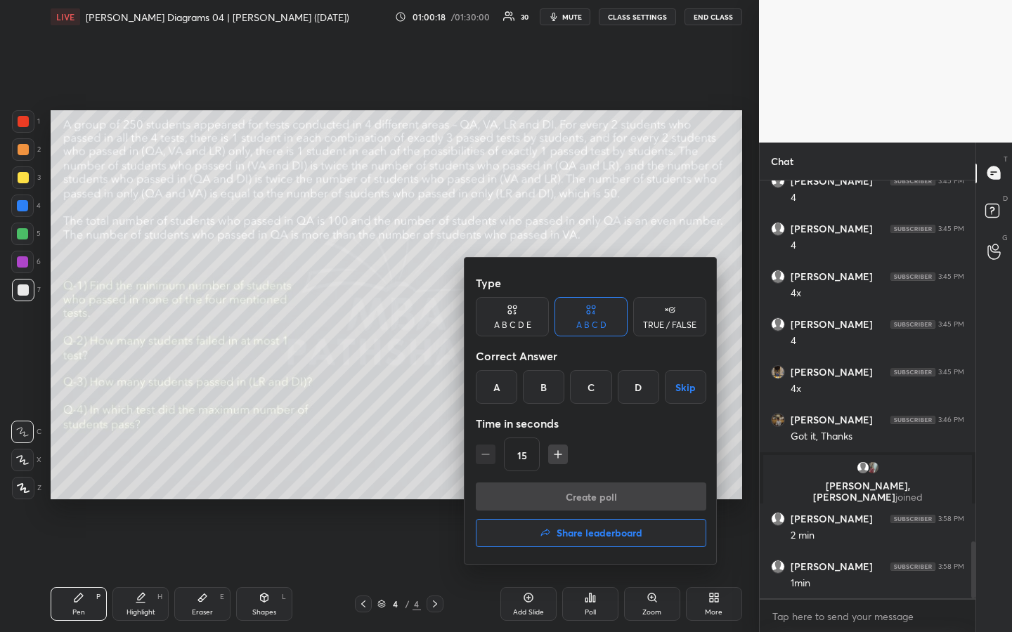
click at [553, 381] on div "B" at bounding box center [543, 387] width 41 height 34
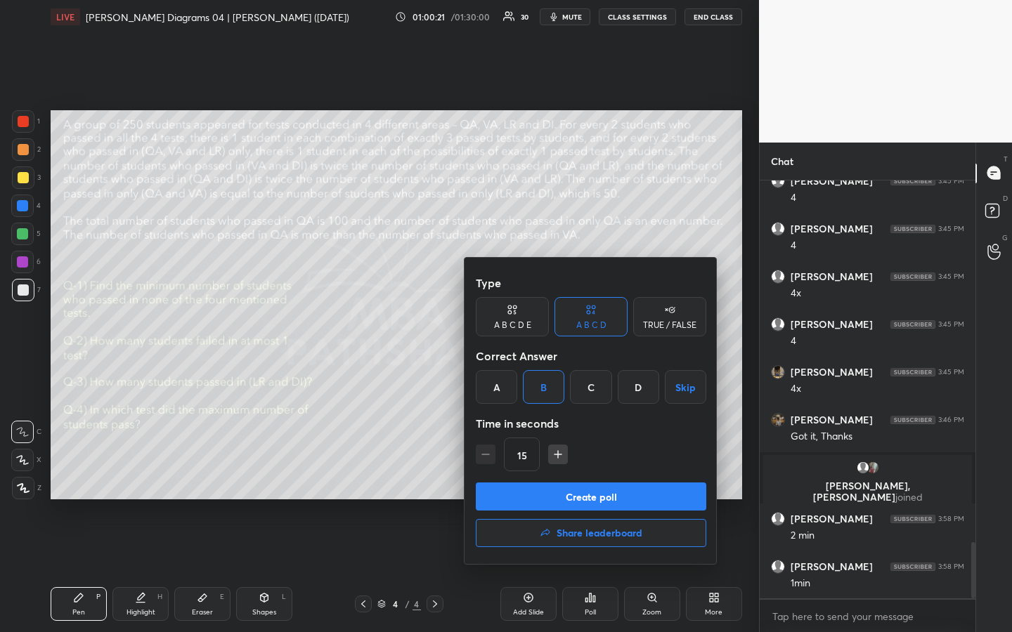
scroll to position [2702, 0]
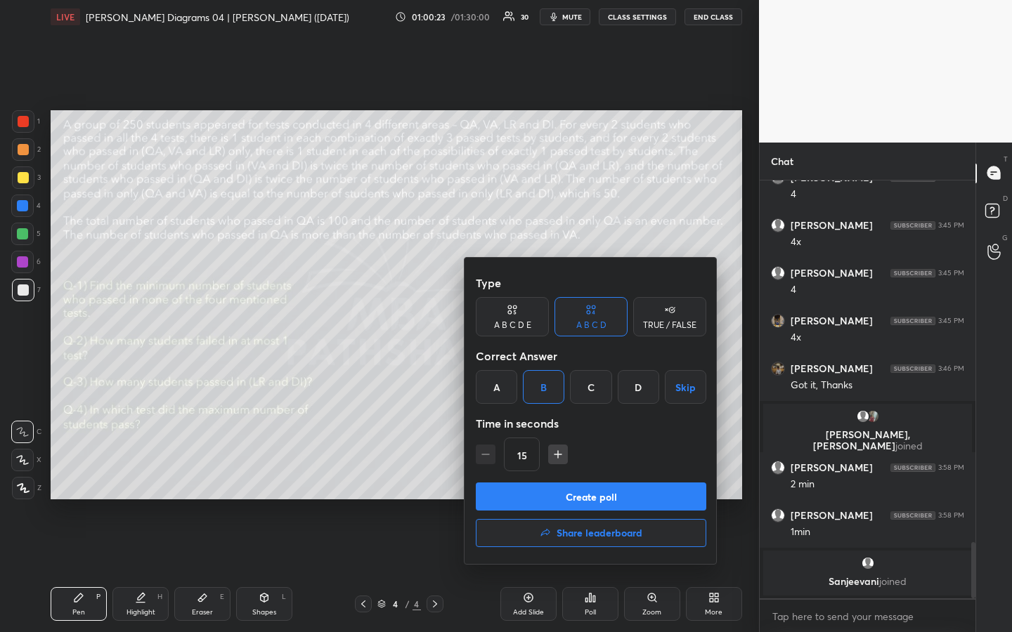
click at [601, 473] on button "Create poll" at bounding box center [591, 497] width 230 height 28
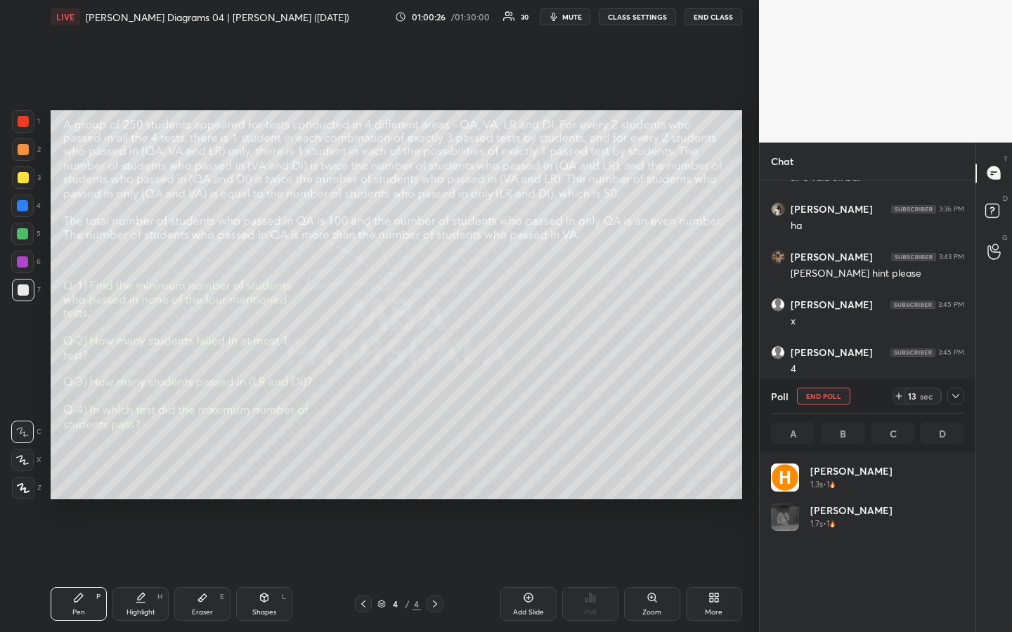
scroll to position [164, 189]
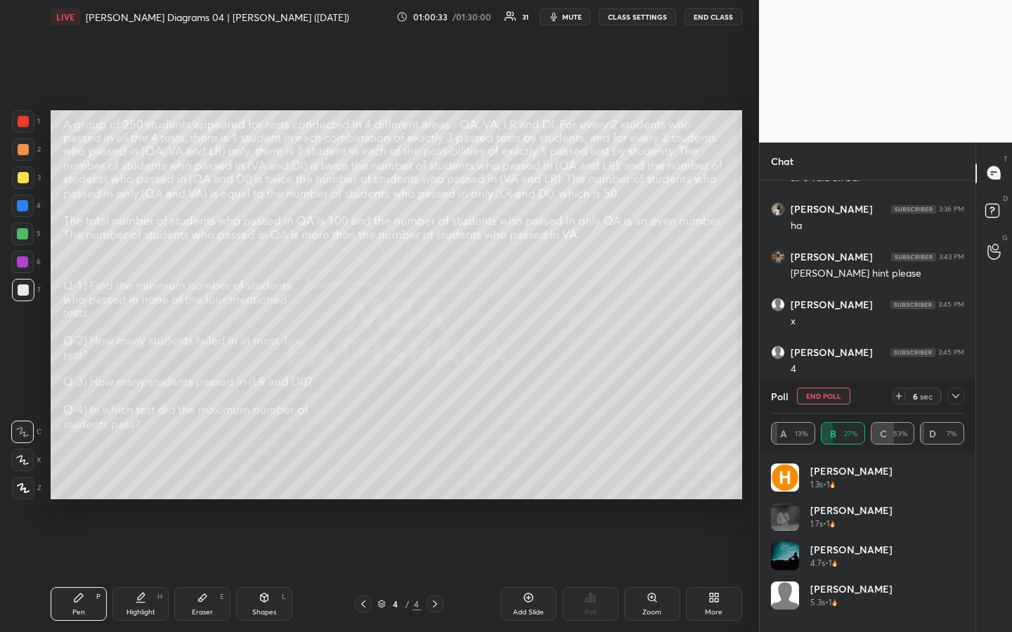
click at [750, 473] on div "1 2 3 4 5 6 7 R O A L C X Z Erase all C X Z LIVE [PERSON_NAME] Diagrams 04 | [P…" at bounding box center [379, 316] width 759 height 632
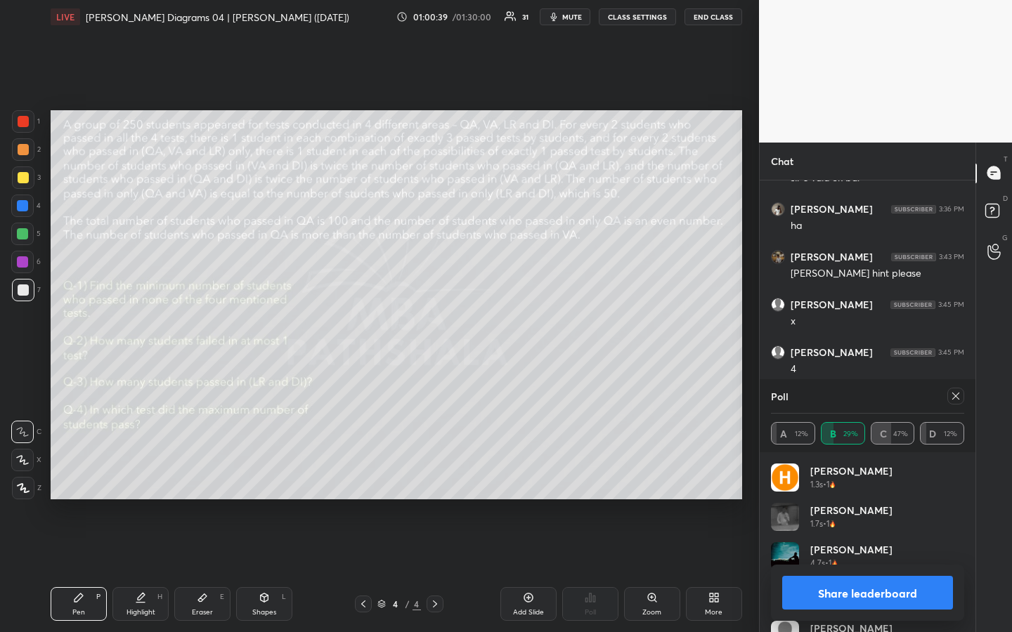
scroll to position [28, 0]
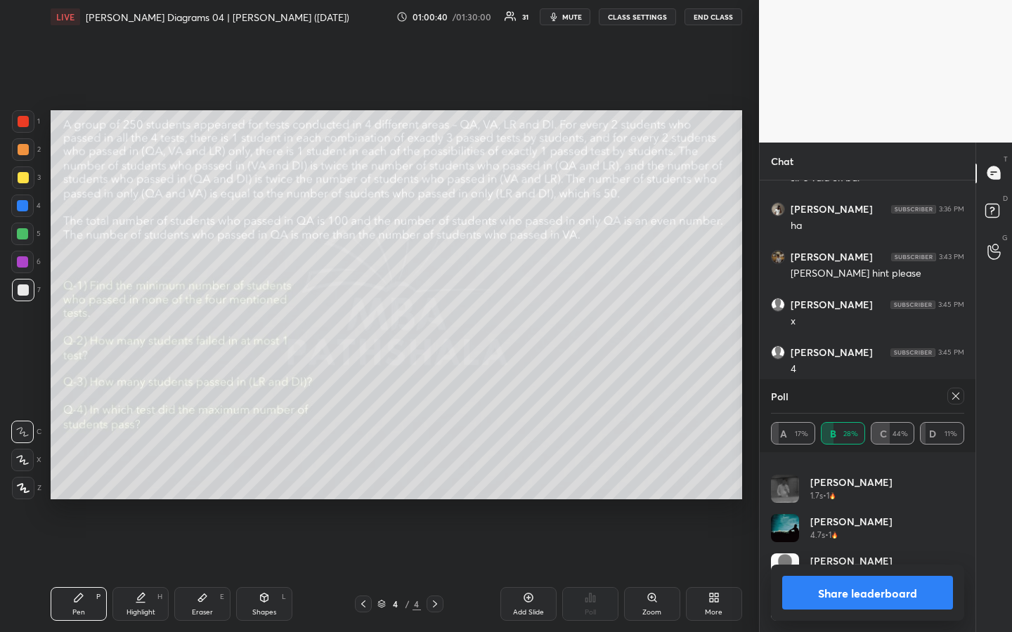
click at [954, 394] on icon at bounding box center [955, 396] width 11 height 11
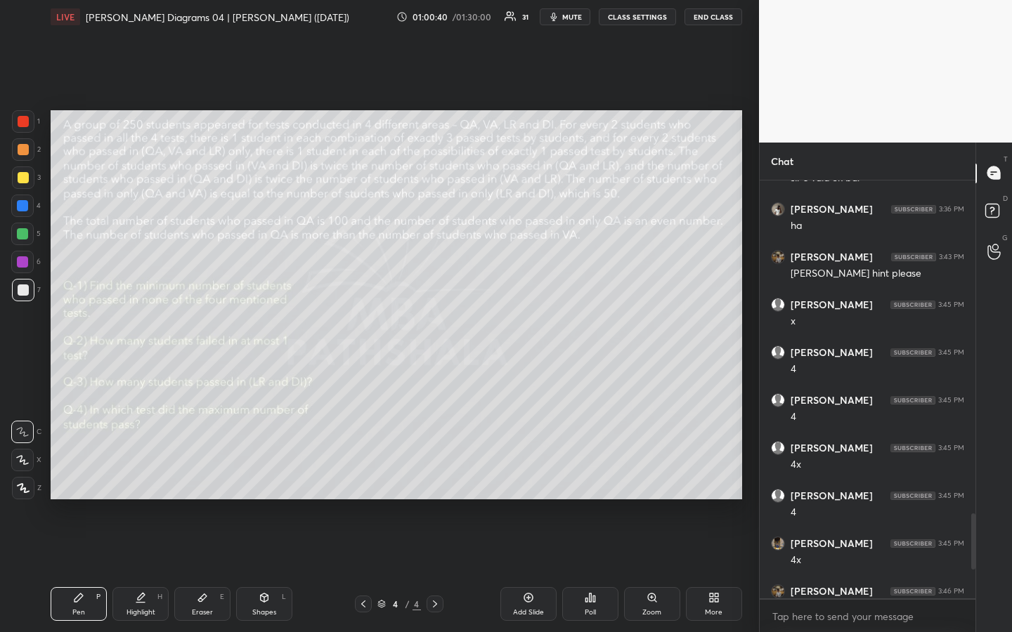
scroll to position [414, 211]
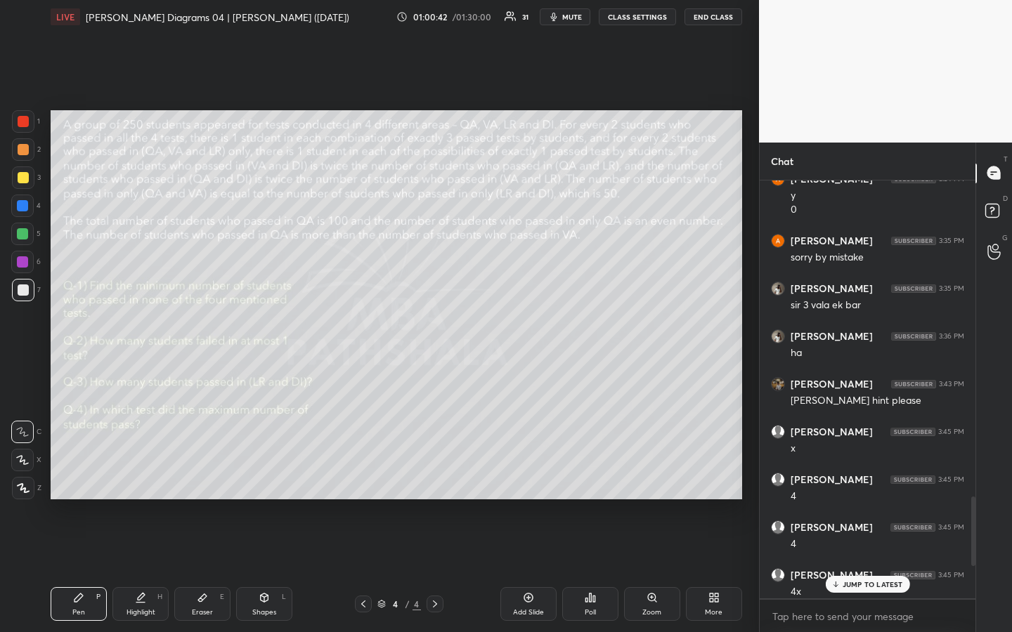
click at [590, 473] on div "Poll" at bounding box center [590, 604] width 56 height 34
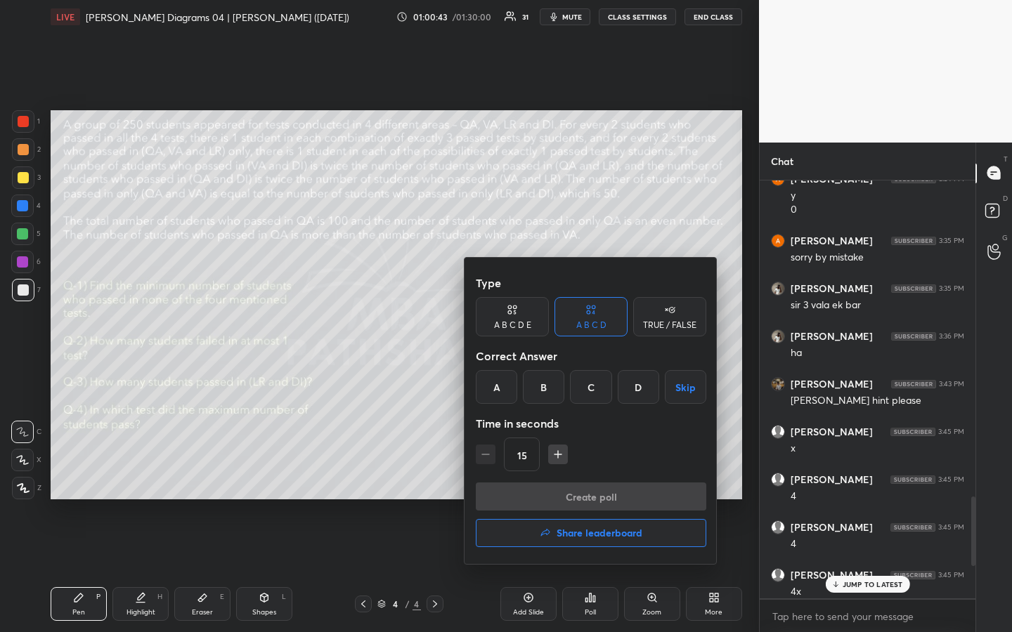
click at [597, 398] on div "C" at bounding box center [590, 387] width 41 height 34
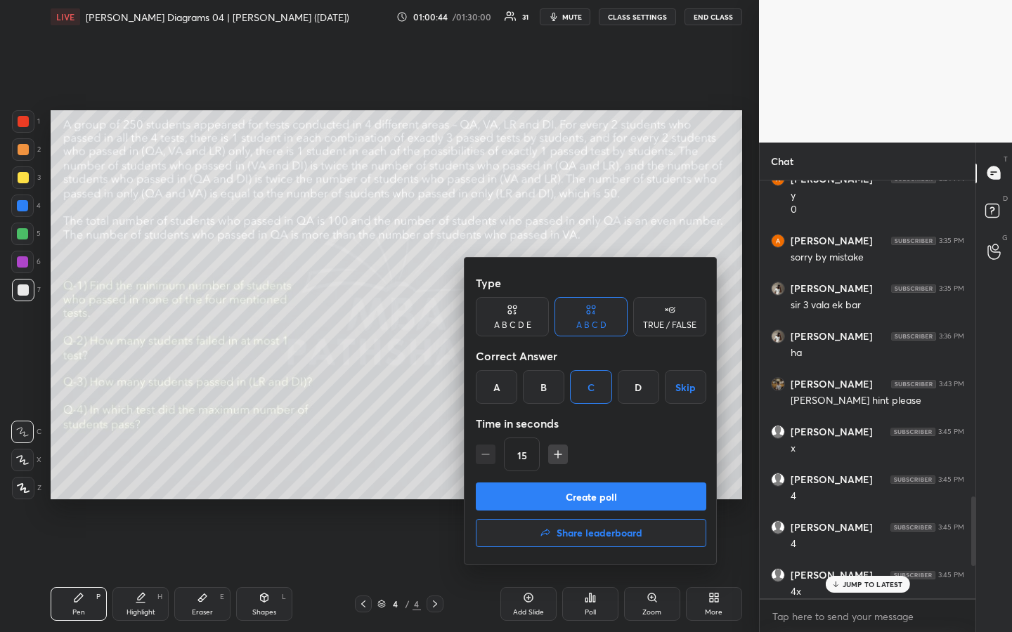
click at [596, 473] on button "Create poll" at bounding box center [591, 497] width 230 height 28
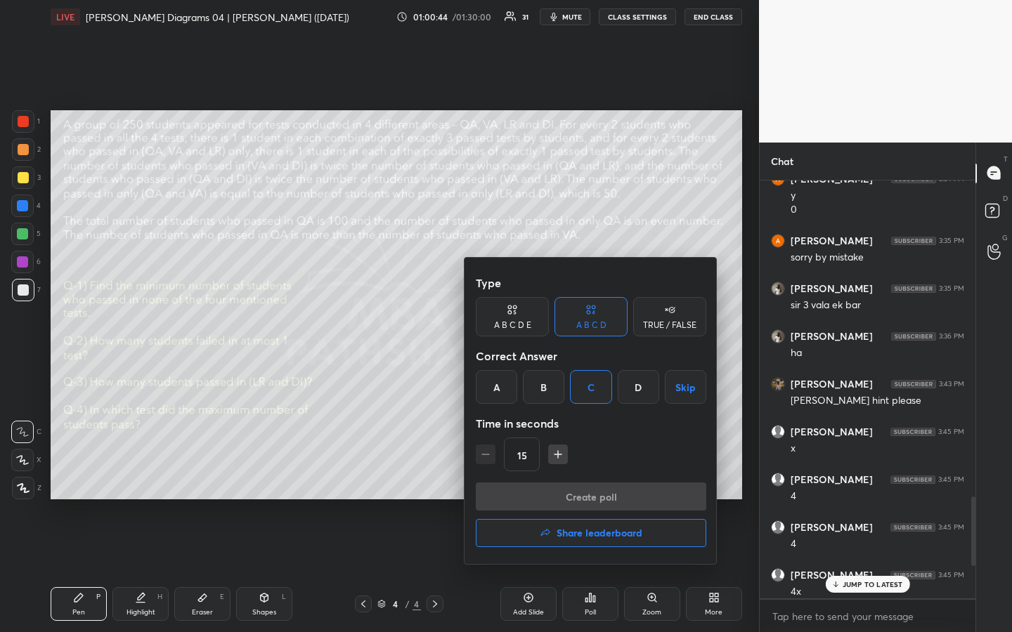
scroll to position [5, 5]
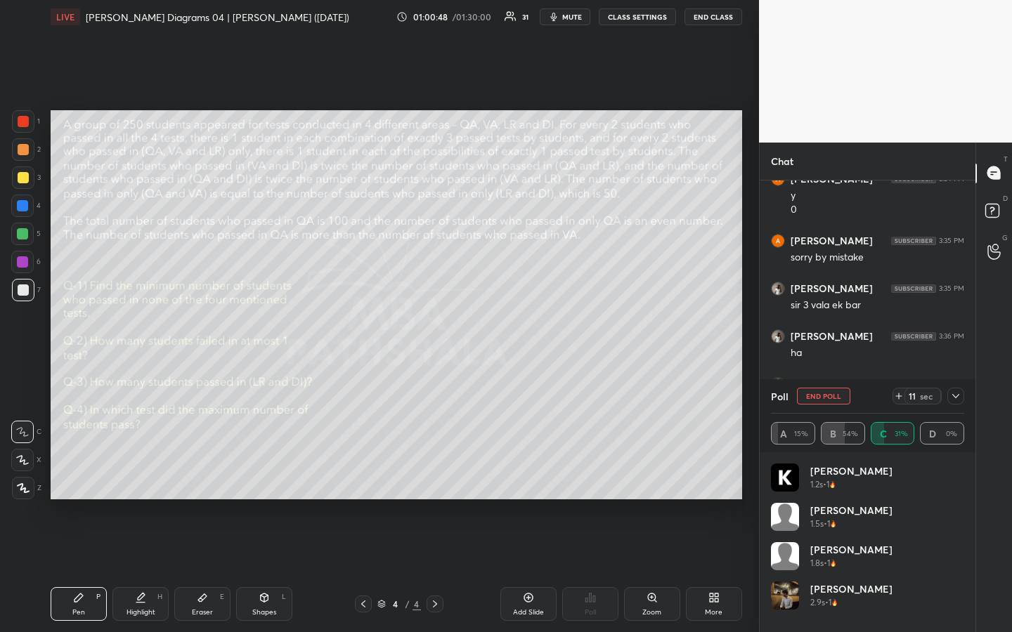
click at [750, 423] on div "1 2 3 4 5 6 7 R O A L C X Z Erase all C X Z LIVE [PERSON_NAME] Diagrams 04 | [P…" at bounding box center [379, 316] width 759 height 632
click at [994, 418] on div "T Messages (T) D Doubts (D) G Raise Hand (G)" at bounding box center [993, 388] width 37 height 490
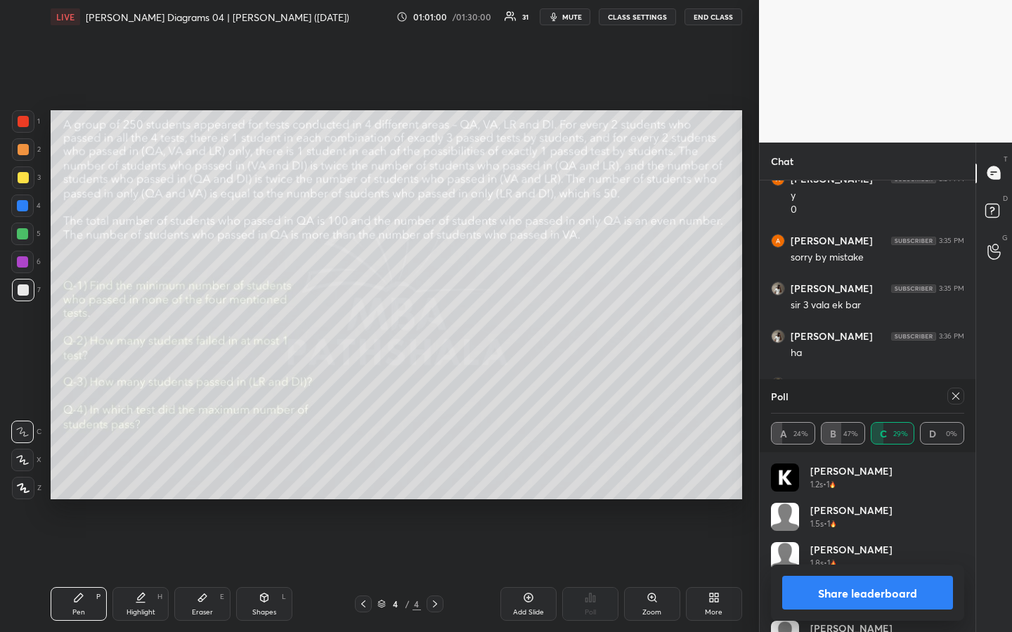
click at [953, 396] on icon at bounding box center [955, 396] width 11 height 11
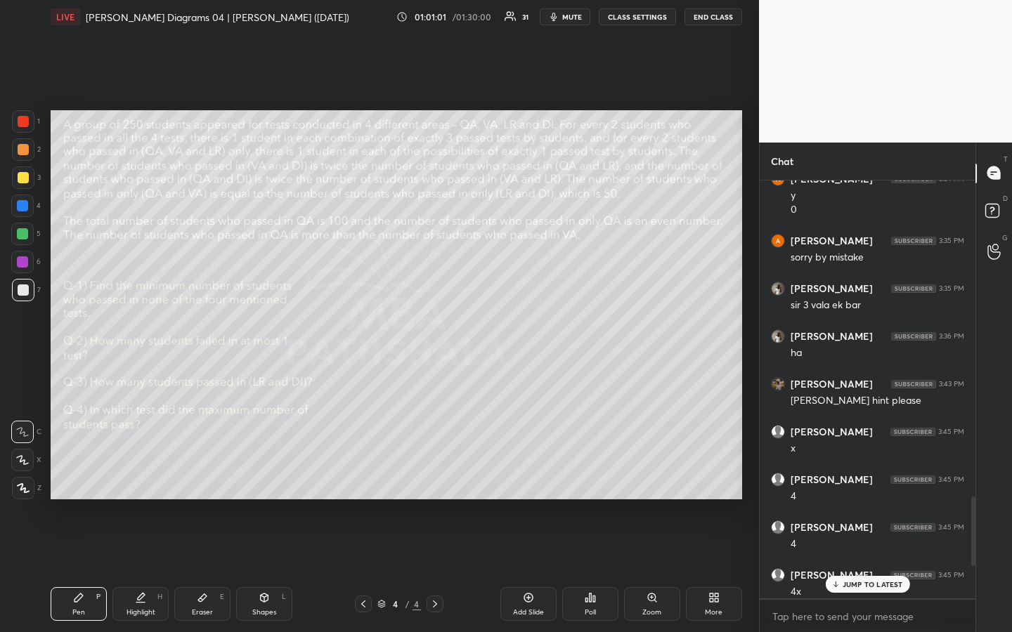
click at [593, 473] on div "Poll" at bounding box center [590, 604] width 56 height 34
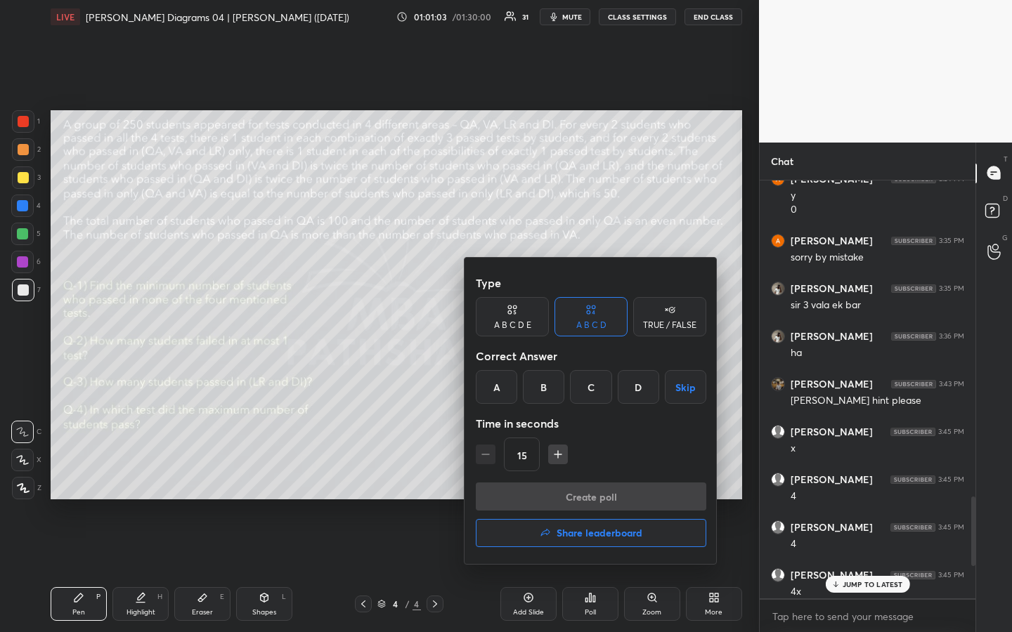
click at [595, 393] on div "C" at bounding box center [590, 387] width 41 height 34
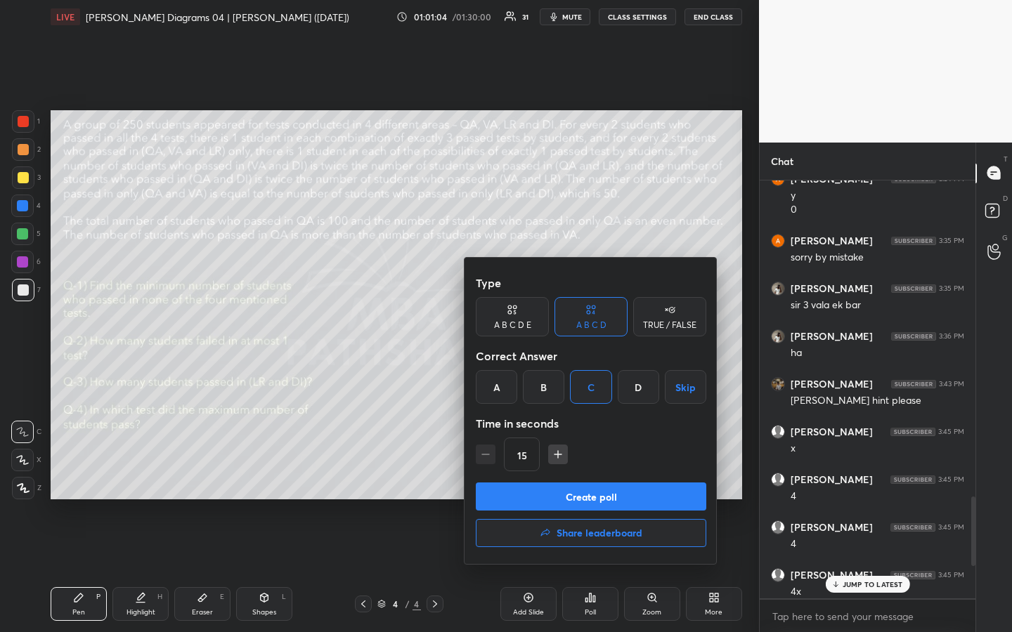
click at [597, 473] on button "Create poll" at bounding box center [591, 497] width 230 height 28
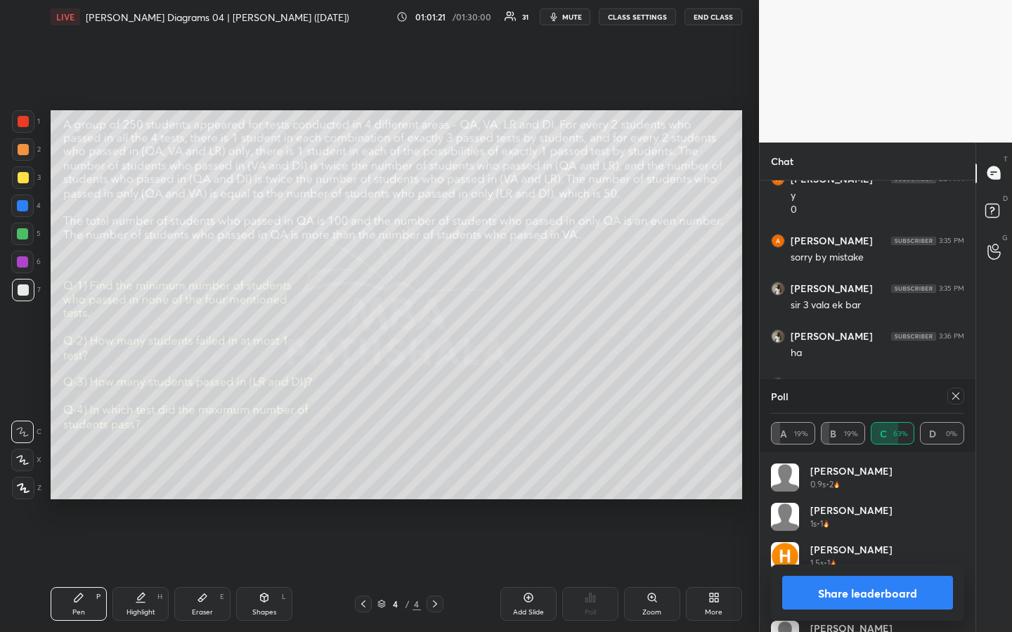
click at [955, 397] on icon at bounding box center [955, 396] width 11 height 11
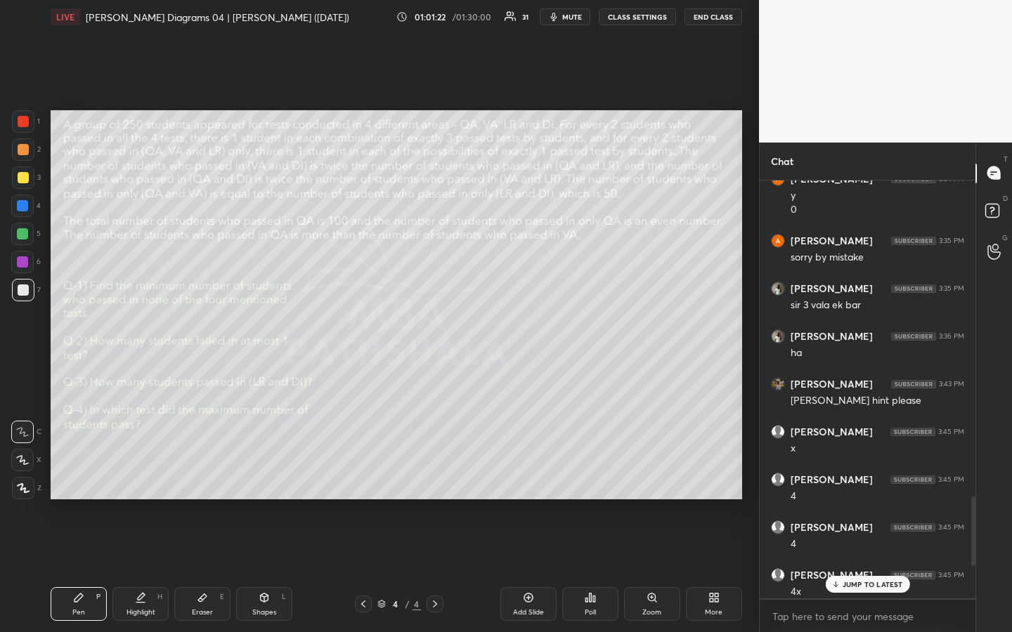
click at [592, 473] on div "Poll" at bounding box center [589, 612] width 11 height 7
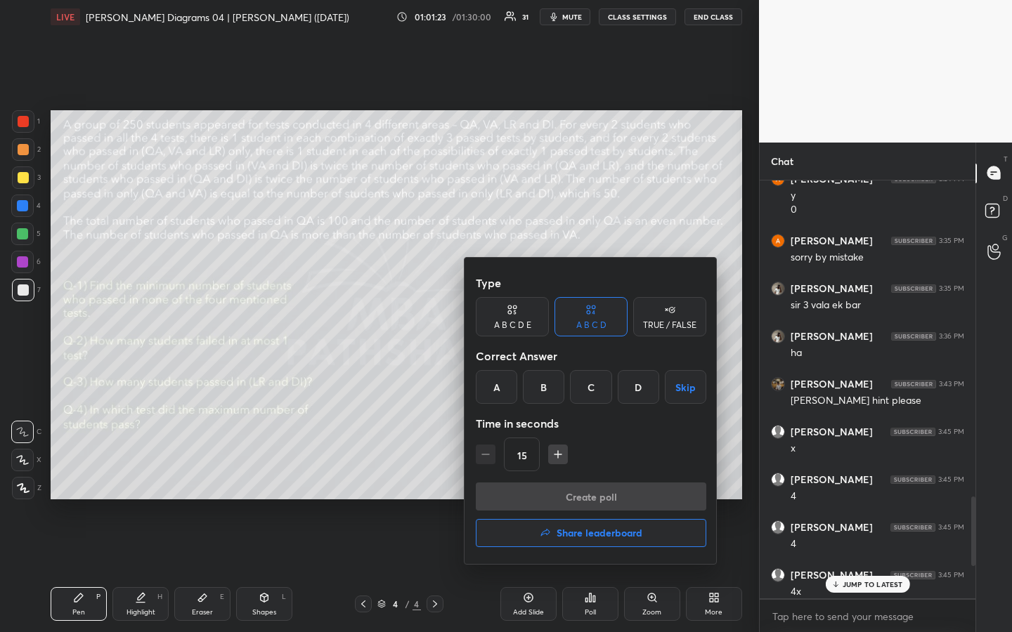
click at [636, 385] on div "D" at bounding box center [637, 387] width 41 height 34
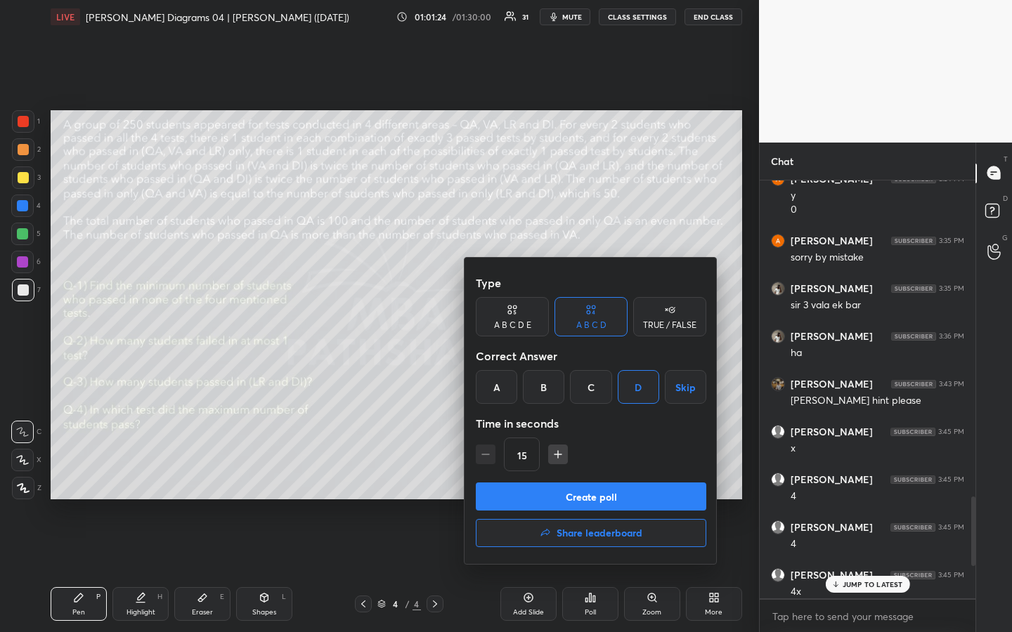
click at [603, 473] on button "Create poll" at bounding box center [591, 497] width 230 height 28
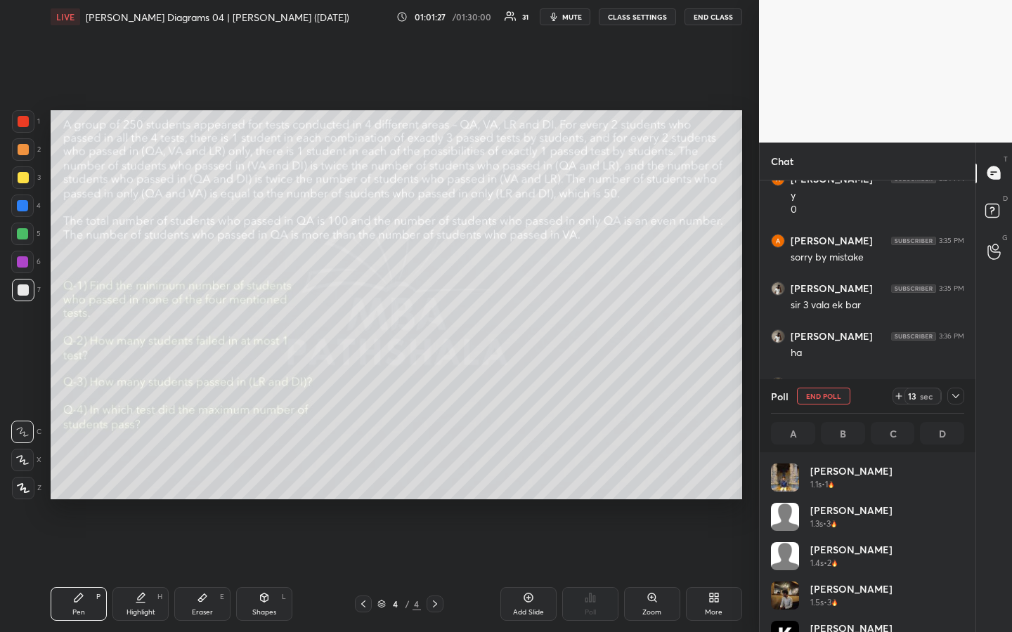
click at [22, 176] on div at bounding box center [23, 177] width 11 height 11
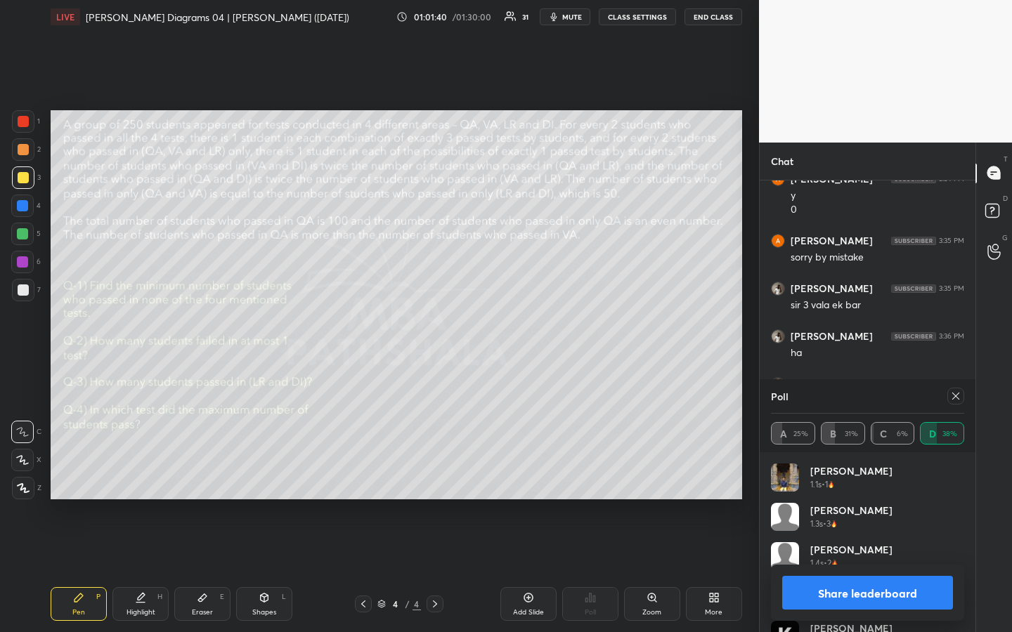
click at [804, 473] on button "Share leaderboard" at bounding box center [867, 593] width 171 height 34
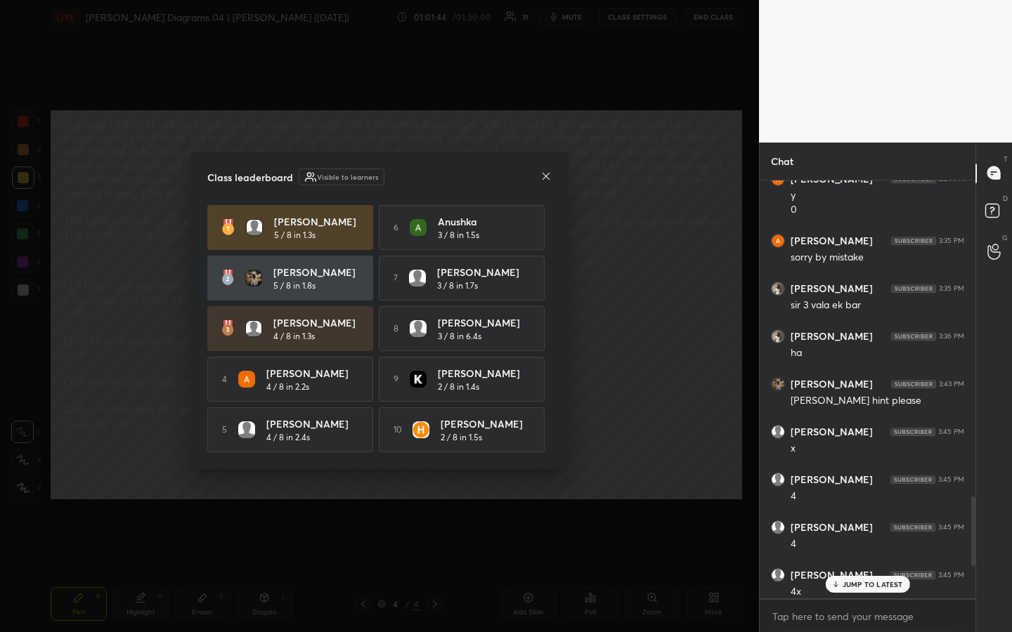
click at [548, 175] on icon at bounding box center [545, 176] width 11 height 11
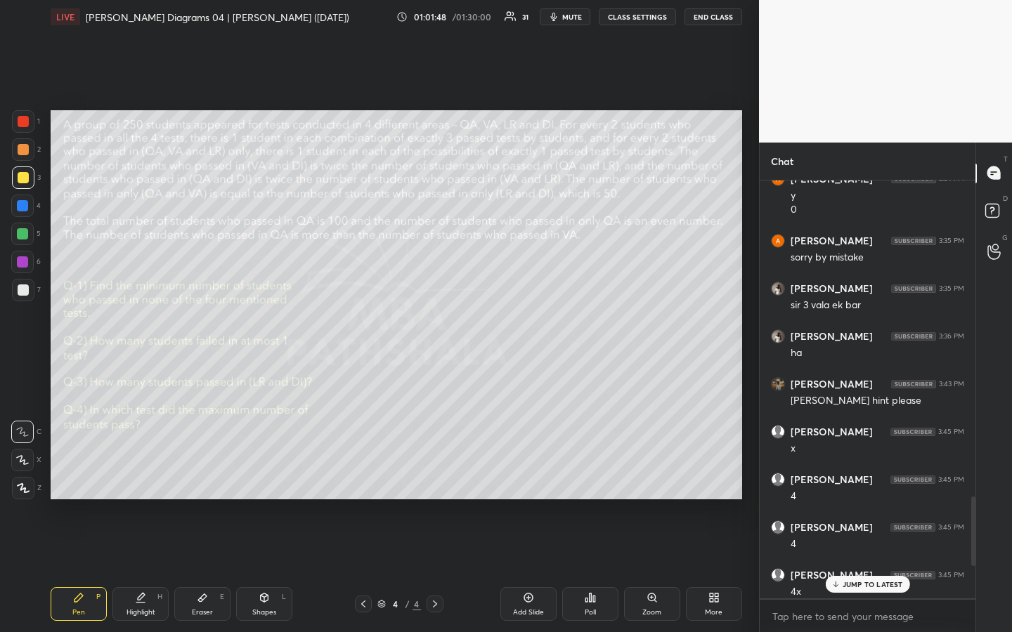
click at [858, 473] on div "JUMP TO LATEST" at bounding box center [867, 584] width 84 height 17
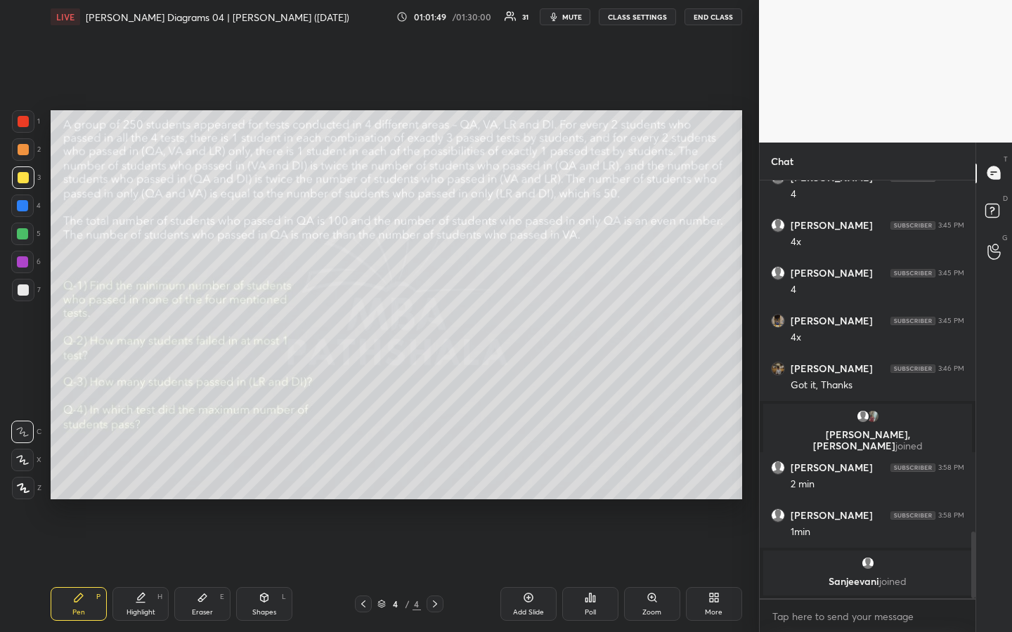
click at [147, 473] on div "Highlight" at bounding box center [140, 612] width 29 height 7
click at [73, 473] on div "Pen" at bounding box center [78, 612] width 13 height 7
drag, startPoint x: 152, startPoint y: 601, endPoint x: 155, endPoint y: 558, distance: 43.6
click at [149, 473] on div "Highlight H" at bounding box center [140, 604] width 56 height 34
click at [86, 473] on div "Pen P" at bounding box center [79, 604] width 56 height 34
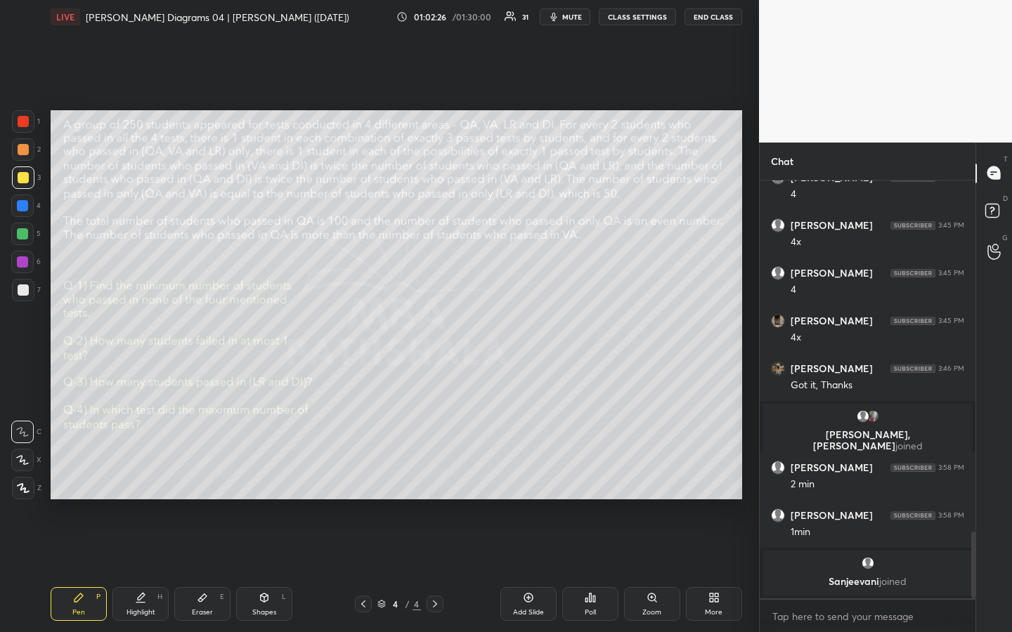
click at [149, 473] on div "Highlight H" at bounding box center [140, 604] width 56 height 34
click at [20, 179] on div at bounding box center [23, 177] width 11 height 11
click at [74, 473] on div "Pen P" at bounding box center [79, 604] width 56 height 34
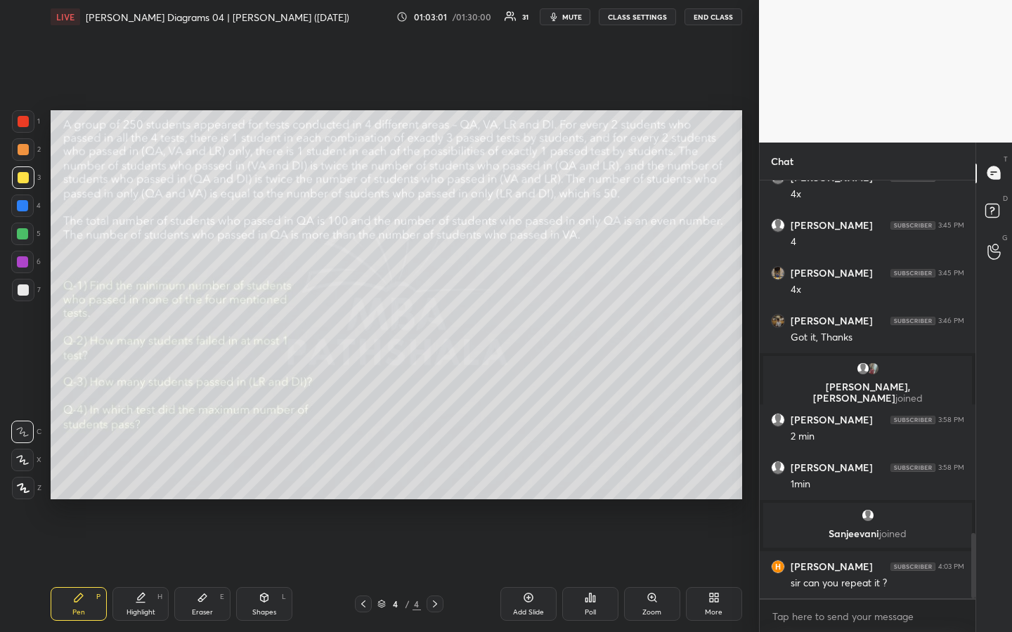
click at [148, 473] on div "Highlight H" at bounding box center [140, 604] width 56 height 34
click at [203, 473] on div "Eraser" at bounding box center [202, 612] width 21 height 7
drag, startPoint x: 80, startPoint y: 598, endPoint x: 89, endPoint y: 591, distance: 11.0
click at [81, 473] on icon at bounding box center [78, 597] width 11 height 11
click at [138, 473] on div "Highlight H" at bounding box center [140, 604] width 56 height 34
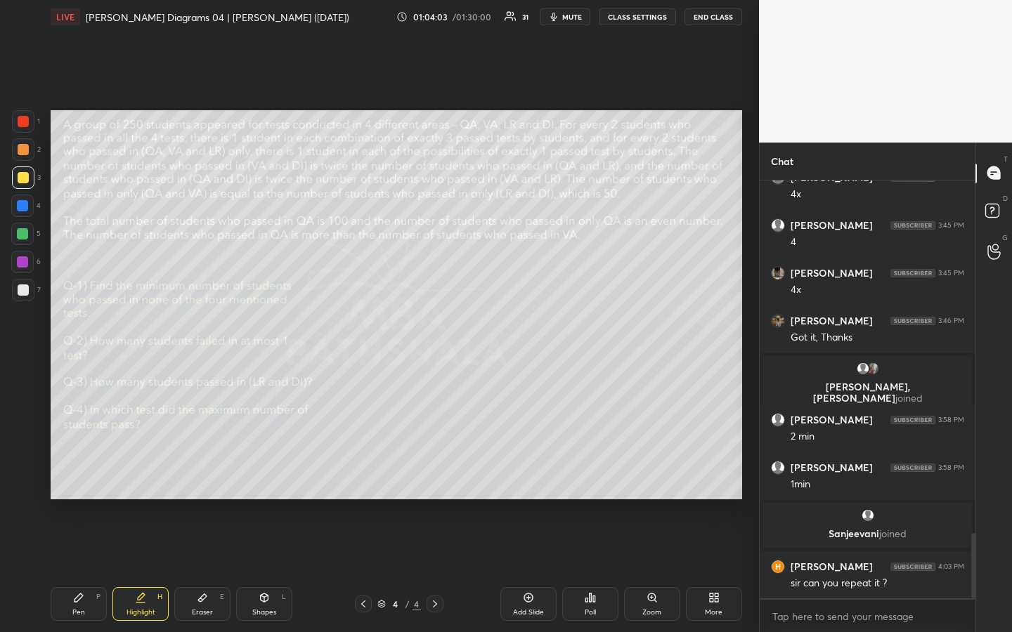
click at [85, 473] on div "Pen P" at bounding box center [79, 604] width 56 height 34
click at [23, 234] on div at bounding box center [22, 233] width 11 height 11
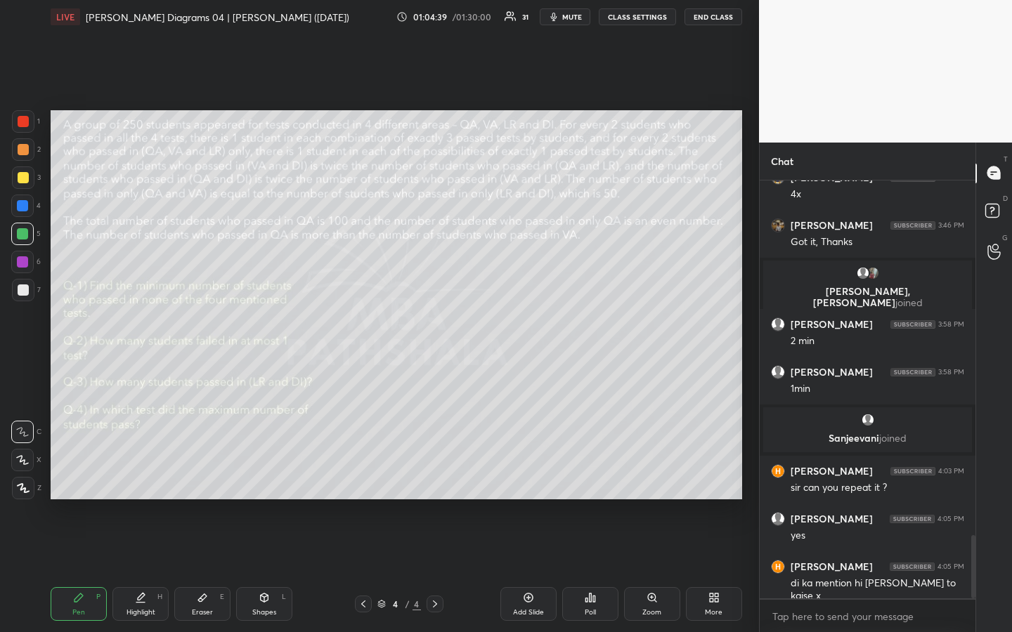
scroll to position [2405, 0]
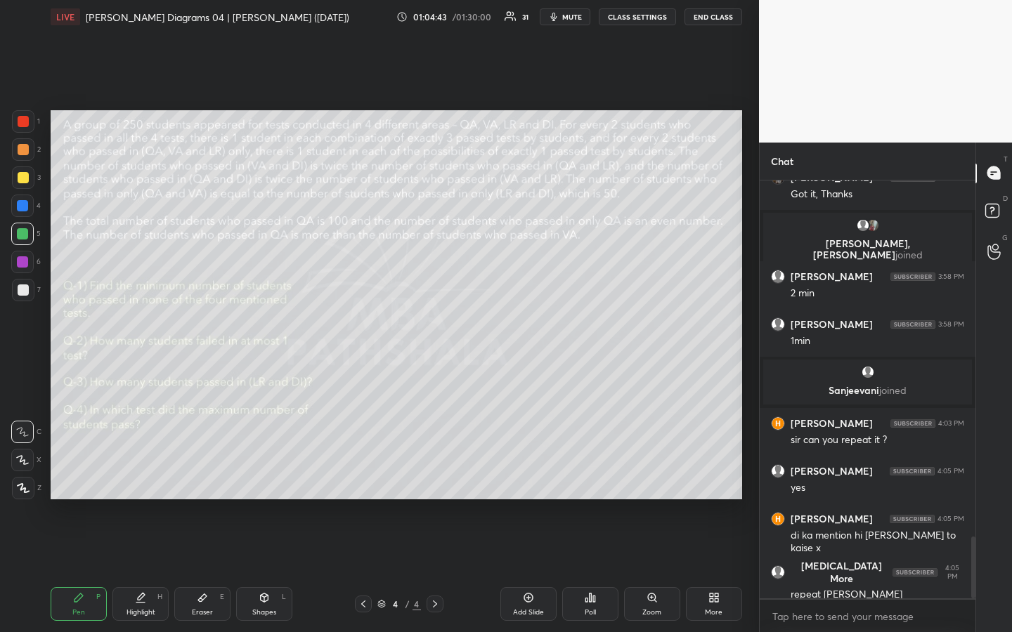
click at [144, 473] on div "Highlight H" at bounding box center [140, 604] width 56 height 34
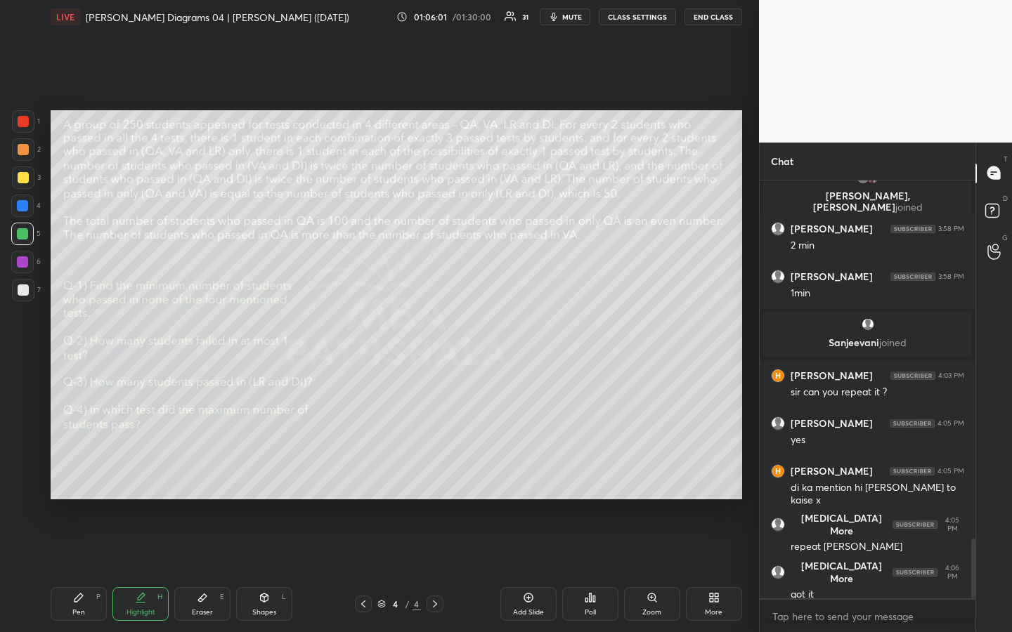
scroll to position [2501, 0]
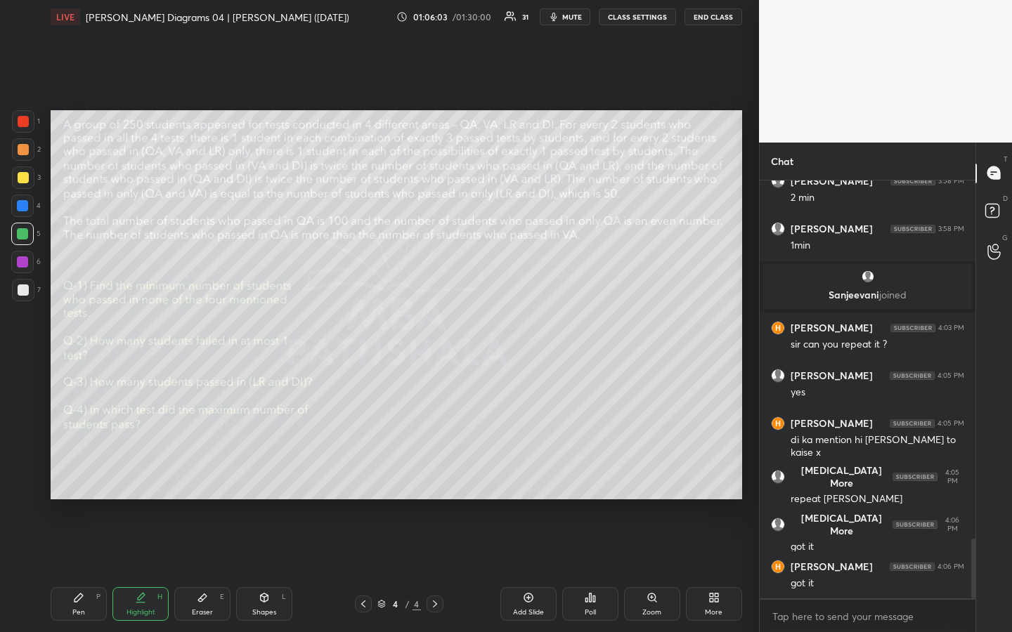
click at [86, 473] on div "Pen P" at bounding box center [79, 604] width 56 height 34
click at [23, 293] on div at bounding box center [23, 289] width 11 height 11
click at [155, 473] on div "Highlight H" at bounding box center [140, 604] width 56 height 34
drag, startPoint x: 72, startPoint y: 608, endPoint x: 85, endPoint y: 606, distance: 13.6
click at [72, 473] on div "Pen P" at bounding box center [79, 604] width 56 height 34
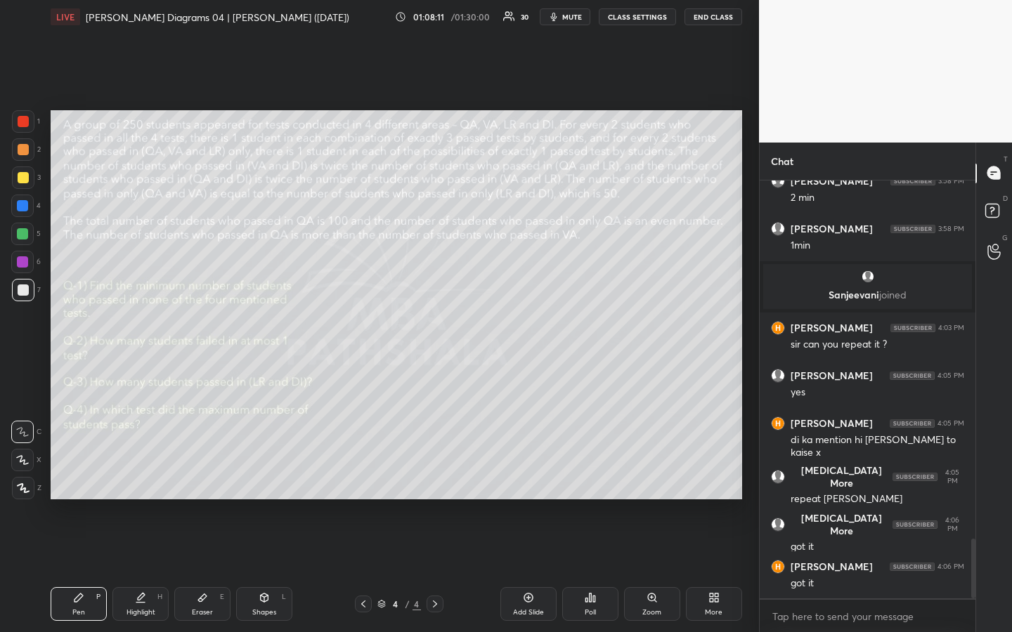
click at [214, 473] on div "Eraser E" at bounding box center [202, 604] width 56 height 34
drag, startPoint x: 74, startPoint y: 611, endPoint x: 91, endPoint y: 601, distance: 19.9
click at [78, 473] on div "Pen" at bounding box center [78, 612] width 13 height 7
click at [143, 473] on div "Highlight H" at bounding box center [140, 604] width 56 height 34
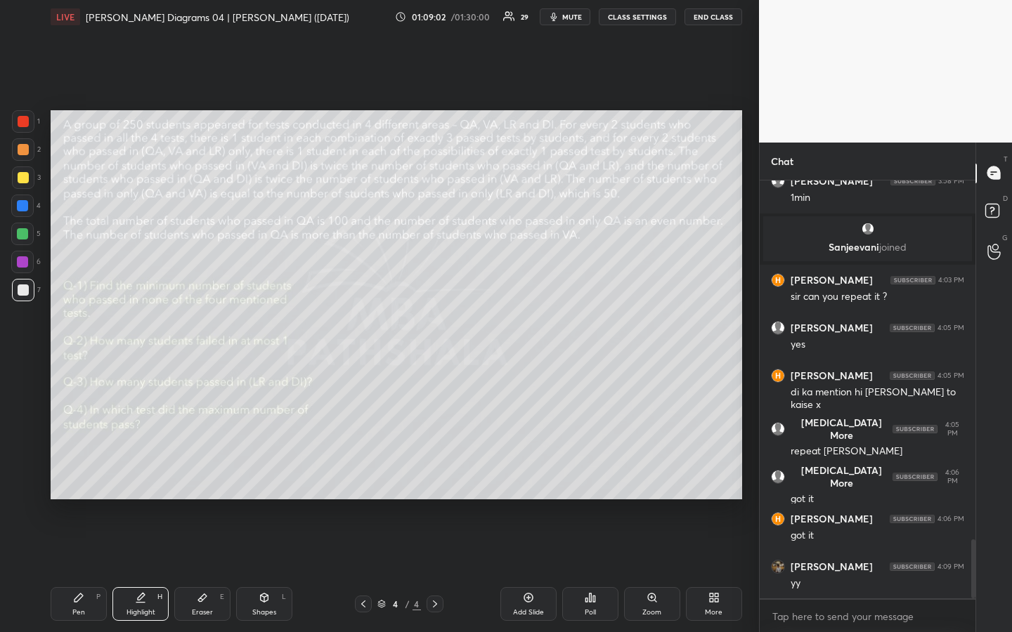
click at [145, 473] on div "Highlight H" at bounding box center [140, 604] width 56 height 34
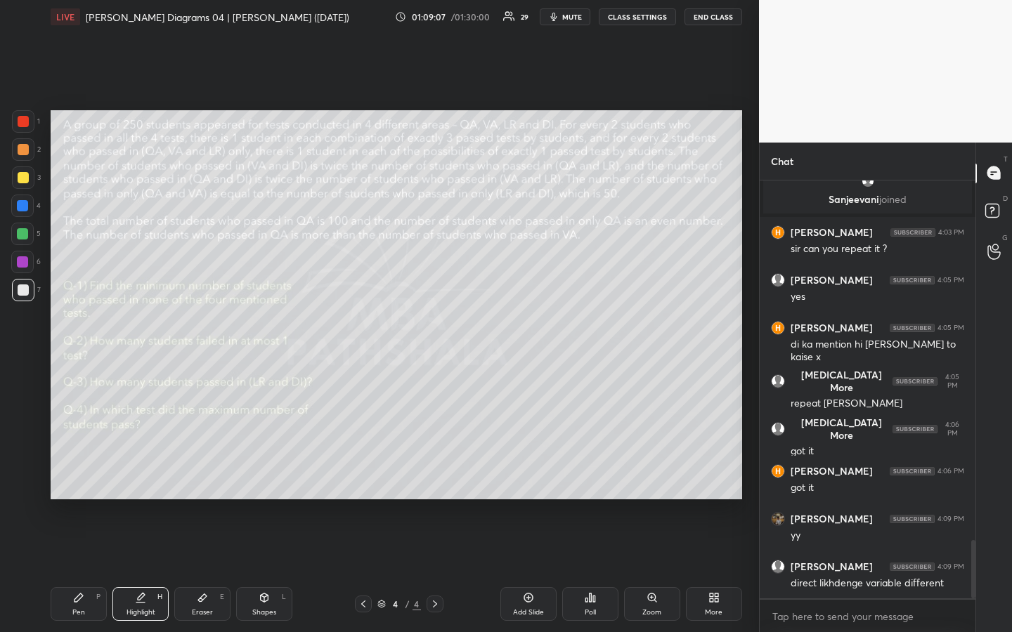
click at [158, 473] on div "Highlight H" at bounding box center [140, 604] width 56 height 34
click at [79, 473] on div "Pen P" at bounding box center [79, 604] width 56 height 34
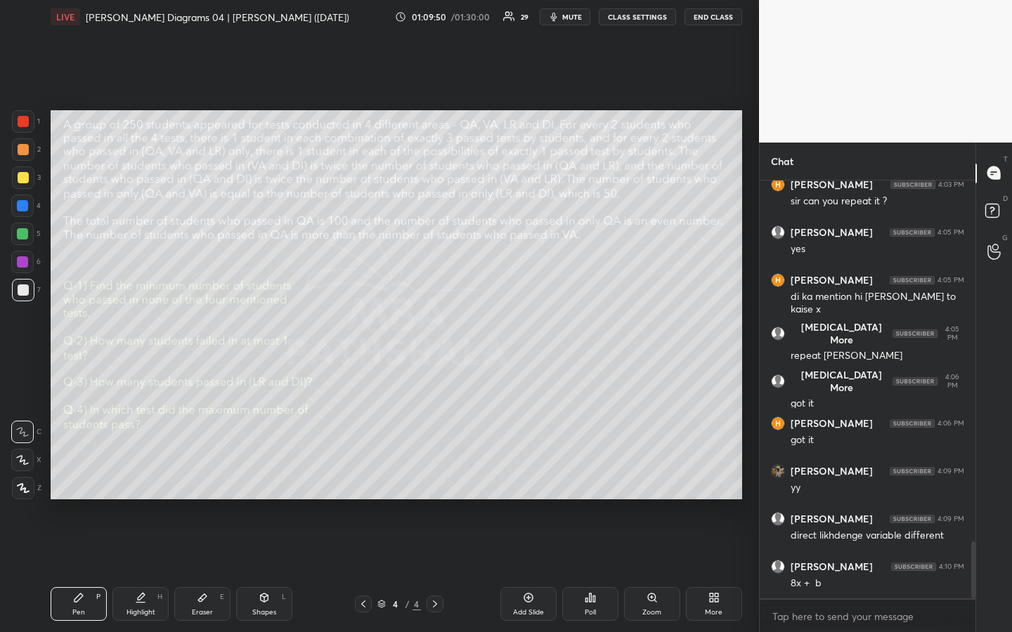
click at [147, 473] on div "Highlight" at bounding box center [140, 612] width 29 height 7
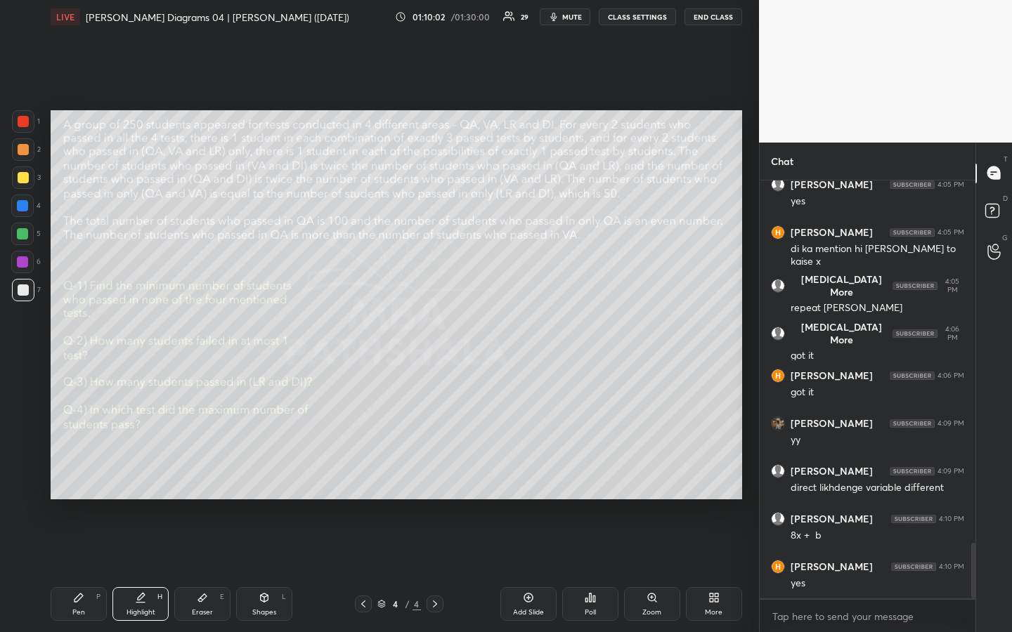
scroll to position [2740, 0]
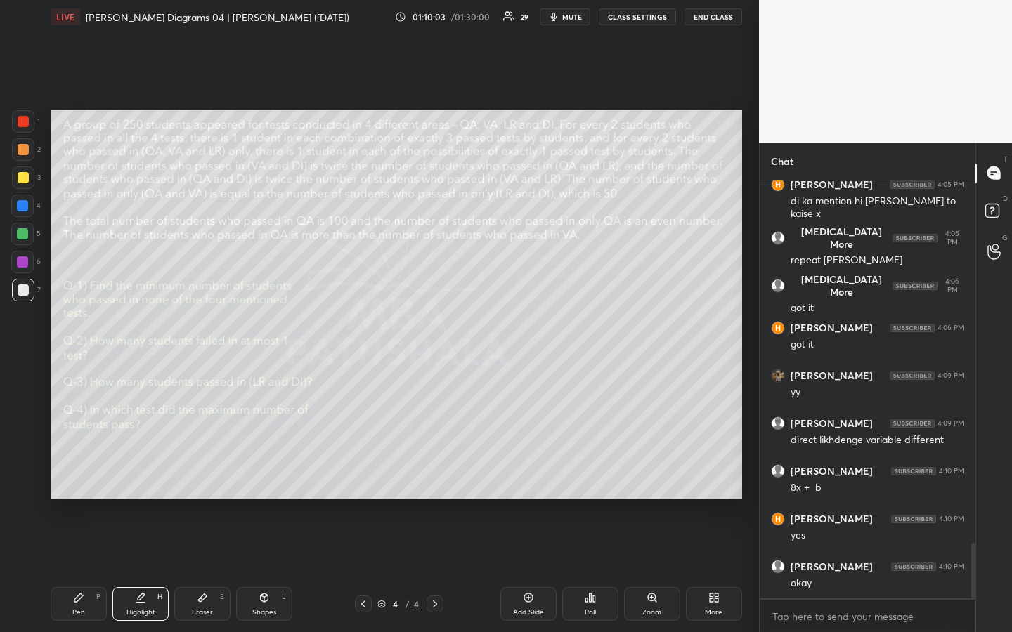
click at [88, 473] on div "Pen P" at bounding box center [79, 604] width 56 height 34
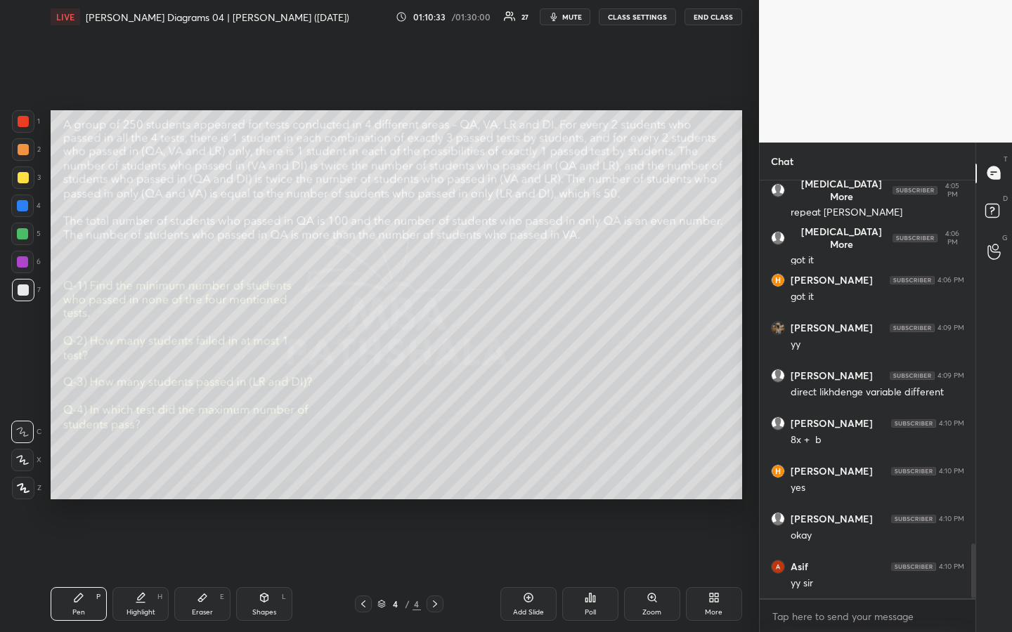
click at [209, 473] on div "Eraser E" at bounding box center [202, 604] width 56 height 34
click at [75, 473] on div "Pen" at bounding box center [78, 612] width 13 height 7
click at [136, 473] on div "Highlight" at bounding box center [140, 612] width 29 height 7
click at [78, 473] on div "Pen" at bounding box center [78, 612] width 13 height 7
drag, startPoint x: 69, startPoint y: 614, endPoint x: 91, endPoint y: 606, distance: 23.4
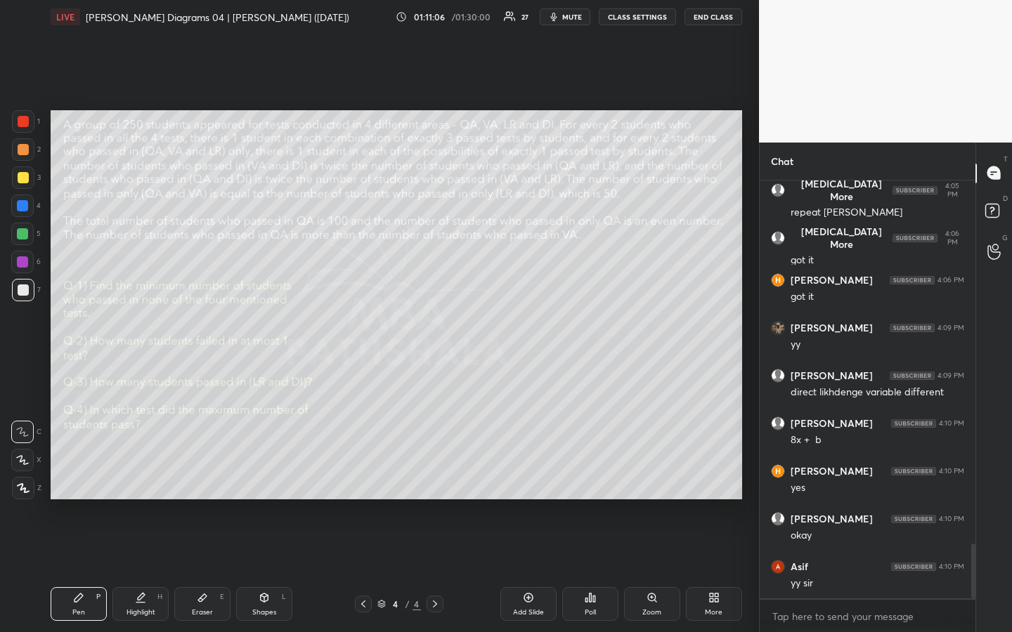
click at [69, 473] on div "Pen P" at bounding box center [79, 604] width 56 height 34
click at [146, 473] on div "Highlight H" at bounding box center [140, 604] width 56 height 34
click at [77, 473] on div "Pen" at bounding box center [78, 612] width 13 height 7
click at [142, 473] on div "Highlight H" at bounding box center [140, 604] width 56 height 34
drag, startPoint x: 72, startPoint y: 612, endPoint x: 89, endPoint y: 605, distance: 18.3
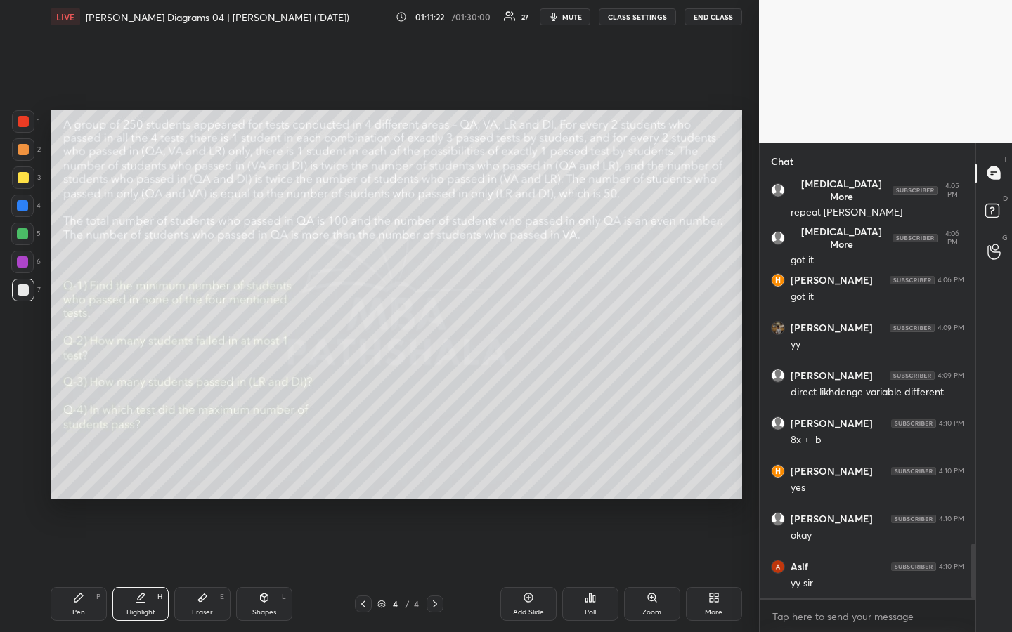
click at [74, 473] on div "Pen" at bounding box center [78, 612] width 13 height 7
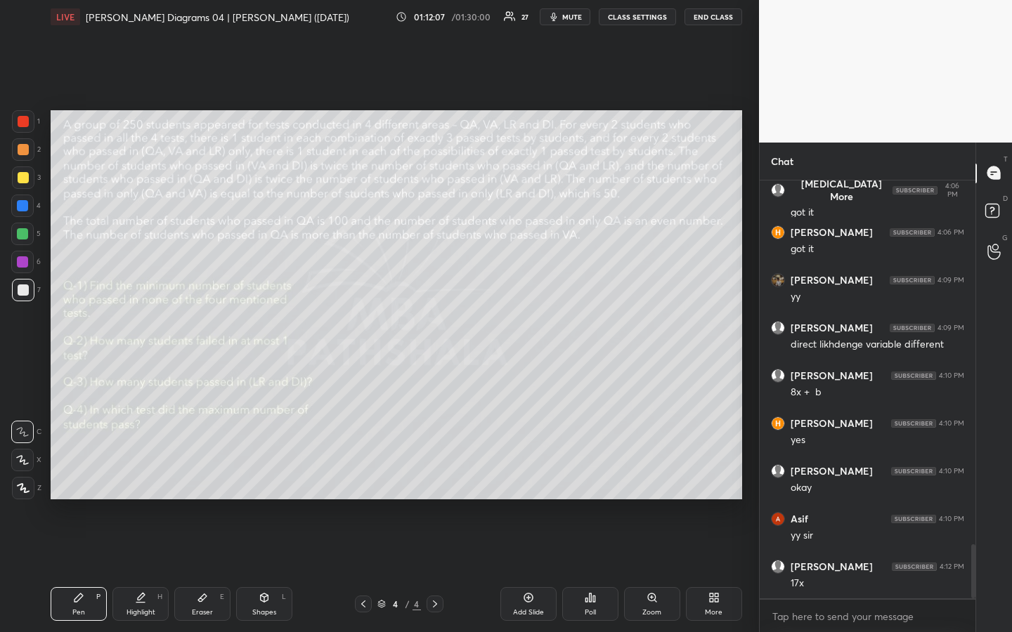
click at [19, 181] on div at bounding box center [23, 177] width 11 height 11
click at [80, 473] on div "Pen" at bounding box center [78, 612] width 13 height 7
click at [145, 473] on div "Highlight" at bounding box center [140, 612] width 29 height 7
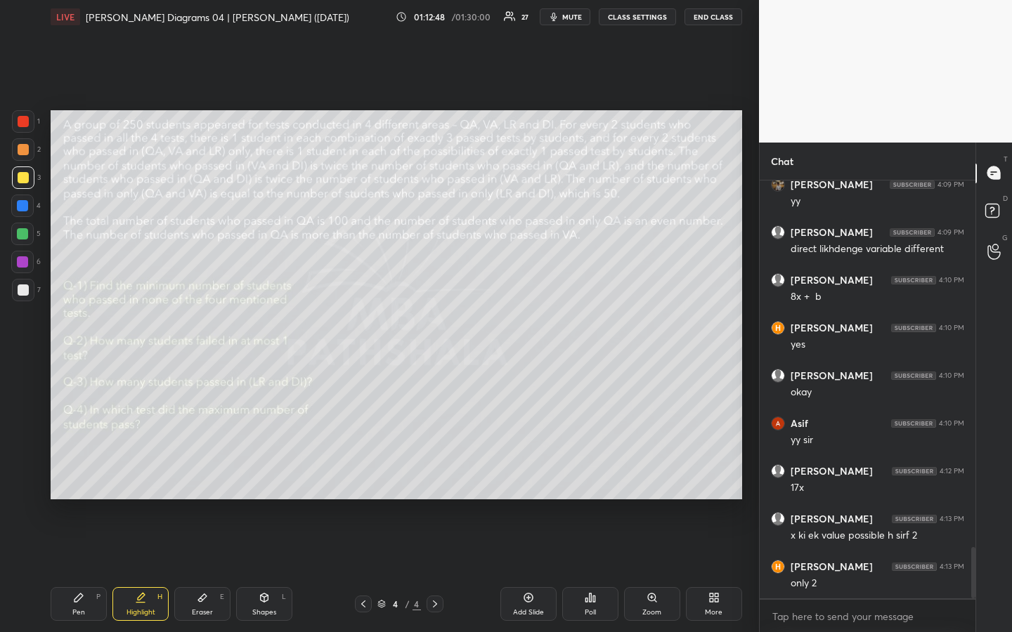
scroll to position [2978, 0]
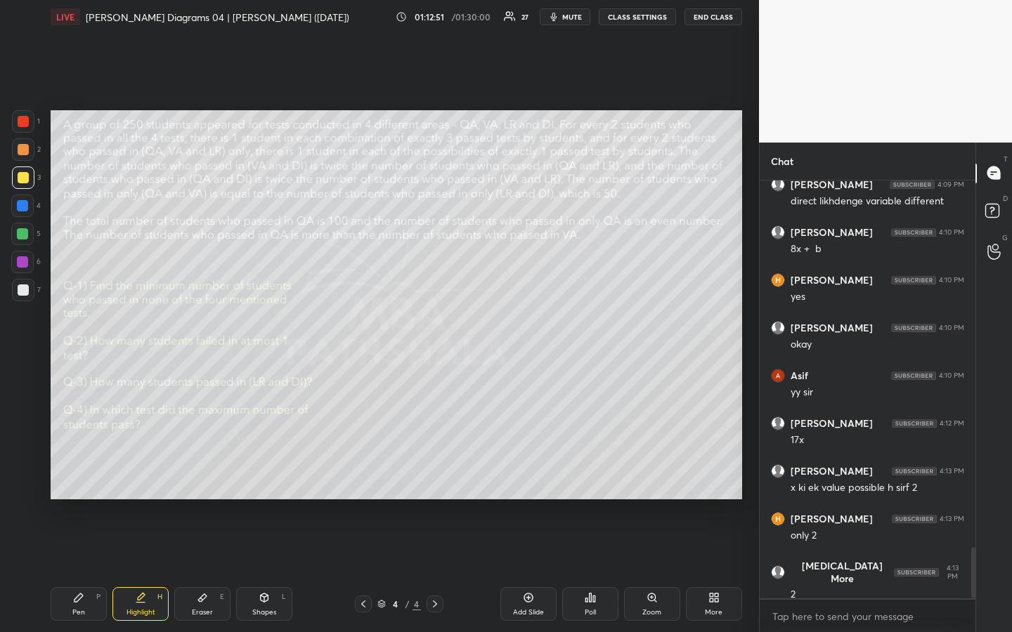
click at [77, 473] on div "Pen" at bounding box center [78, 612] width 13 height 7
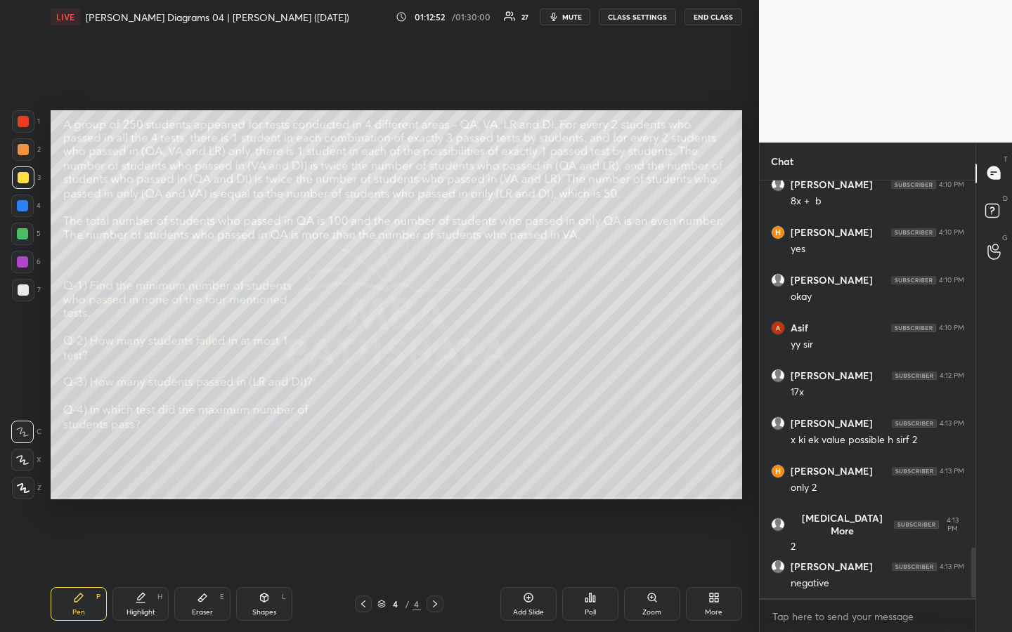
scroll to position [3074, 0]
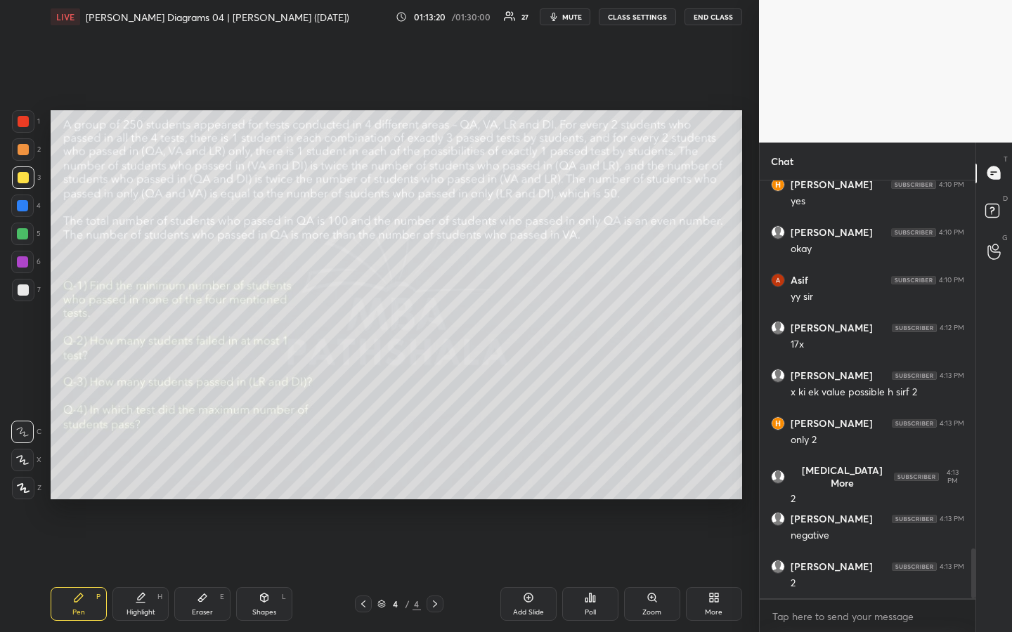
click at [206, 473] on div "Eraser" at bounding box center [202, 612] width 21 height 7
click at [81, 473] on div "Pen" at bounding box center [78, 612] width 13 height 7
click at [149, 473] on div "Highlight H" at bounding box center [140, 604] width 56 height 34
click at [206, 473] on div "Eraser E" at bounding box center [202, 604] width 56 height 34
click at [71, 473] on div "Pen P" at bounding box center [79, 604] width 56 height 34
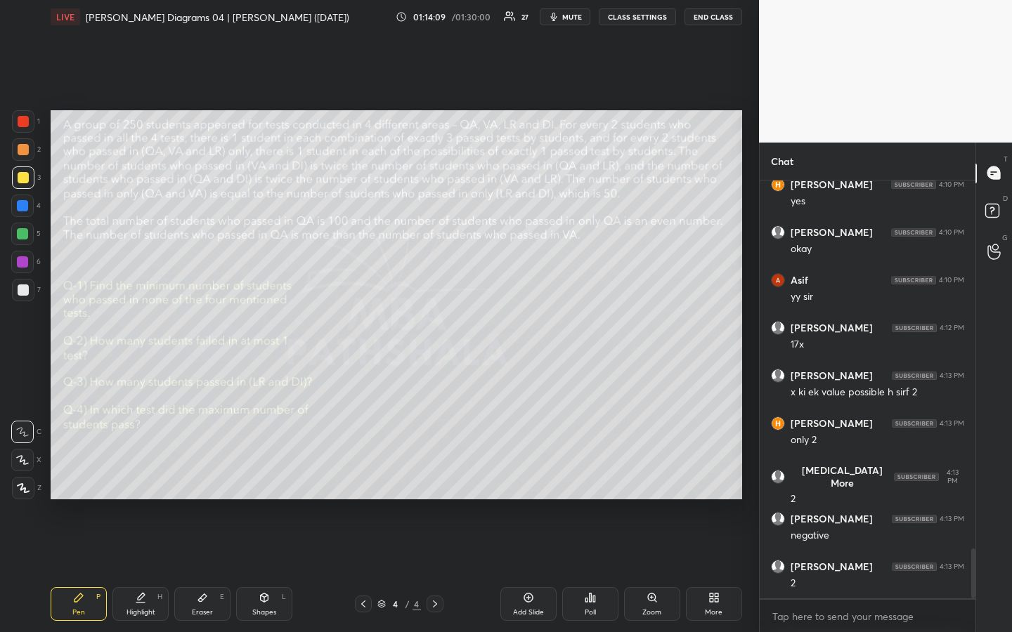
drag, startPoint x: 152, startPoint y: 603, endPoint x: 157, endPoint y: 556, distance: 48.1
click at [150, 473] on div "Highlight H" at bounding box center [140, 604] width 56 height 34
click at [84, 473] on div "Pen P" at bounding box center [79, 604] width 56 height 34
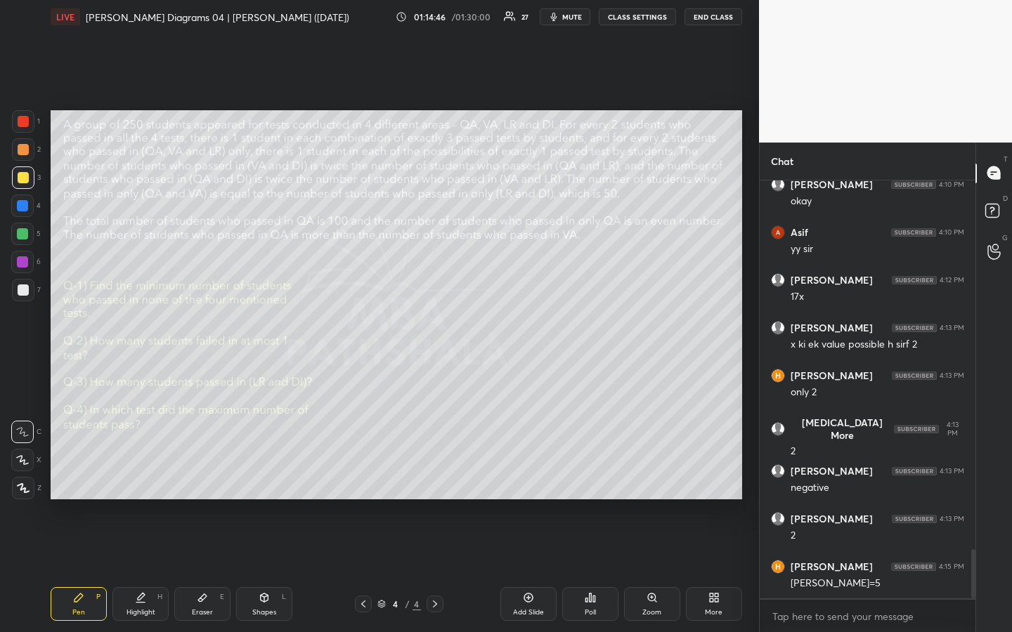
scroll to position [3173, 0]
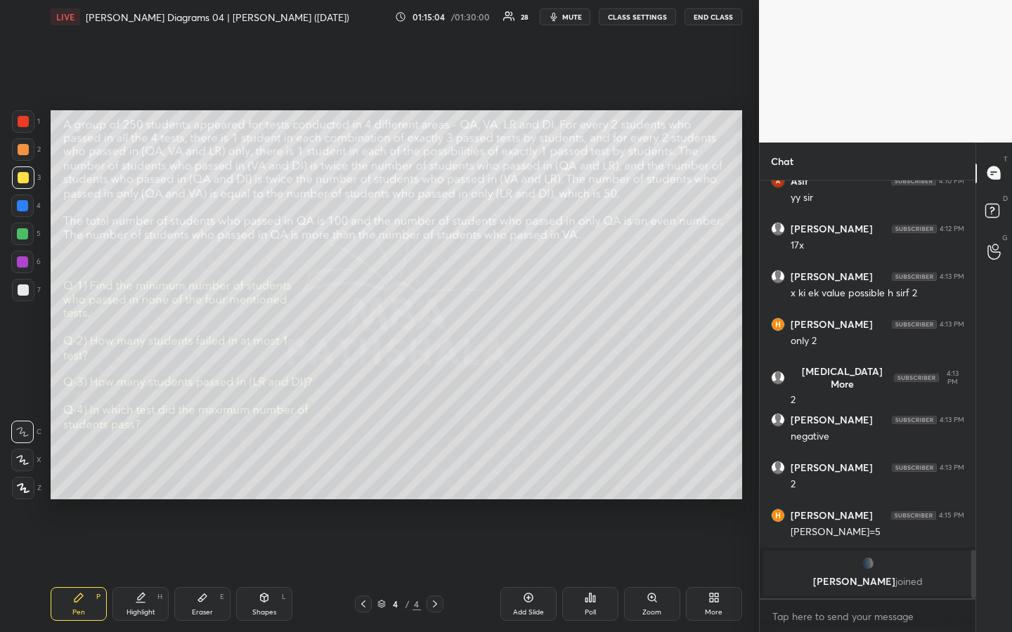
click at [140, 473] on div "Highlight H" at bounding box center [140, 604] width 56 height 34
click at [137, 473] on div "Highlight" at bounding box center [140, 612] width 29 height 7
click at [152, 473] on div "Highlight" at bounding box center [140, 612] width 29 height 7
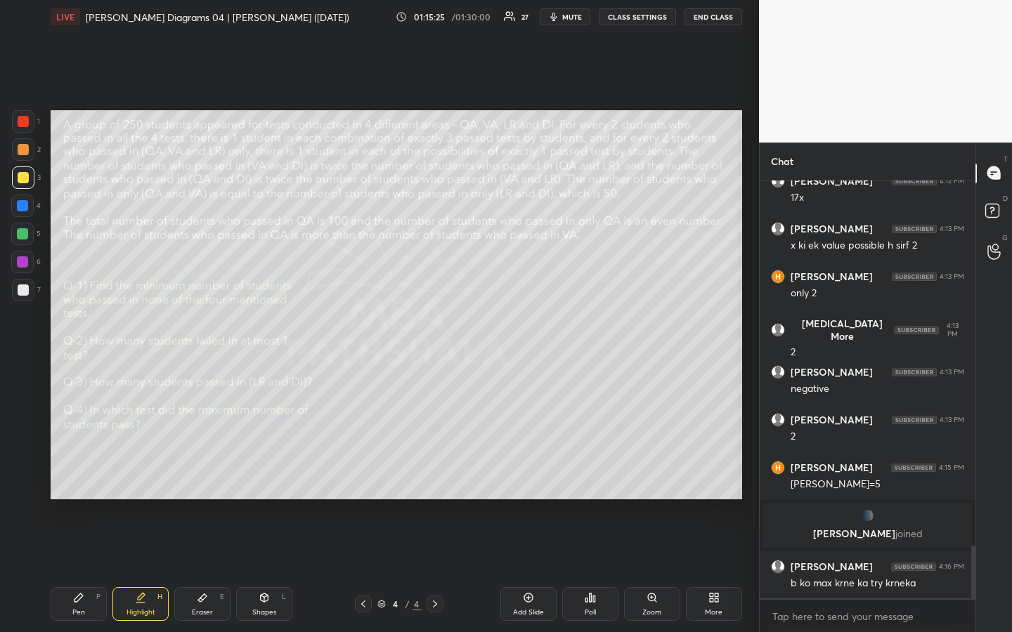
scroll to position [2887, 0]
click at [79, 473] on div "Pen" at bounding box center [78, 612] width 13 height 7
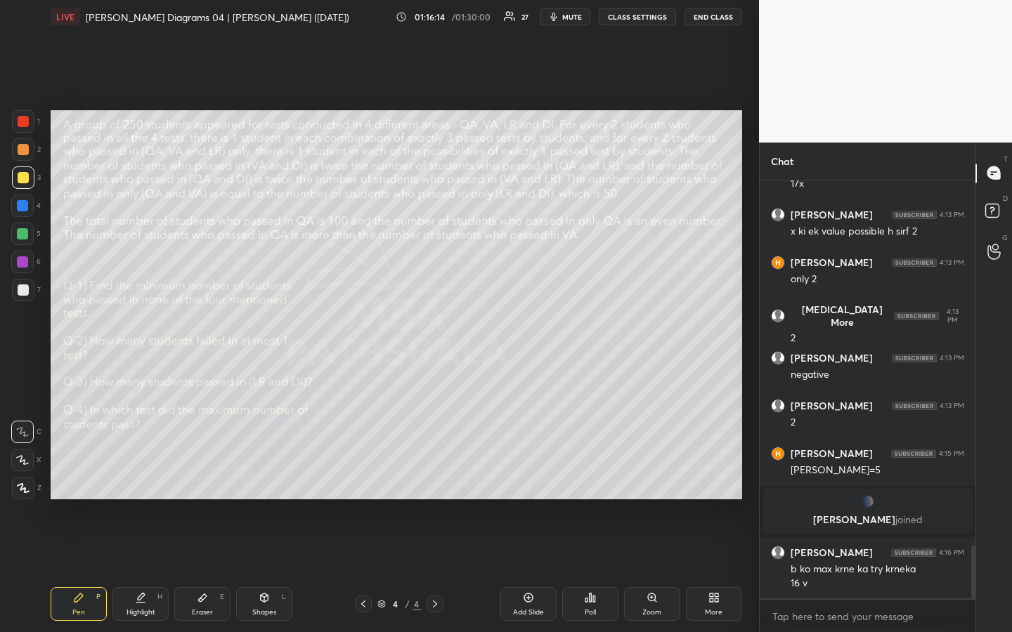
click at [145, 473] on icon at bounding box center [140, 597] width 11 height 11
click at [80, 473] on div "Pen" at bounding box center [78, 612] width 13 height 7
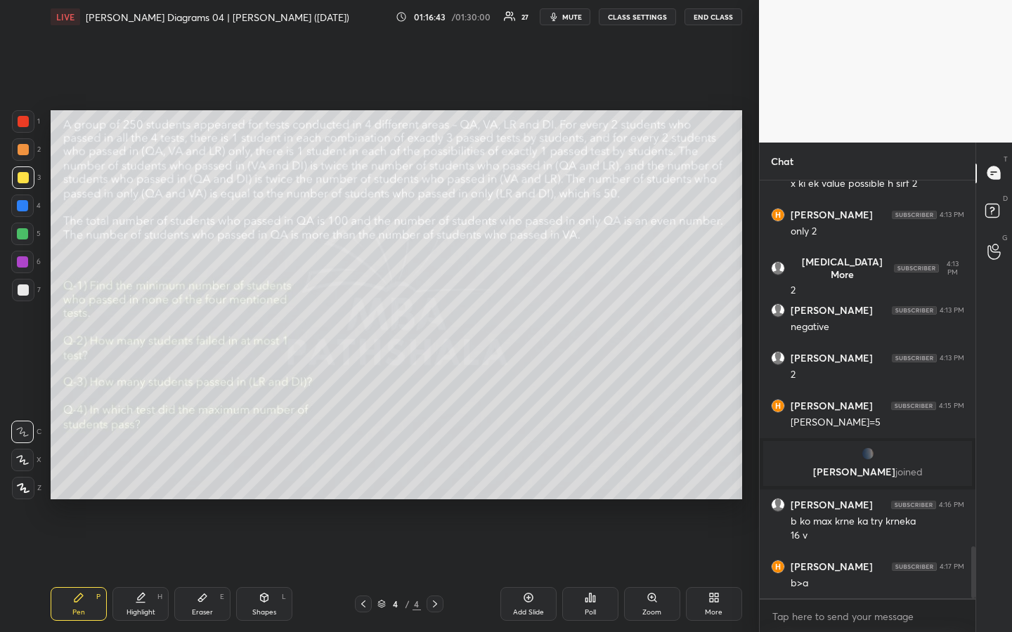
drag, startPoint x: 25, startPoint y: 237, endPoint x: 34, endPoint y: 261, distance: 24.7
click at [25, 238] on div at bounding box center [22, 233] width 11 height 11
click at [139, 473] on div "Highlight H" at bounding box center [140, 604] width 56 height 34
drag, startPoint x: 214, startPoint y: 601, endPoint x: 217, endPoint y: 591, distance: 10.4
click at [214, 473] on div "Eraser E" at bounding box center [202, 604] width 56 height 34
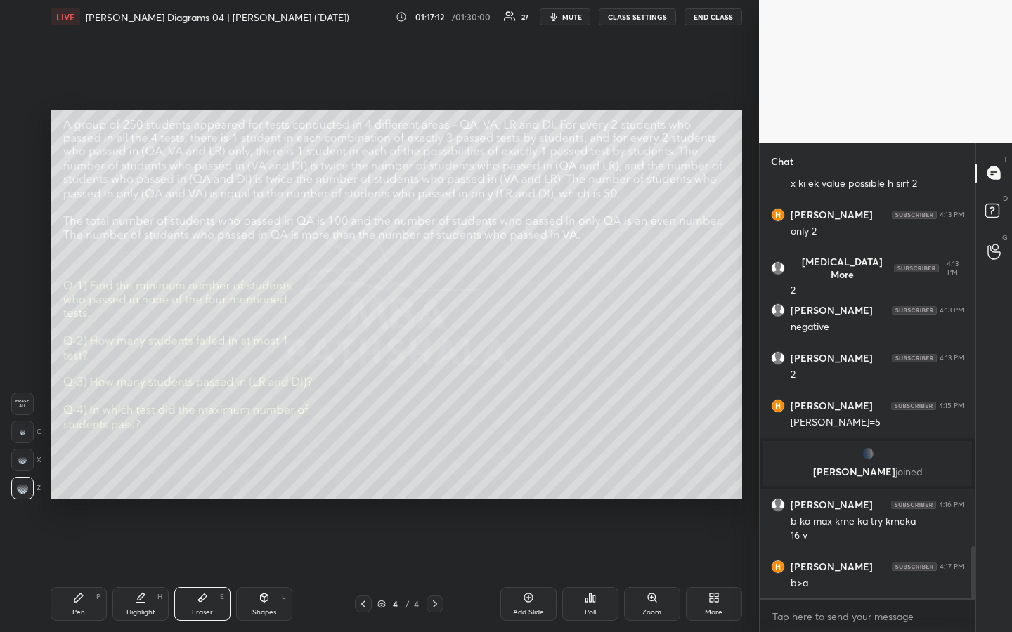
click at [81, 473] on div "Pen" at bounding box center [78, 612] width 13 height 7
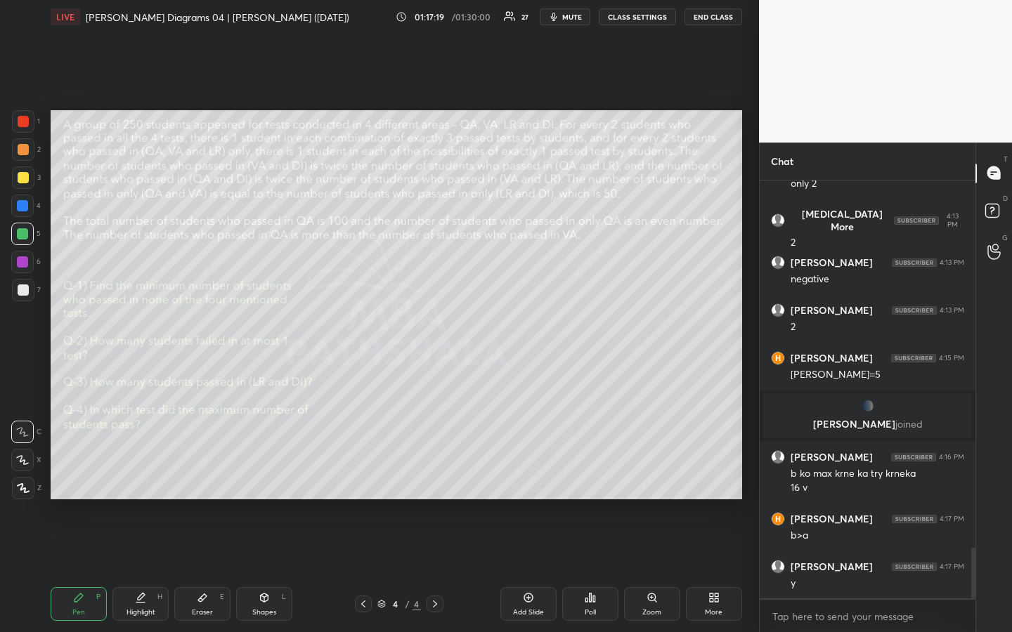
scroll to position [3044, 0]
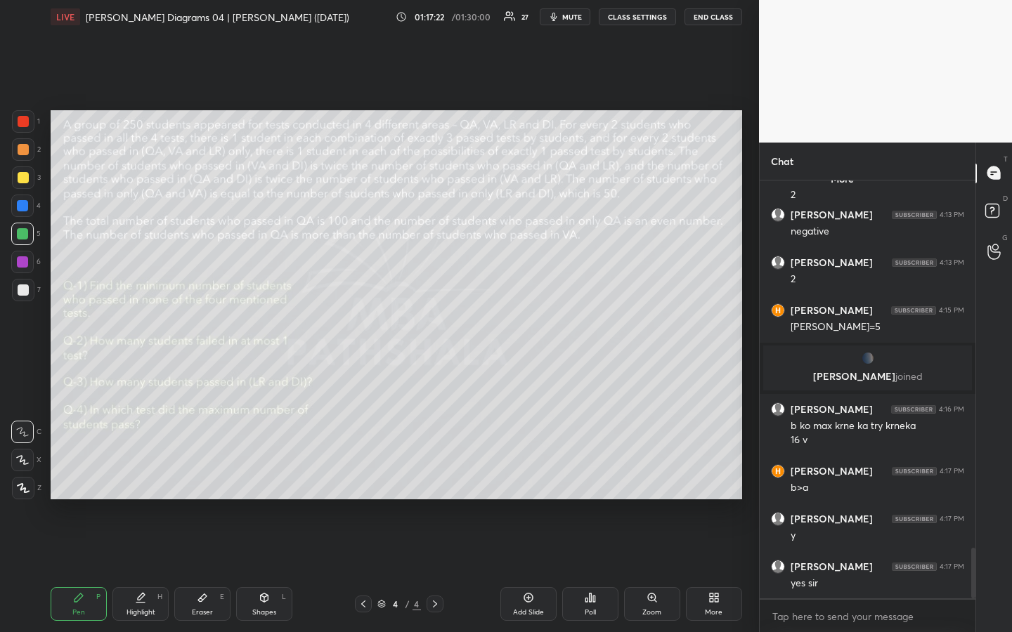
drag, startPoint x: 84, startPoint y: 606, endPoint x: 90, endPoint y: 601, distance: 8.5
click at [82, 473] on div "Pen P" at bounding box center [79, 604] width 56 height 34
click at [203, 473] on div "Eraser E" at bounding box center [202, 604] width 56 height 34
drag, startPoint x: 75, startPoint y: 607, endPoint x: 103, endPoint y: 577, distance: 40.3
click at [86, 473] on div "Pen P" at bounding box center [79, 604] width 56 height 34
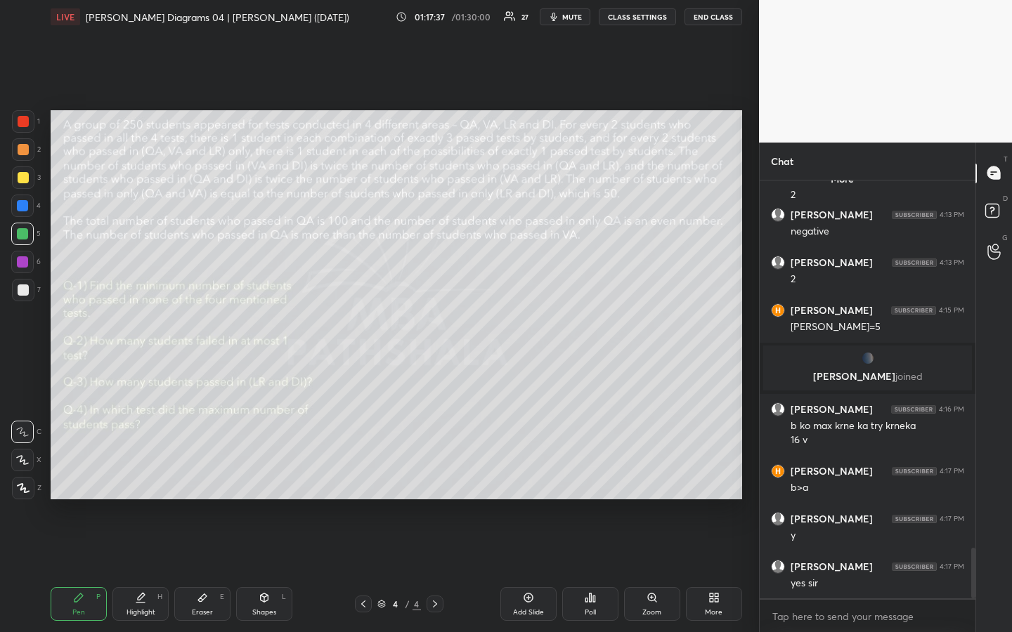
click at [25, 296] on div at bounding box center [23, 290] width 22 height 22
click at [22, 183] on div at bounding box center [23, 177] width 11 height 11
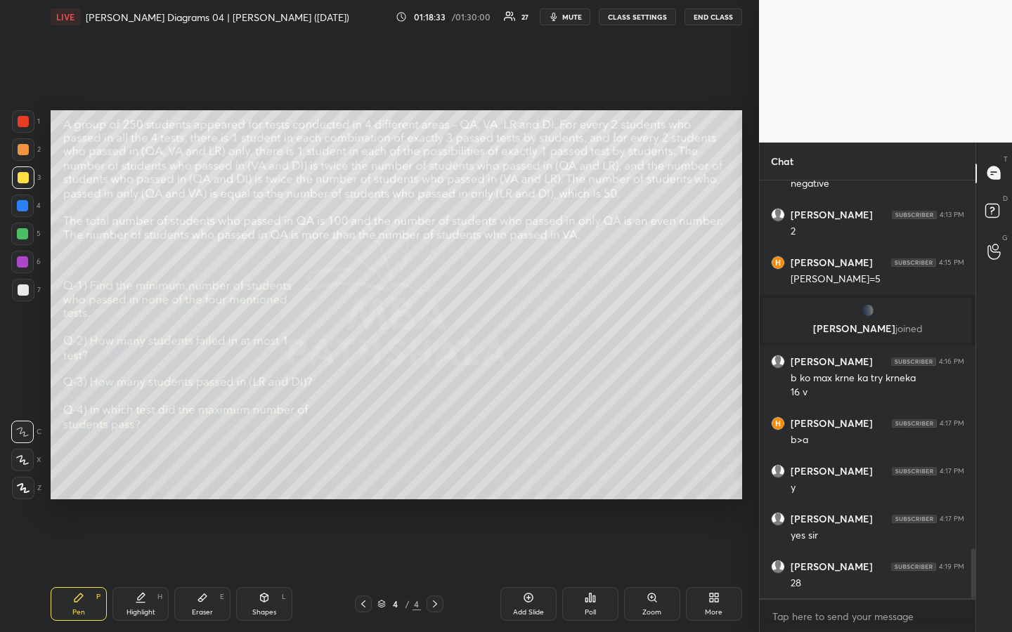
click at [205, 473] on div "Eraser E" at bounding box center [202, 604] width 56 height 34
click at [81, 473] on div "Pen" at bounding box center [78, 612] width 13 height 7
click at [142, 473] on div "Highlight H" at bounding box center [140, 604] width 56 height 34
click at [79, 473] on div "Pen P" at bounding box center [79, 604] width 56 height 34
click at [24, 229] on div at bounding box center [22, 233] width 11 height 11
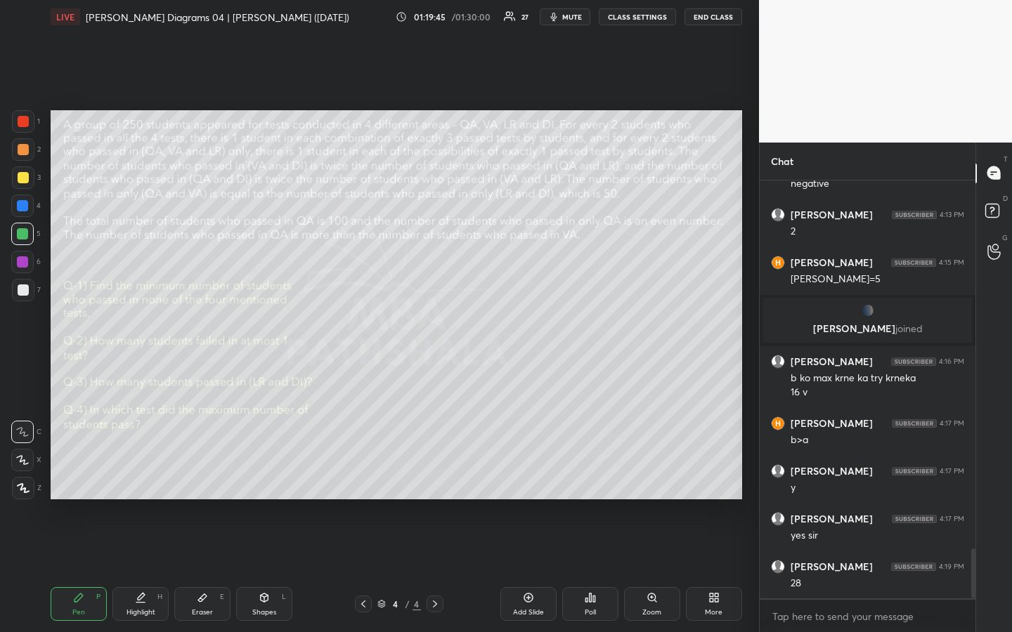
scroll to position [3140, 0]
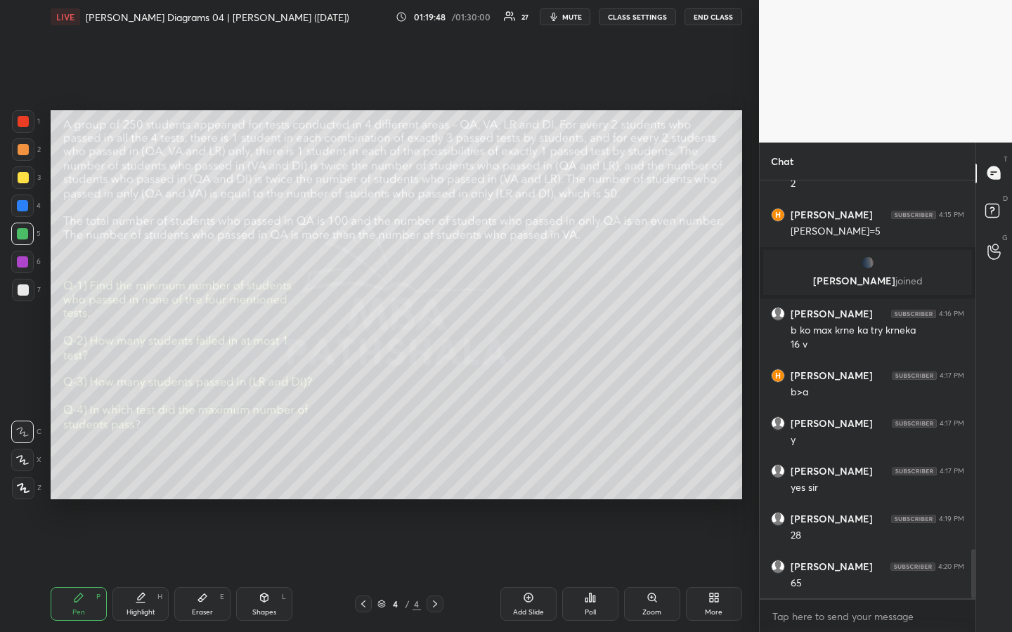
click at [84, 473] on icon at bounding box center [78, 597] width 11 height 11
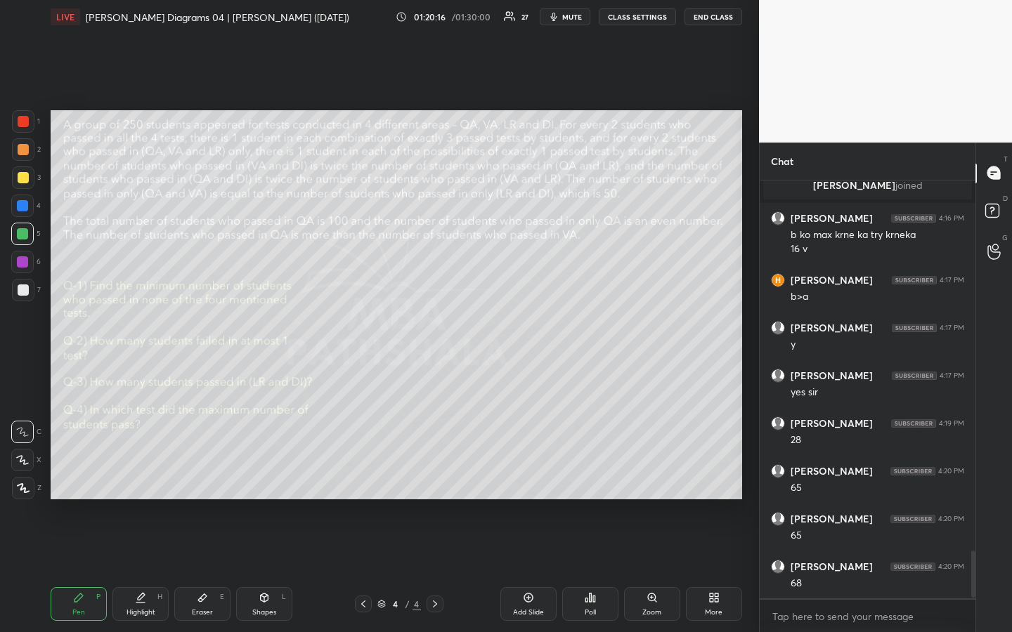
scroll to position [3283, 0]
click at [142, 473] on div "Highlight" at bounding box center [140, 612] width 29 height 7
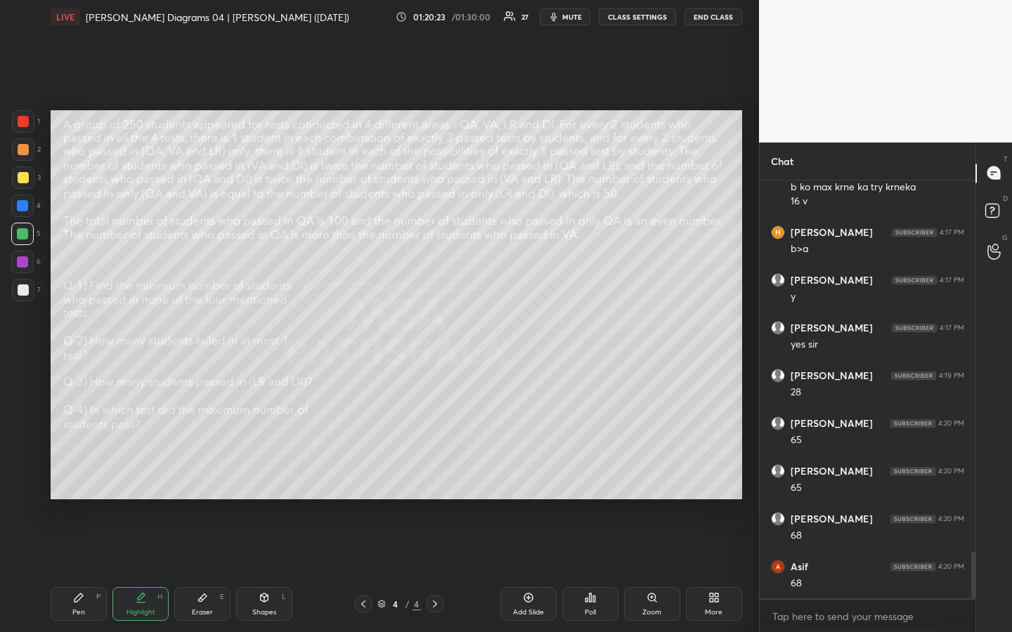
click at [140, 473] on div "Highlight H" at bounding box center [140, 604] width 56 height 34
click at [84, 473] on div "Pen" at bounding box center [78, 612] width 13 height 7
click at [25, 179] on div at bounding box center [23, 177] width 11 height 11
click at [143, 473] on icon at bounding box center [140, 597] width 11 height 11
click at [81, 473] on icon at bounding box center [78, 597] width 11 height 11
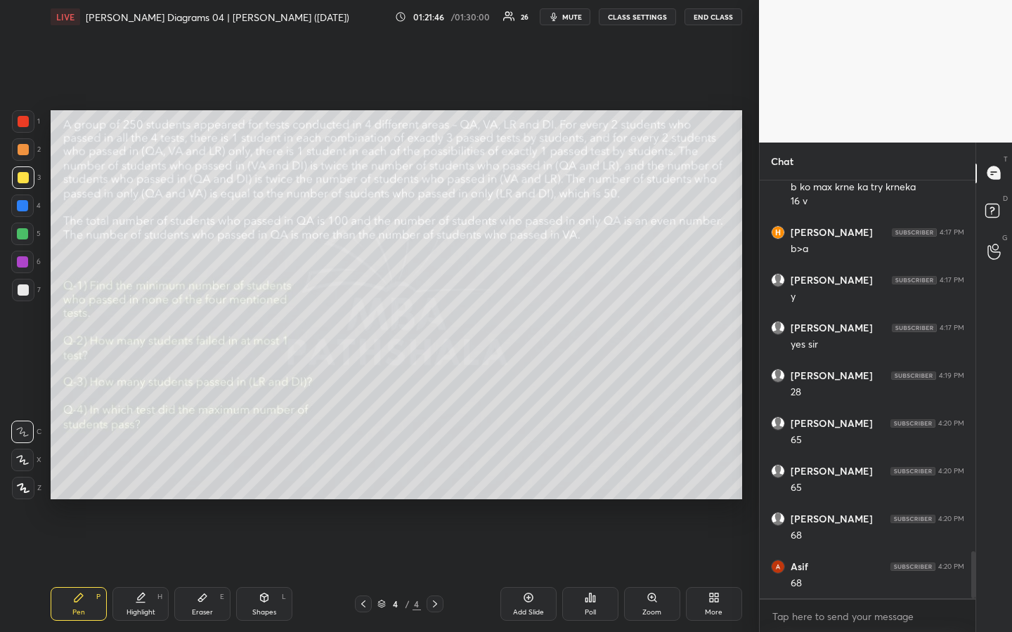
click at [152, 473] on div "Highlight H" at bounding box center [140, 604] width 56 height 34
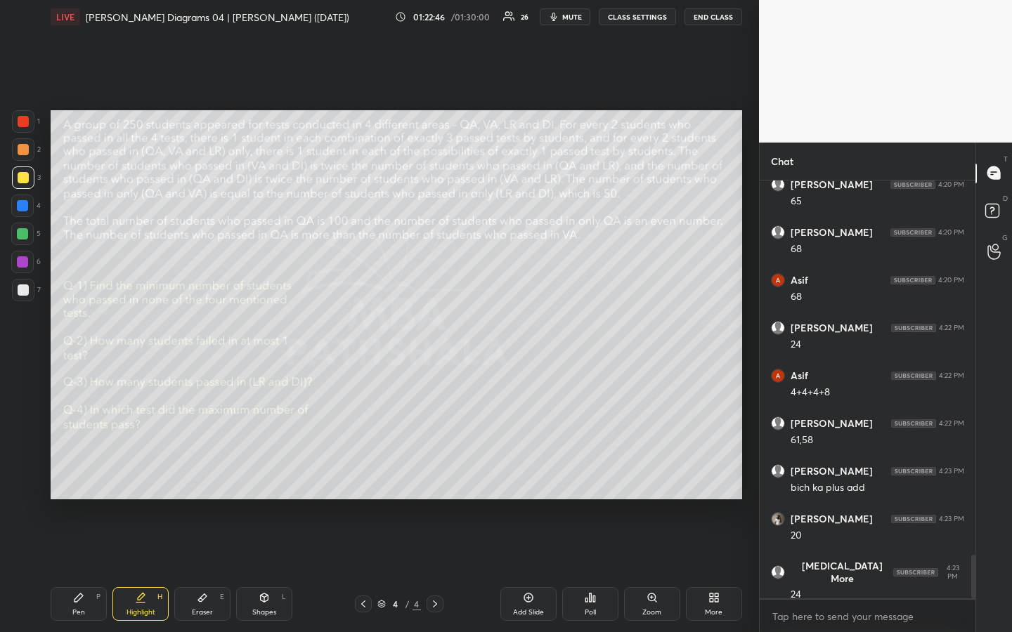
scroll to position [3618, 0]
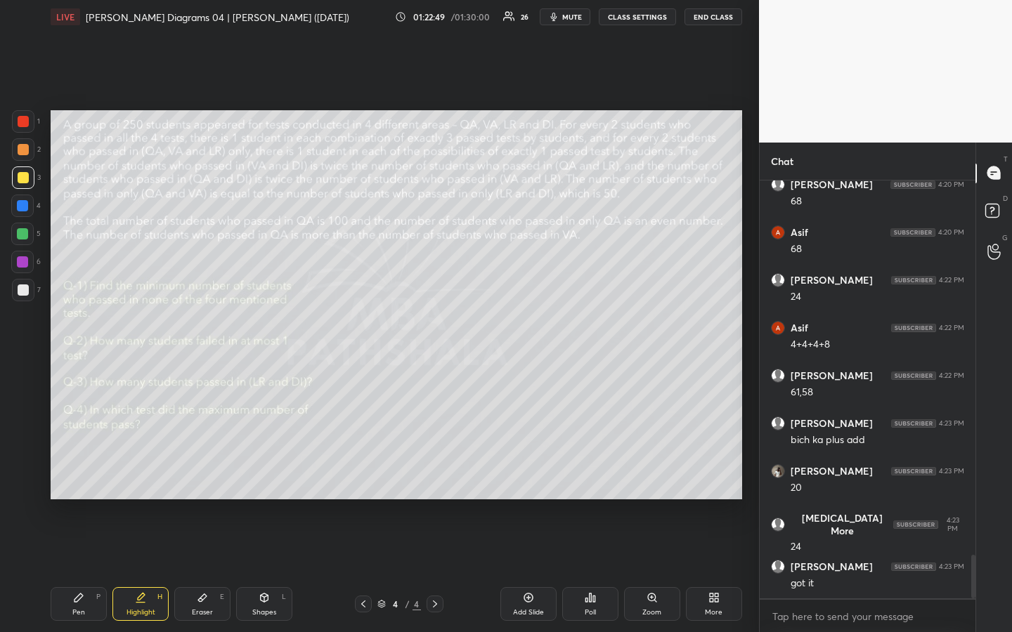
drag, startPoint x: 65, startPoint y: 608, endPoint x: 77, endPoint y: 594, distance: 18.4
click at [68, 473] on div "Pen P" at bounding box center [79, 604] width 56 height 34
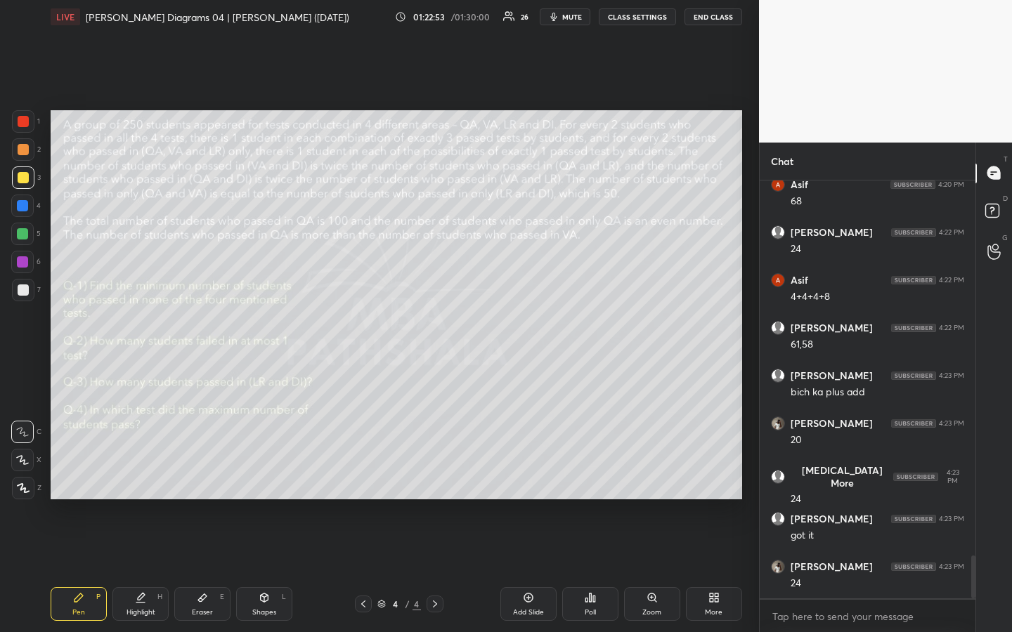
click at [146, 473] on div "Highlight H" at bounding box center [140, 604] width 56 height 34
drag, startPoint x: 144, startPoint y: 599, endPoint x: 145, endPoint y: 588, distance: 11.3
click at [144, 473] on icon at bounding box center [140, 597] width 11 height 11
click at [91, 473] on div "Pen P" at bounding box center [79, 604] width 56 height 34
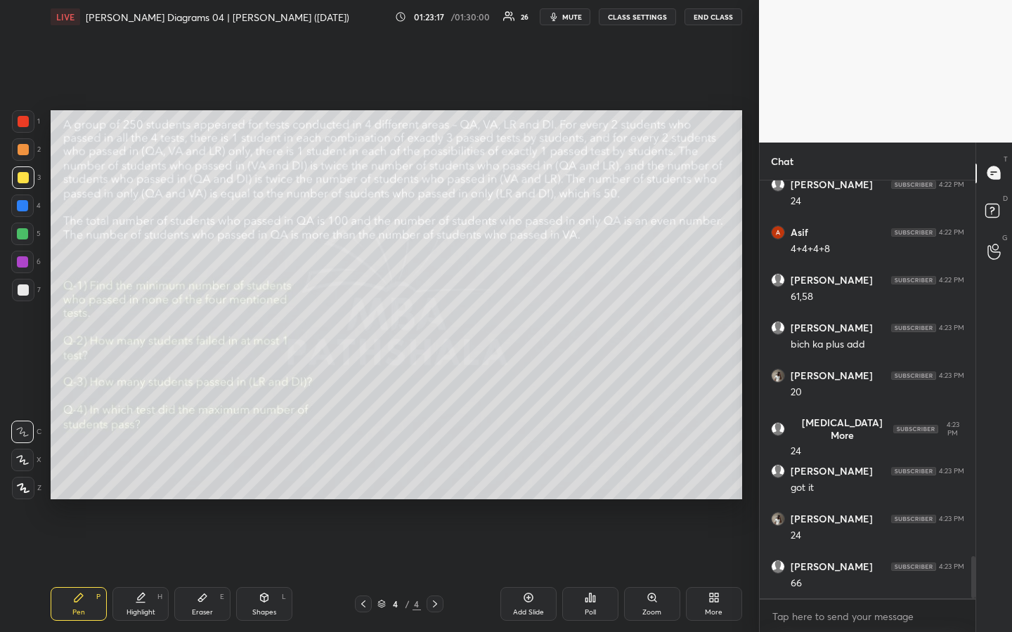
scroll to position [3761, 0]
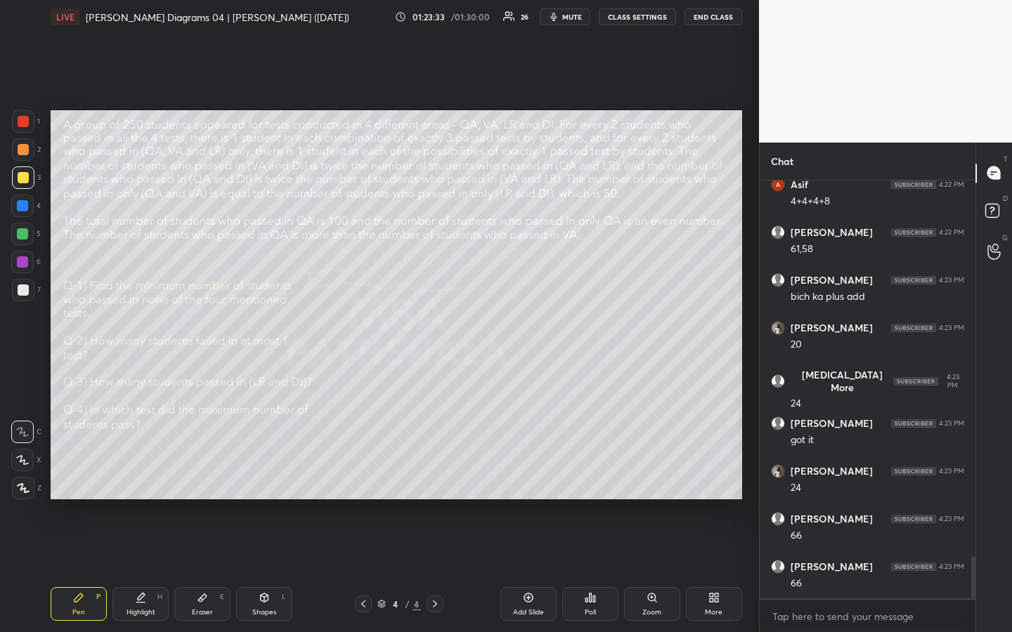
click at [145, 473] on div "Highlight" at bounding box center [140, 612] width 29 height 7
click at [27, 289] on div at bounding box center [23, 290] width 22 height 22
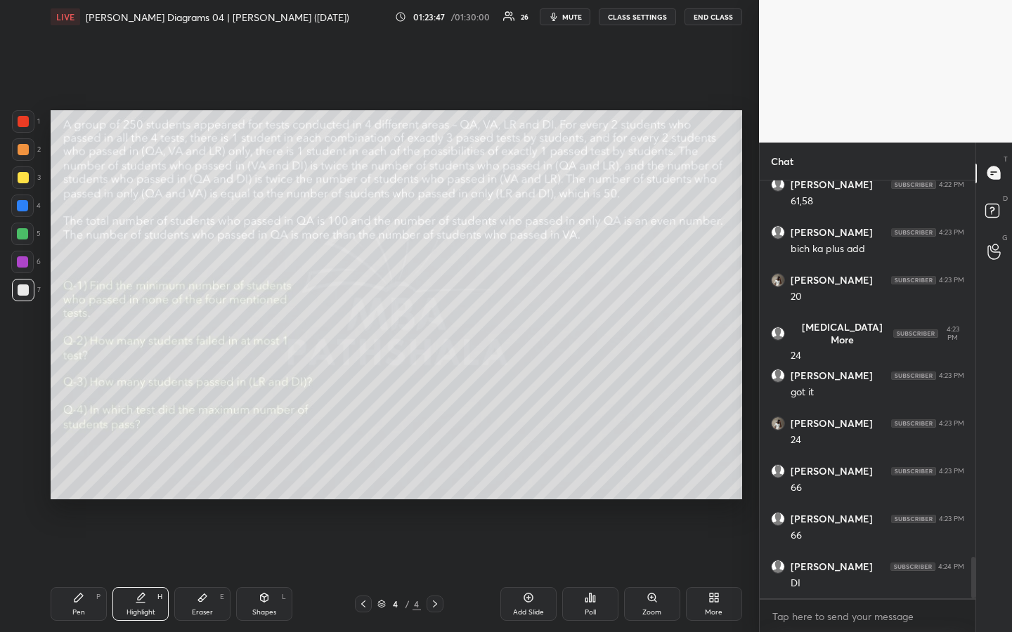
scroll to position [3857, 0]
click at [80, 473] on div "Pen" at bounding box center [78, 612] width 13 height 7
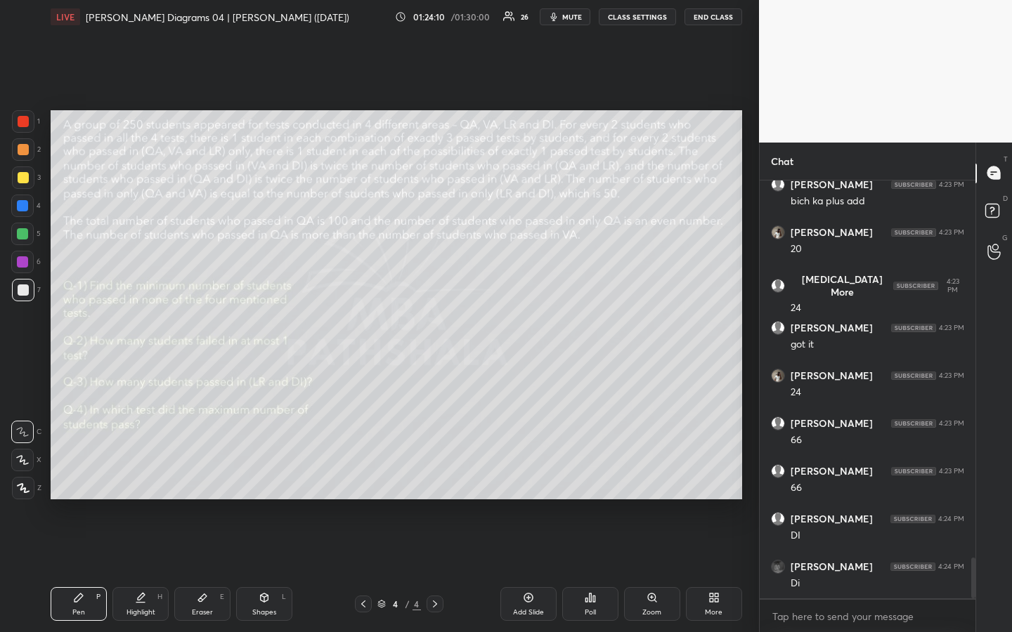
click at [750, 456] on div "1 2 3 4 5 6 7 R O A L C X Z Erase all C X Z LIVE [PERSON_NAME] Diagrams 04 | [P…" at bounding box center [379, 316] width 759 height 632
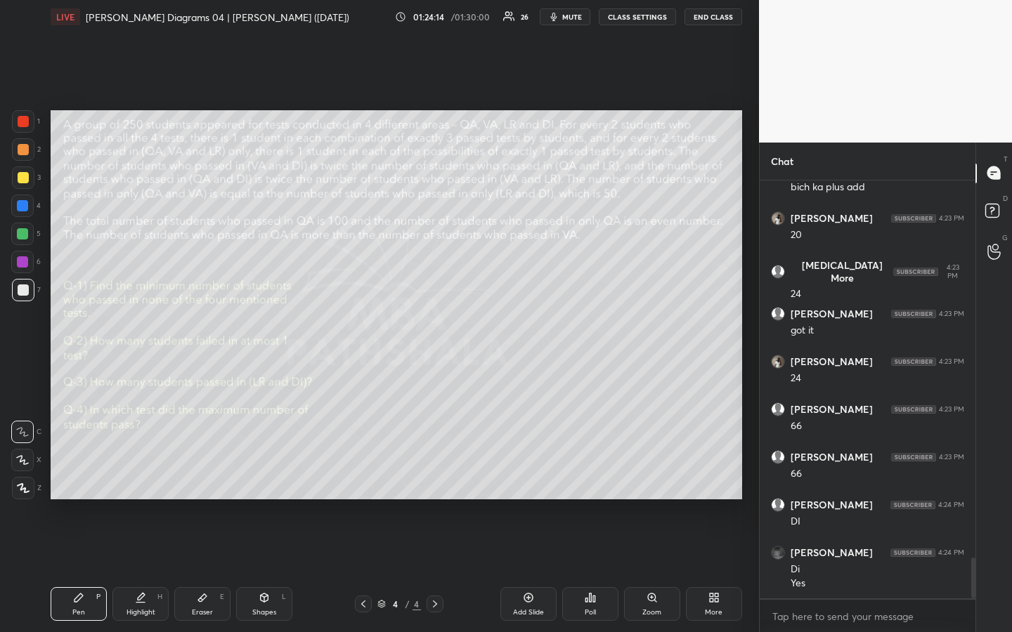
scroll to position [4027, 0]
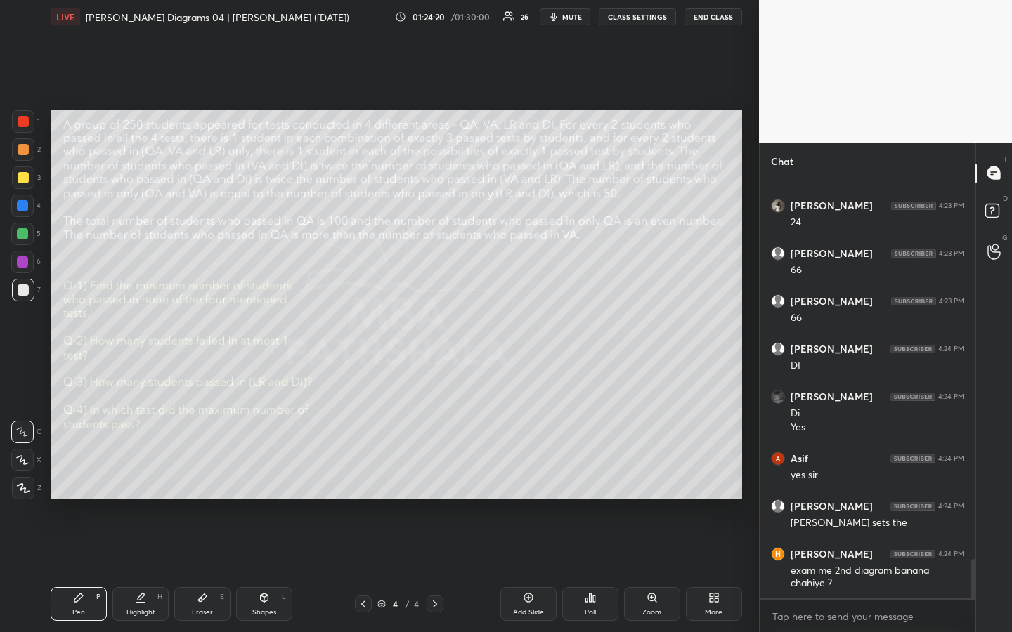
click at [132, 473] on div "Highlight" at bounding box center [140, 612] width 29 height 7
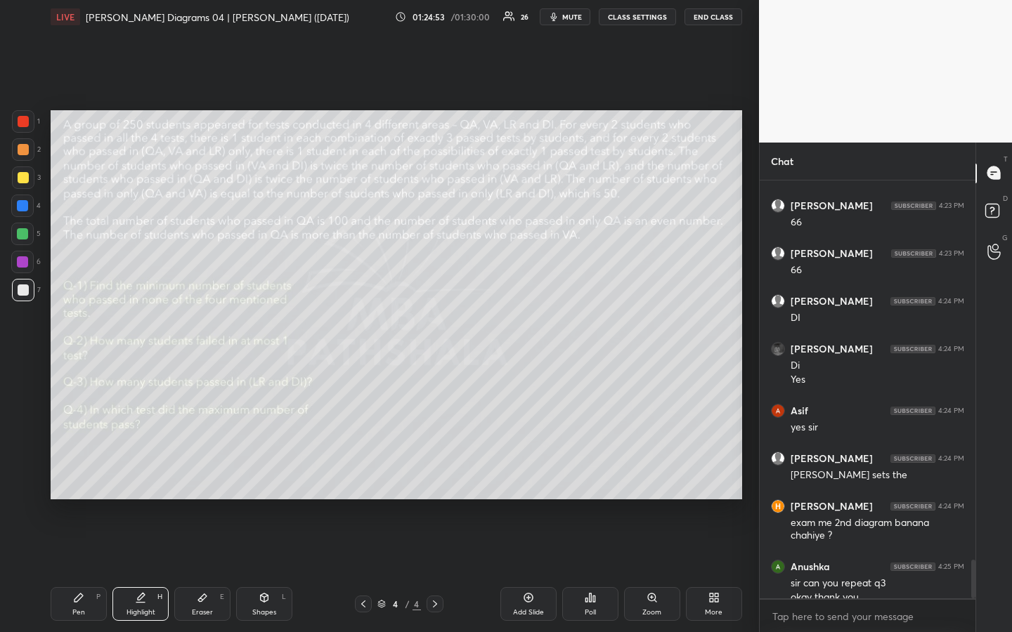
scroll to position [4088, 0]
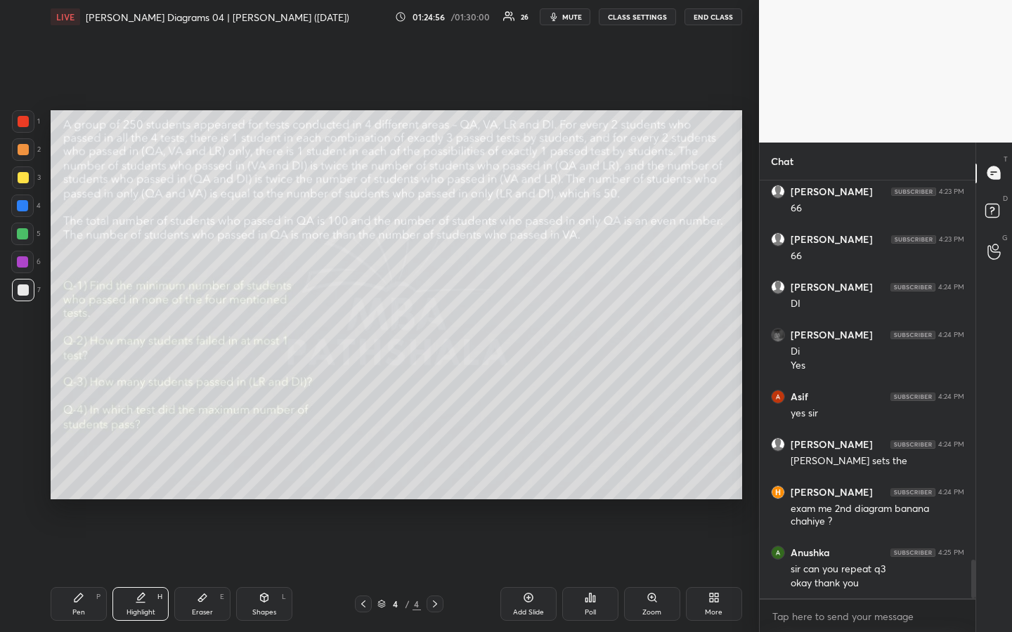
click at [22, 178] on div at bounding box center [23, 177] width 11 height 11
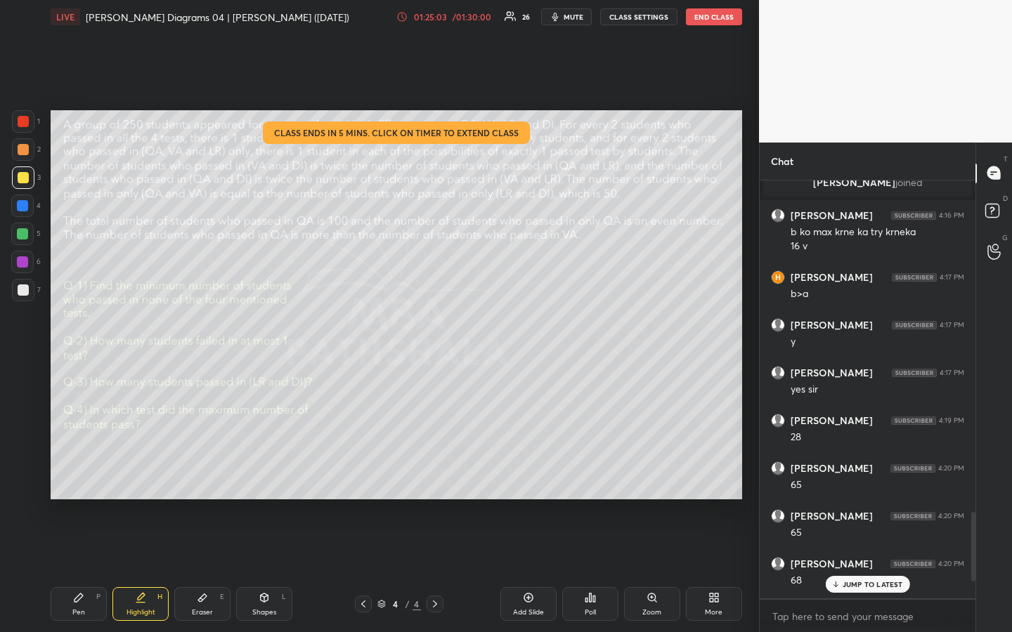
scroll to position [5167, 0]
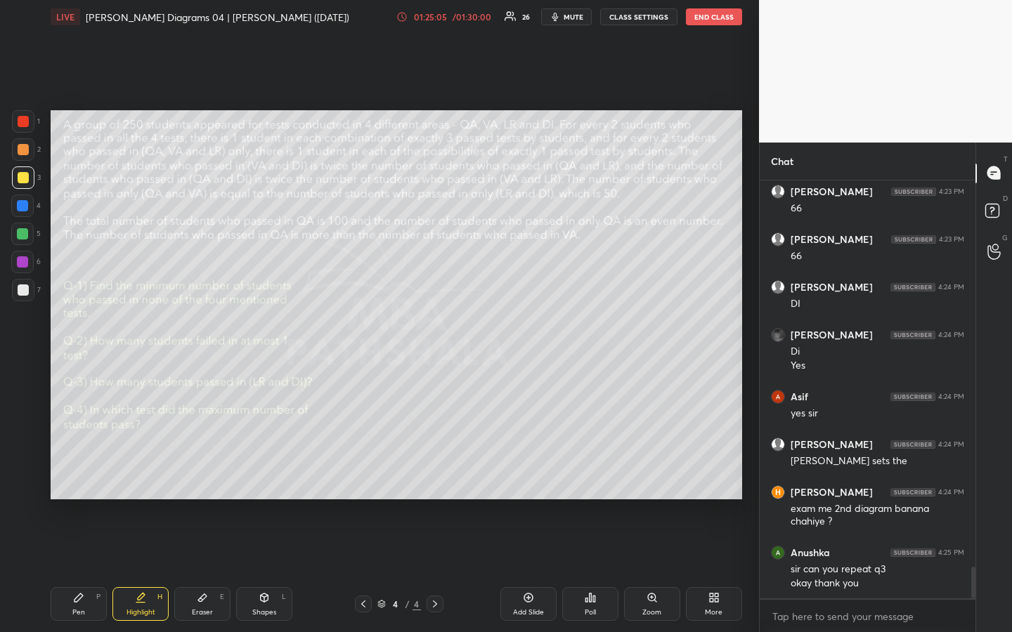
click at [19, 152] on div at bounding box center [23, 149] width 11 height 11
click at [79, 473] on icon at bounding box center [78, 598] width 8 height 8
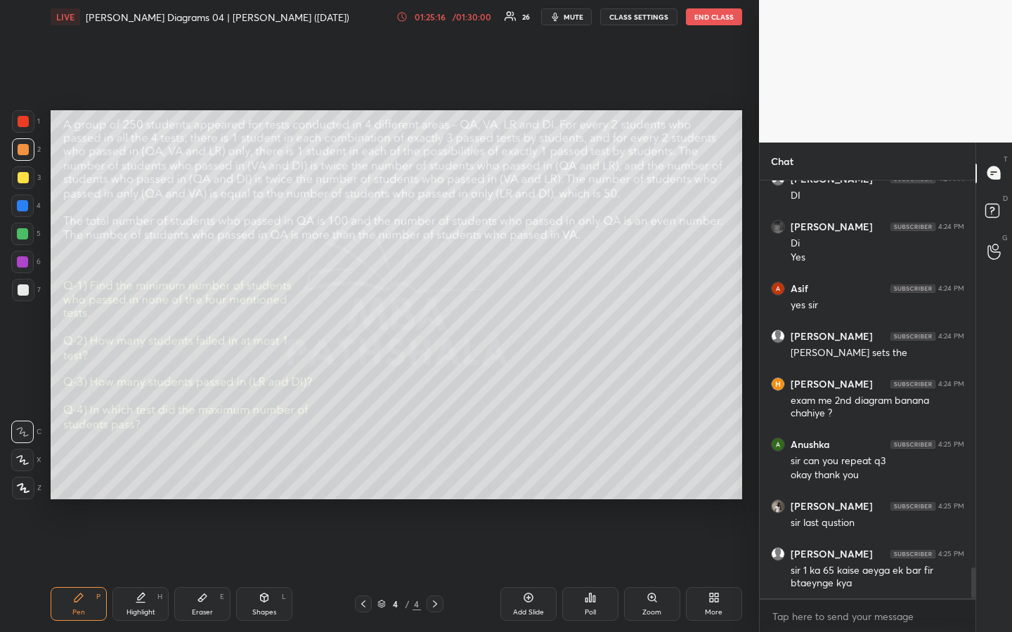
scroll to position [5323, 0]
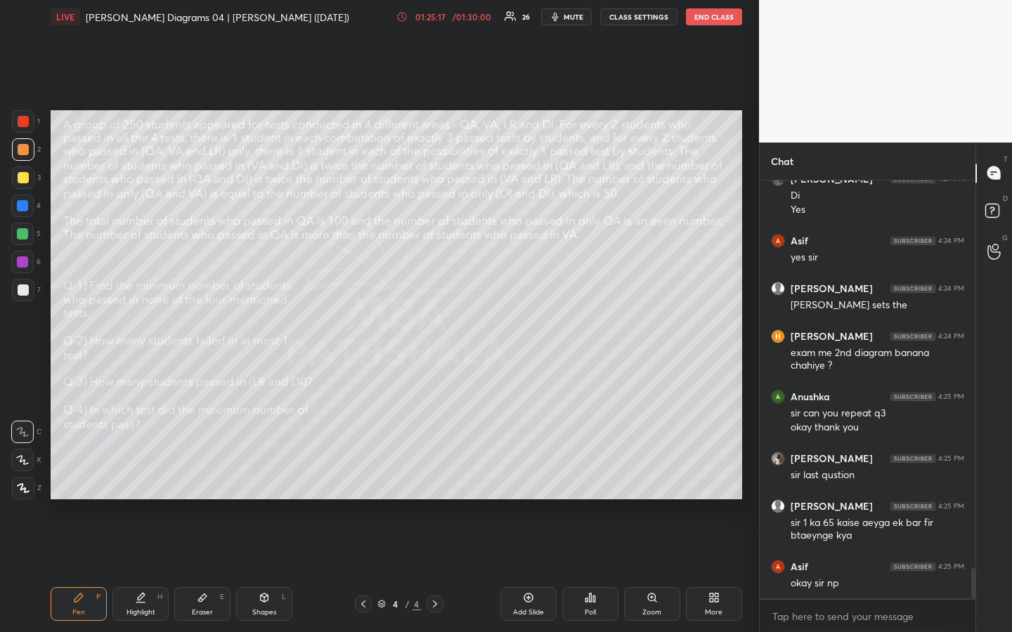
drag, startPoint x: 150, startPoint y: 603, endPoint x: 157, endPoint y: 587, distance: 17.6
click at [148, 473] on div "Highlight H" at bounding box center [140, 604] width 56 height 34
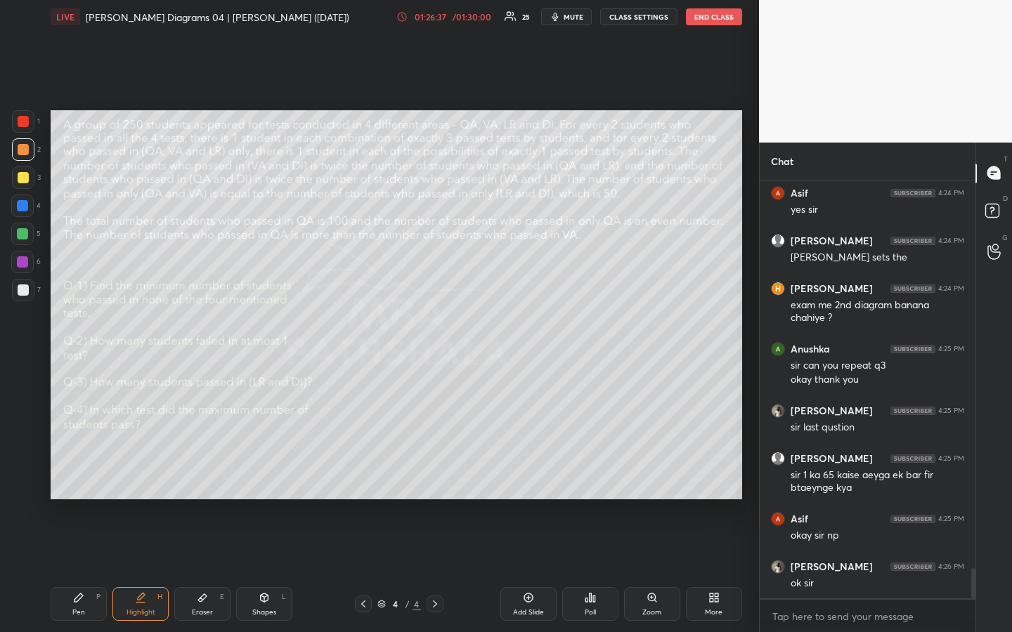
scroll to position [5418, 0]
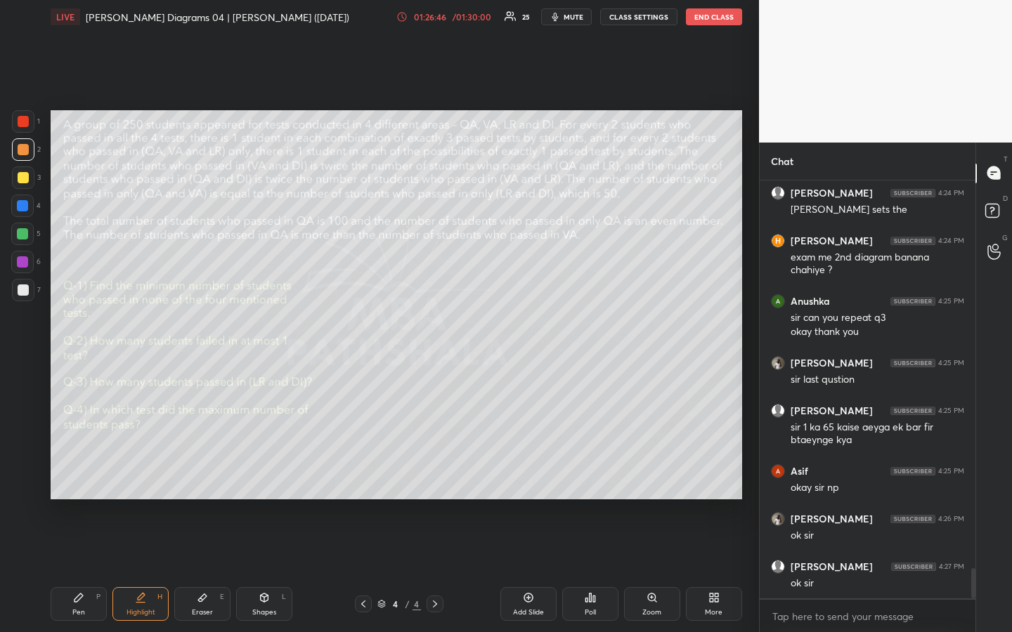
click at [750, 442] on div "1 2 3 4 5 6 7 R O A L C X Z Erase all C X Z LIVE [PERSON_NAME] Diagrams 04 | [P…" at bounding box center [379, 316] width 759 height 632
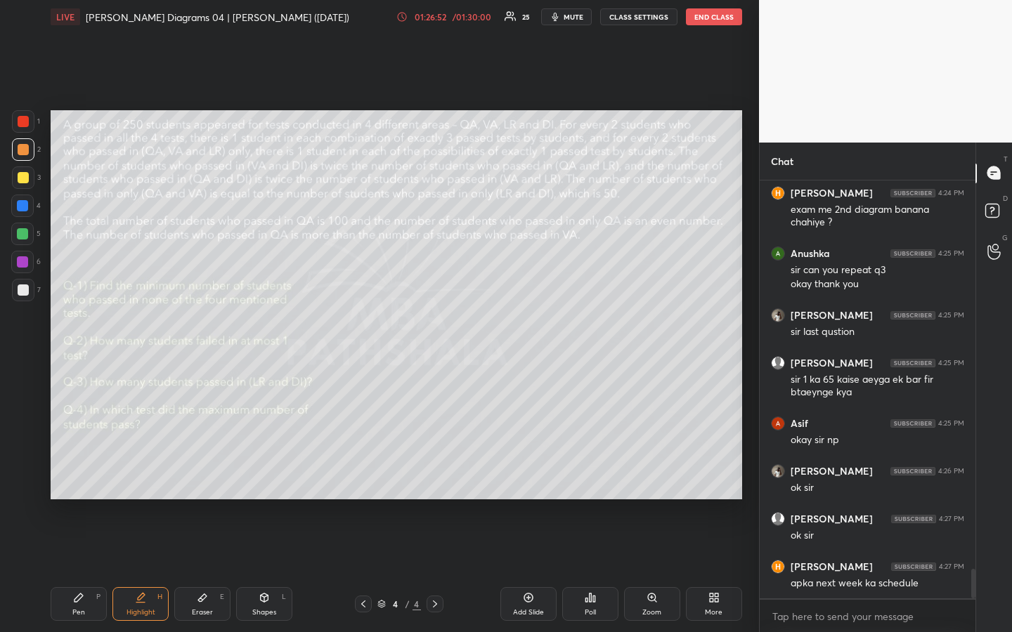
click at [752, 422] on div "1 2 3 4 5 6 7 R O A L C X Z Erase all C X Z LIVE [PERSON_NAME] Diagrams 04 | [P…" at bounding box center [379, 316] width 759 height 632
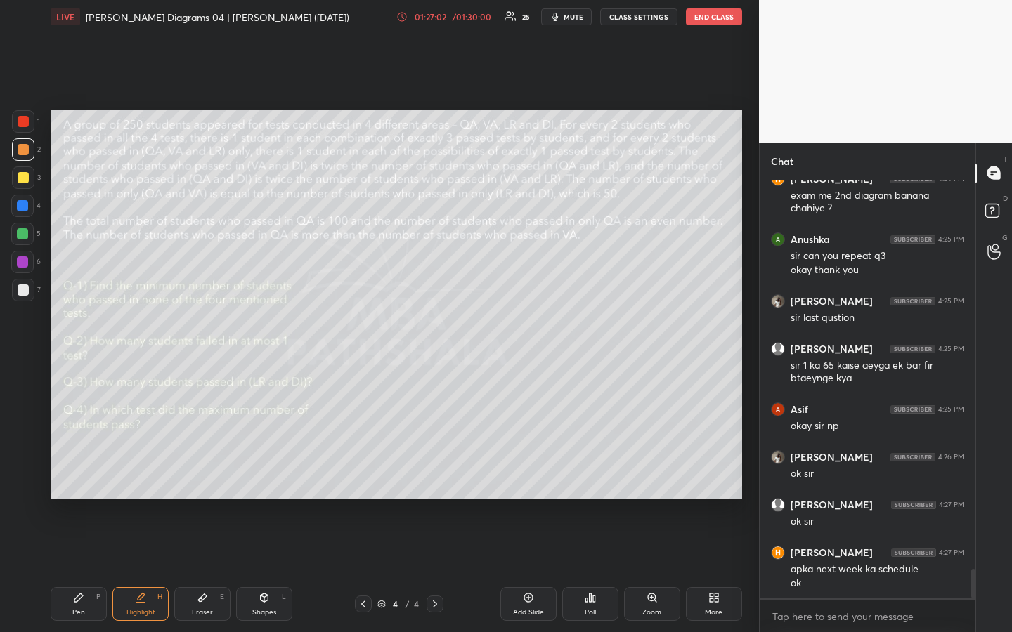
scroll to position [5528, 0]
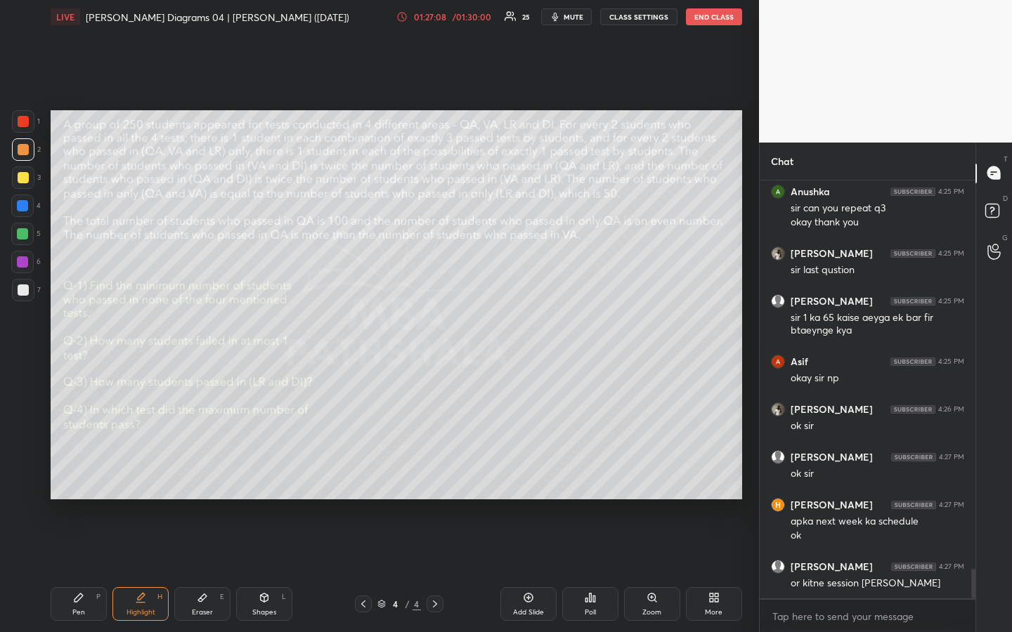
click at [750, 412] on div "1 2 3 4 5 6 7 R O A L C X Z Erase all C X Z LIVE [PERSON_NAME] Diagrams 04 | [P…" at bounding box center [379, 316] width 759 height 632
click at [750, 377] on div "1 2 3 4 5 6 7 R O A L C X Z Erase all C X Z LIVE [PERSON_NAME] Diagrams 04 | [P…" at bounding box center [379, 316] width 759 height 632
click at [750, 343] on div "1 2 3 4 5 6 7 R O A L C X Z Erase all C X Z LIVE [PERSON_NAME] Diagrams 04 | [P…" at bounding box center [379, 316] width 759 height 632
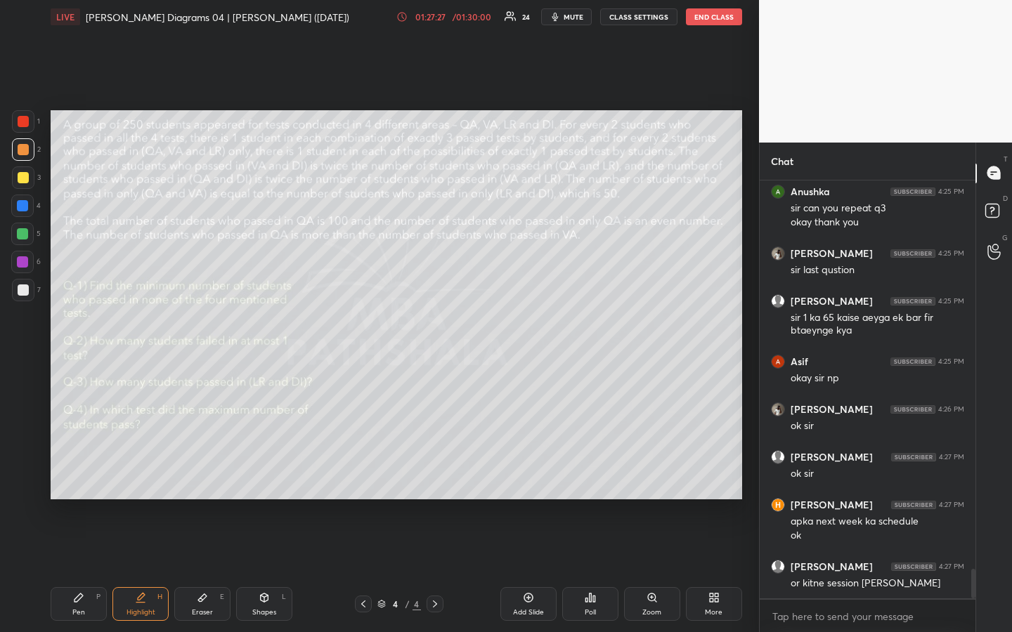
scroll to position [5575, 0]
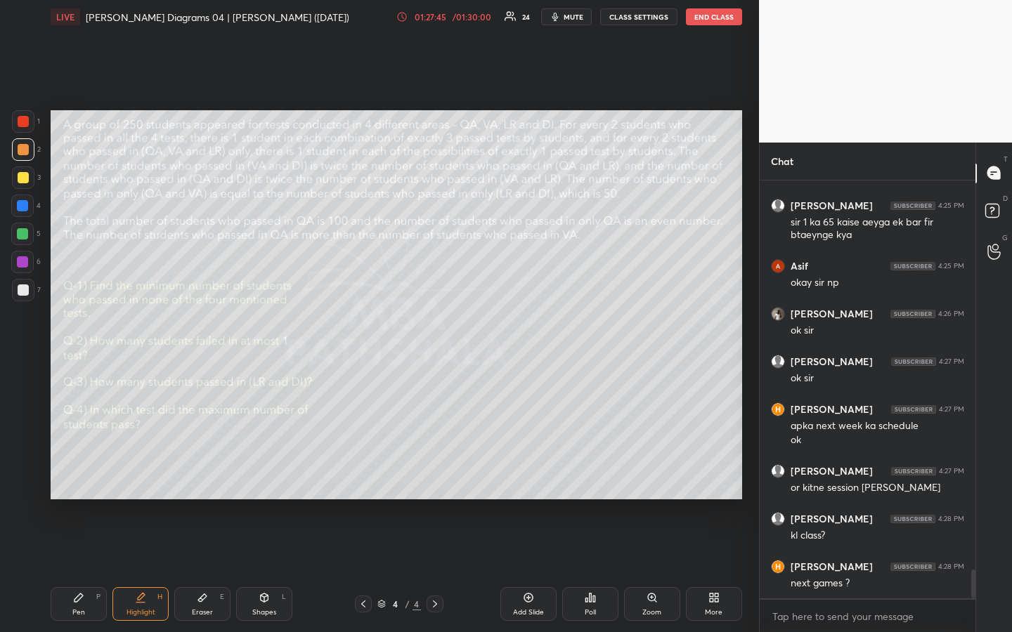
click at [752, 348] on div "1 2 3 4 5 6 7 R O A L C X Z Erase all C X Z LIVE [PERSON_NAME] Diagrams 04 | [P…" at bounding box center [379, 316] width 759 height 632
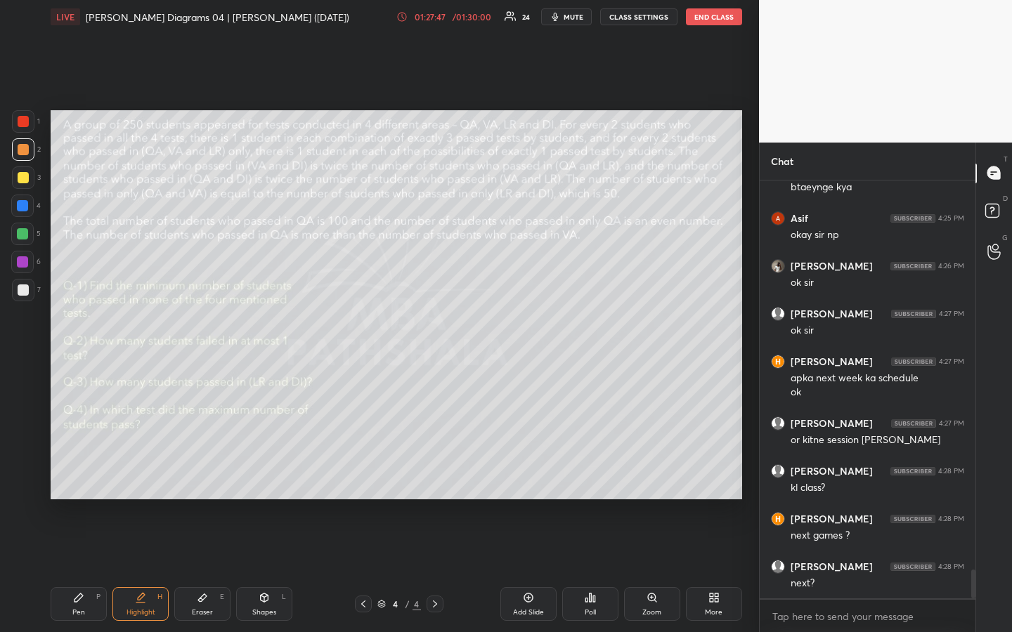
click at [751, 349] on div "1 2 3 4 5 6 7 R O A L C X Z Erase all C X Z LIVE [PERSON_NAME] Diagrams 04 | [P…" at bounding box center [379, 316] width 759 height 632
click at [750, 348] on div "1 2 3 4 5 6 7 R O A L C X Z Erase all C X Z LIVE [PERSON_NAME] Diagrams 04 | [P…" at bounding box center [379, 316] width 759 height 632
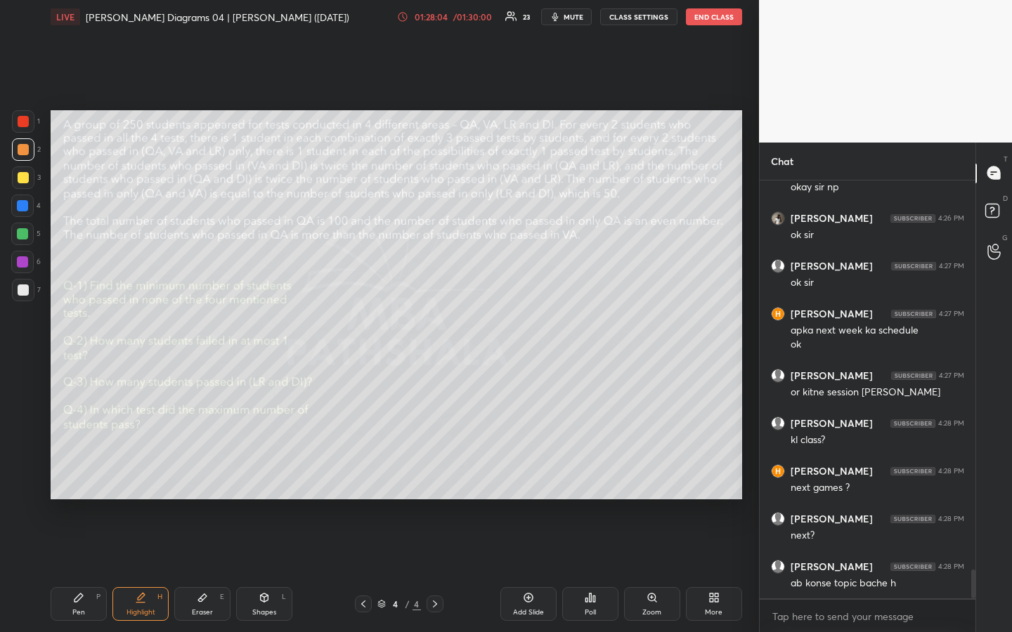
scroll to position [5767, 0]
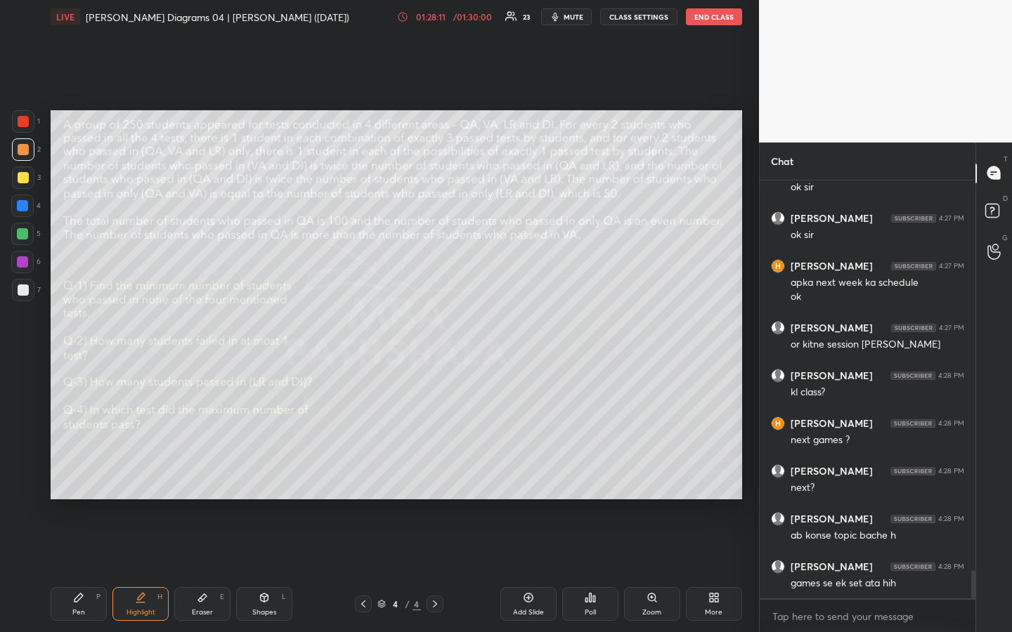
click at [750, 306] on div "1 2 3 4 5 6 7 R O A L C X Z Erase all C X Z LIVE [PERSON_NAME] Diagrams 04 | [P…" at bounding box center [379, 316] width 759 height 632
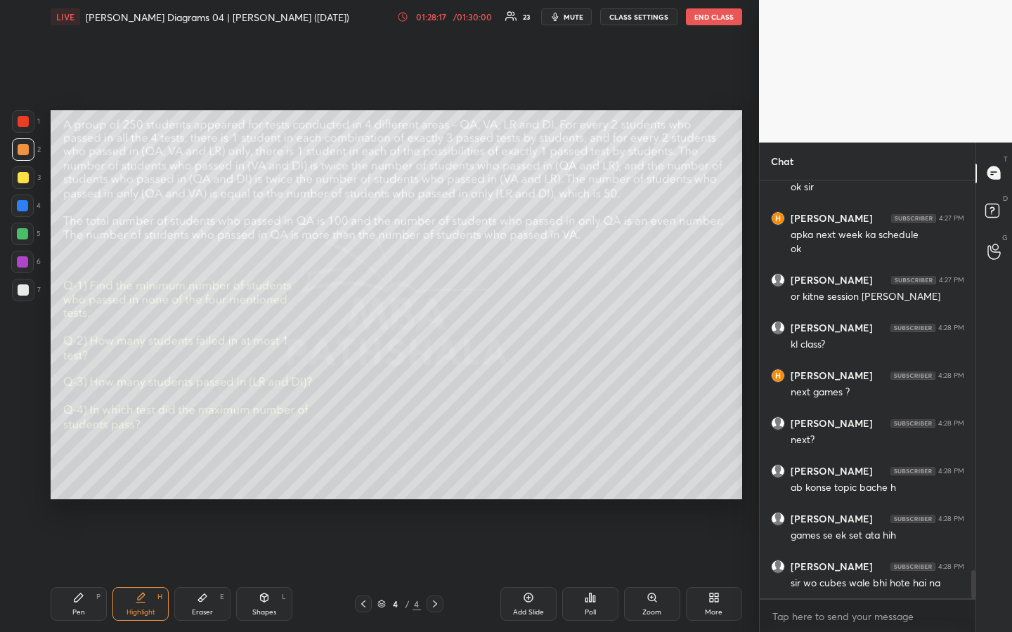
scroll to position [5862, 0]
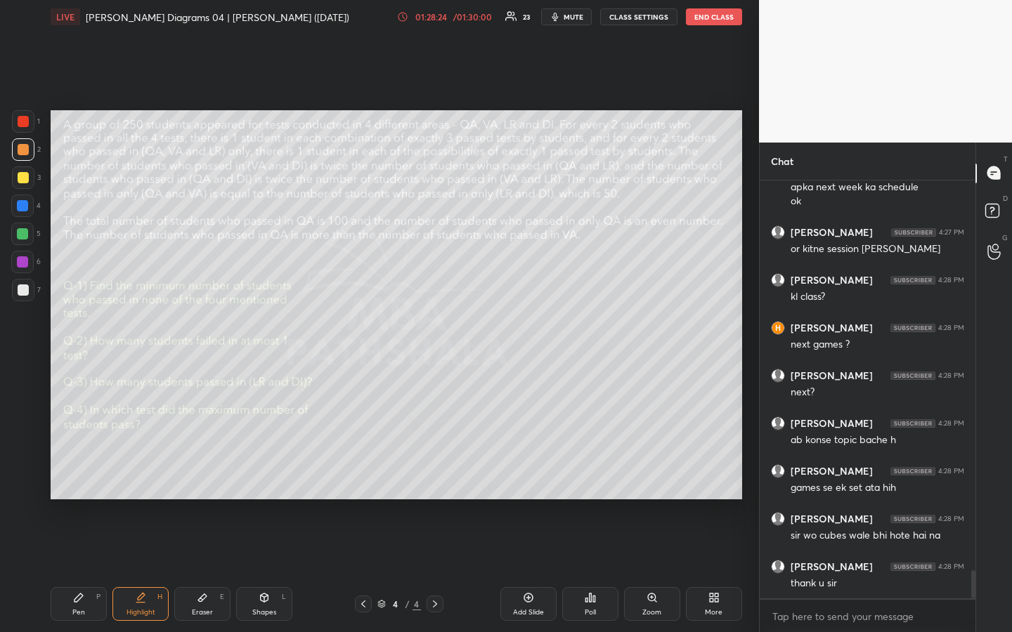
click at [751, 315] on div "1 2 3 4 5 6 7 R O A L C X Z Erase all C X Z LIVE [PERSON_NAME] Diagrams 04 | [P…" at bounding box center [379, 316] width 759 height 632
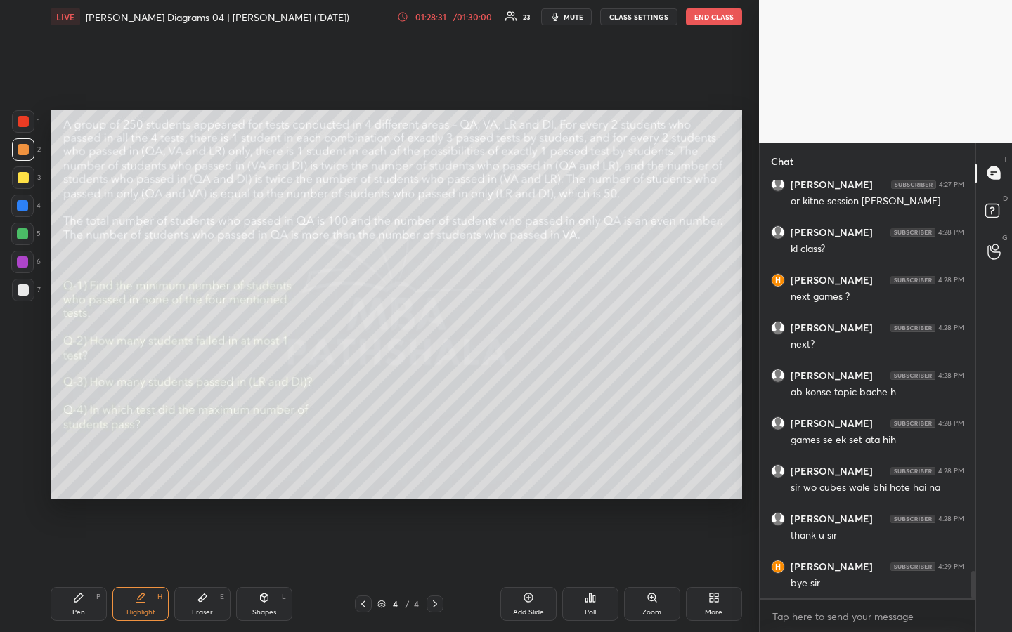
click at [750, 317] on div "1 2 3 4 5 6 7 R O A L C X Z Erase all C X Z LIVE [PERSON_NAME] Diagrams 04 | [P…" at bounding box center [379, 316] width 759 height 632
click at [750, 313] on div "1 2 3 4 5 6 7 R O A L C X Z Erase all C X Z LIVE [PERSON_NAME] Diagrams 04 | [P…" at bounding box center [379, 316] width 759 height 632
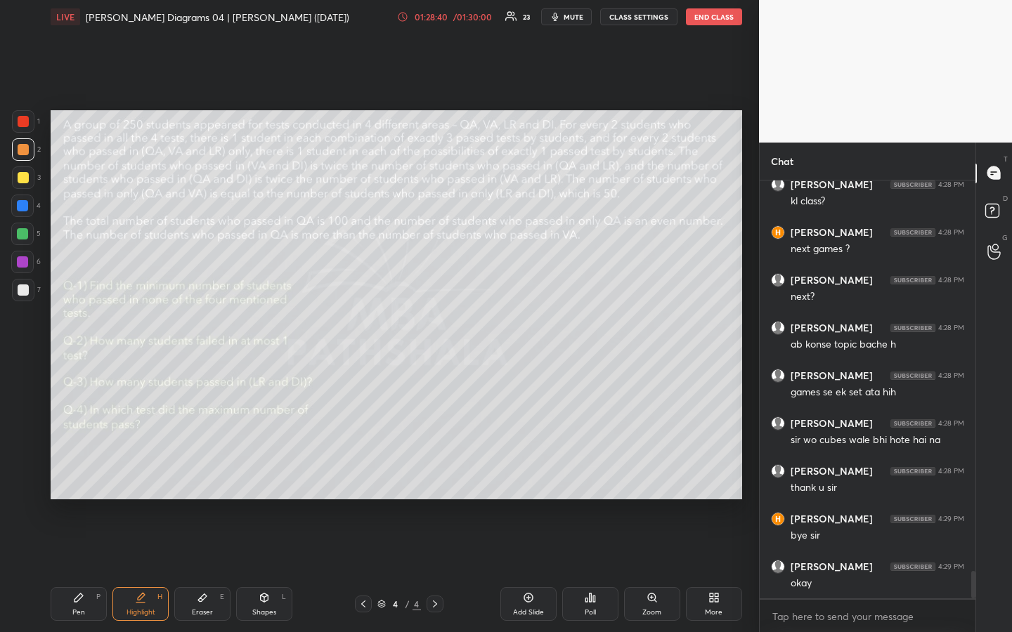
click at [707, 18] on button "END CLASS" at bounding box center [714, 16] width 56 height 17
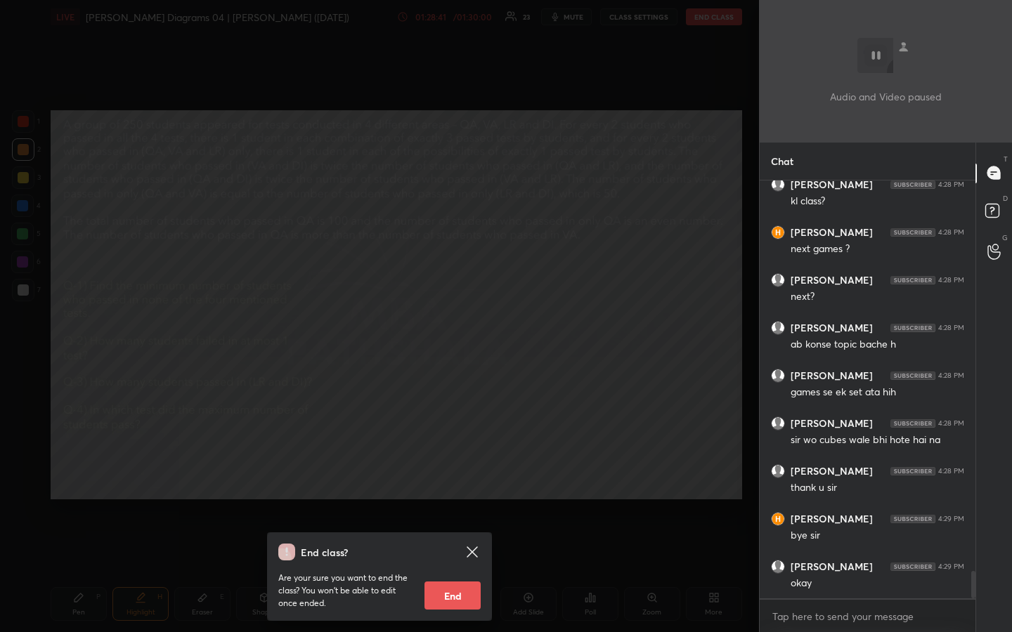
scroll to position [6005, 0]
click at [459, 473] on button "End" at bounding box center [452, 596] width 56 height 28
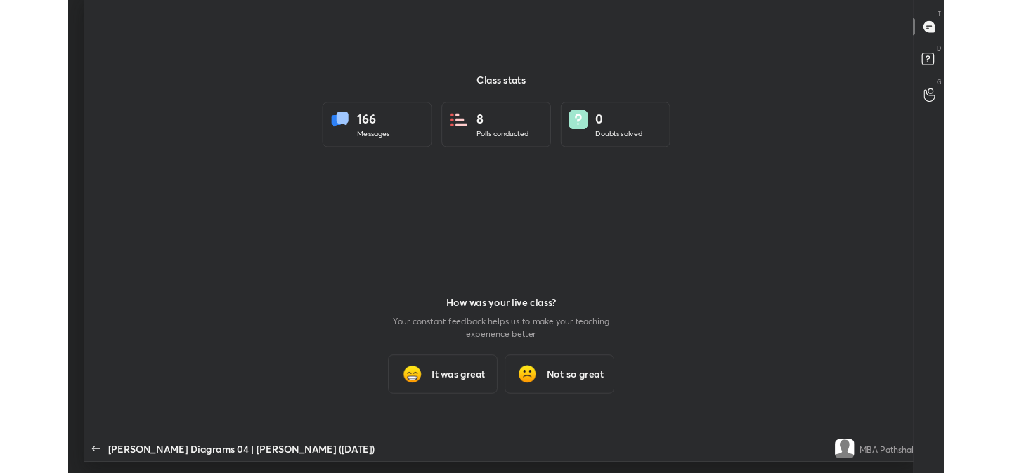
scroll to position [69863, 69246]
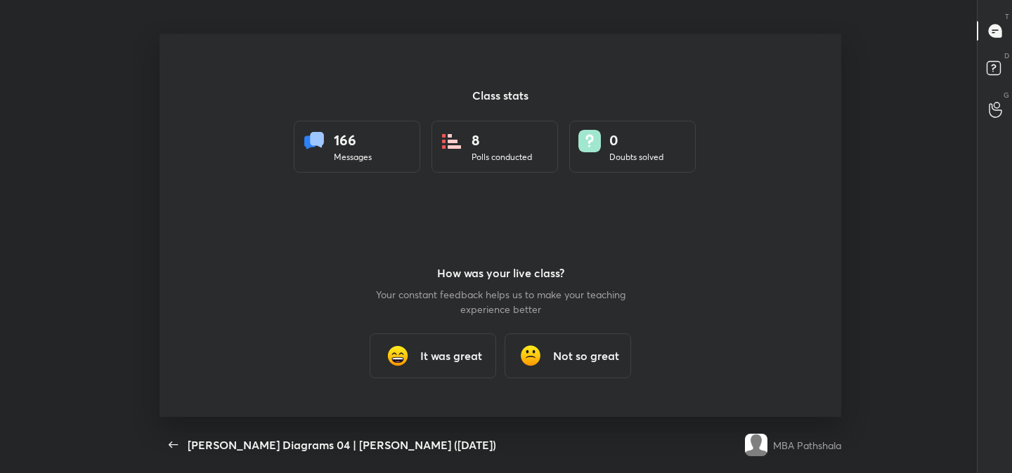
type textarea "x"
